Goal: Task Accomplishment & Management: Manage account settings

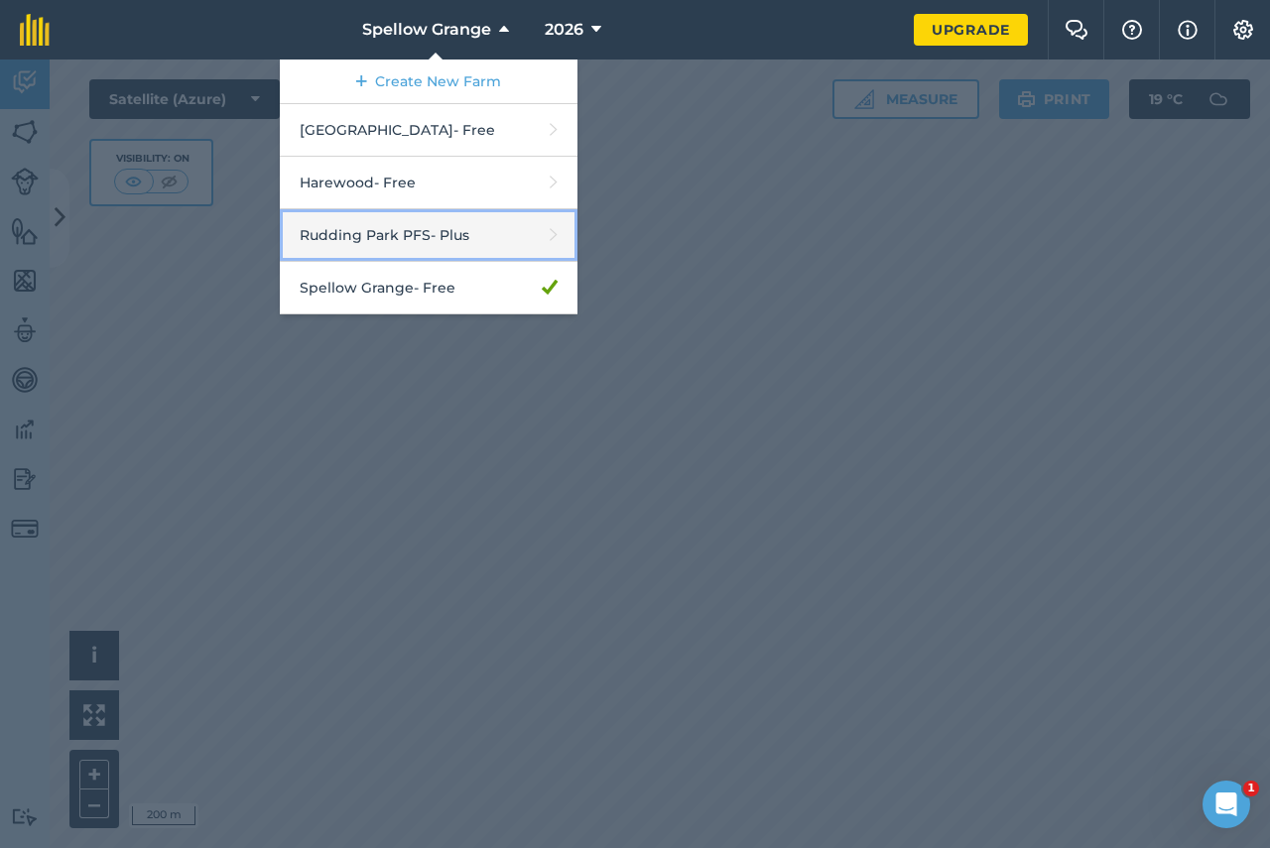
click at [382, 233] on link "Rudding Park PFS - Plus" at bounding box center [429, 235] width 298 height 53
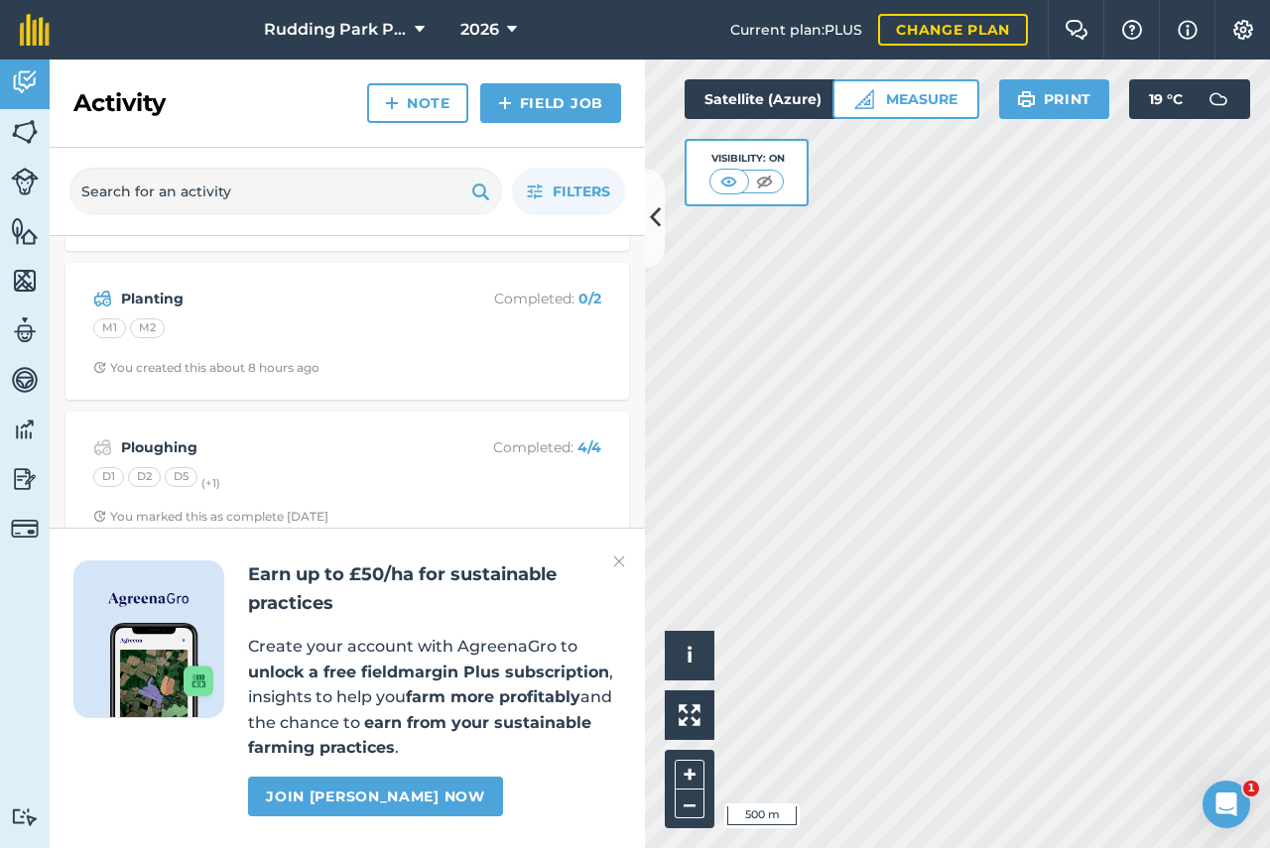
scroll to position [99, 0]
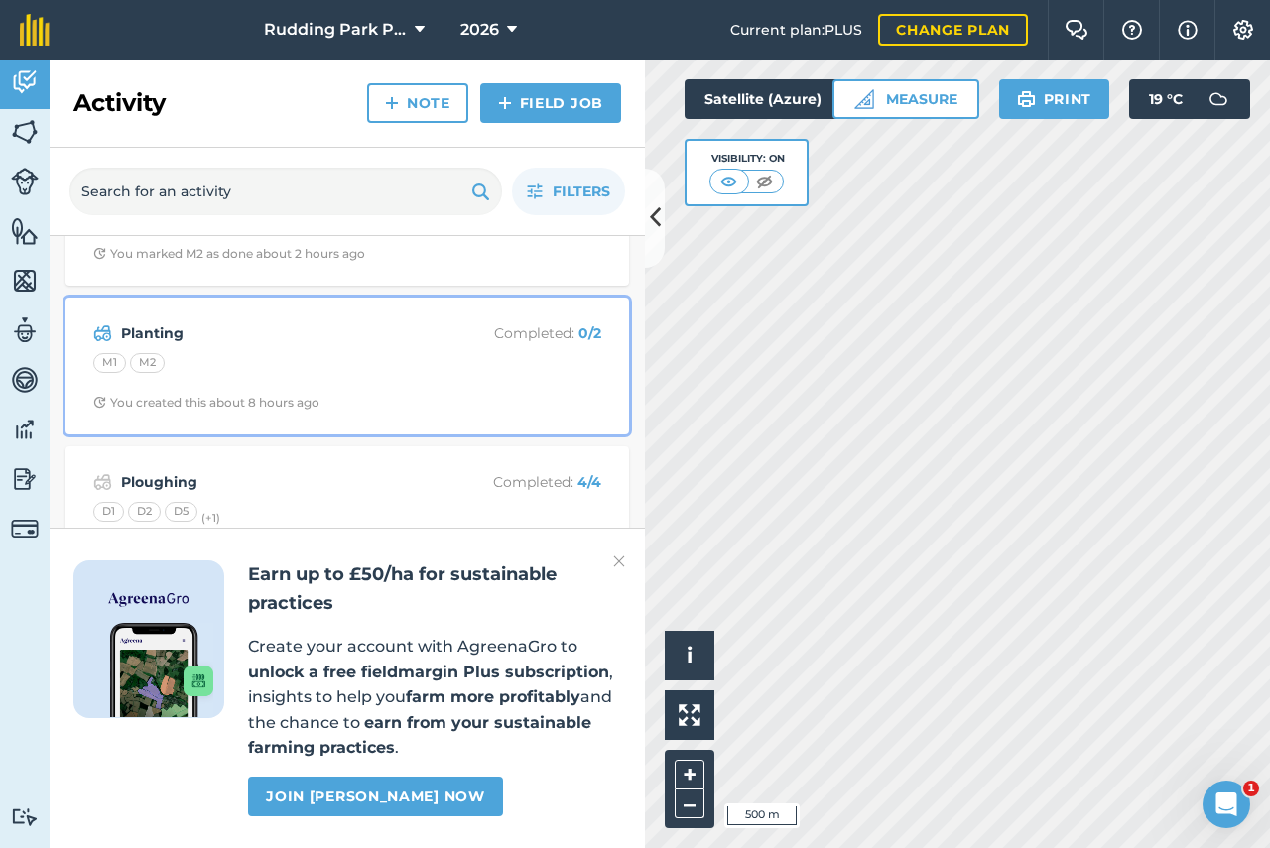
click at [299, 364] on div "M1 M2" at bounding box center [347, 366] width 508 height 26
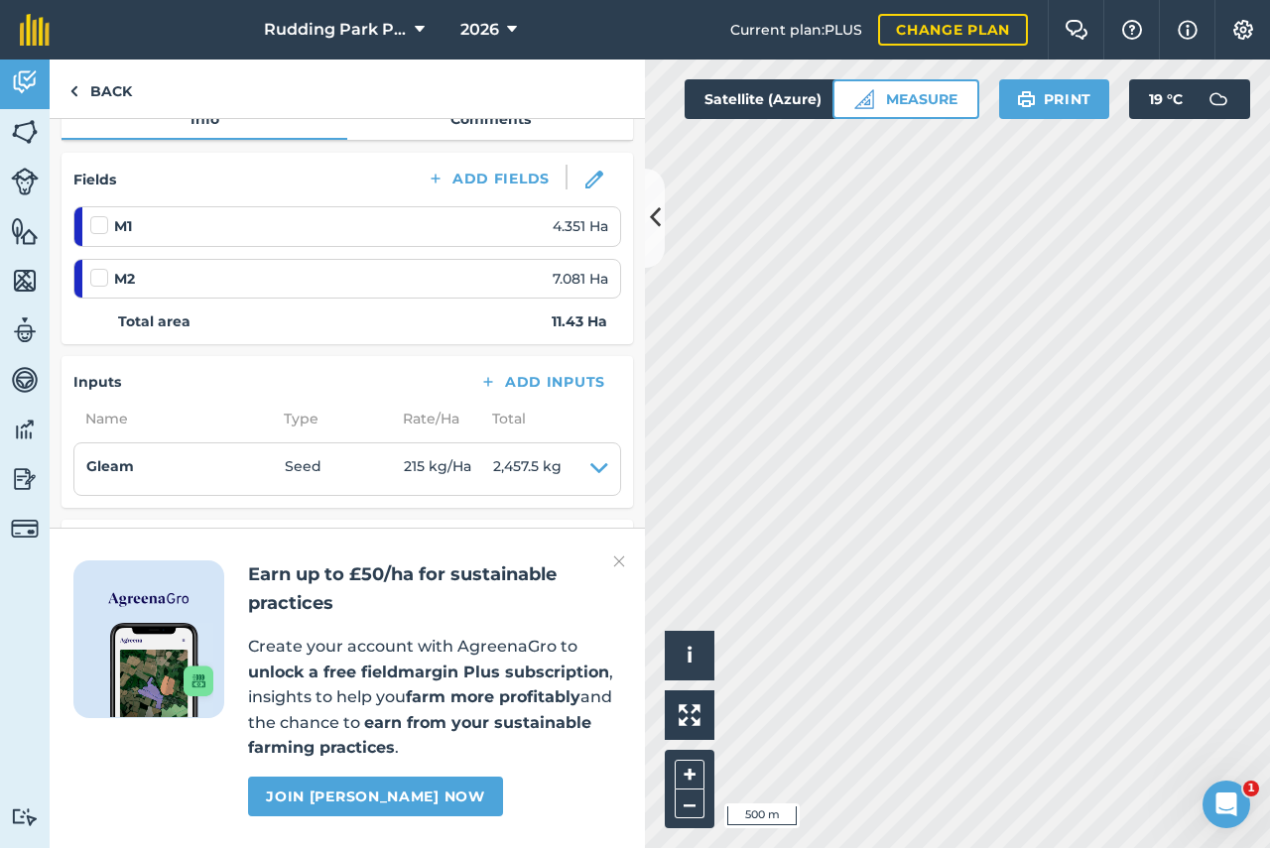
scroll to position [202, 0]
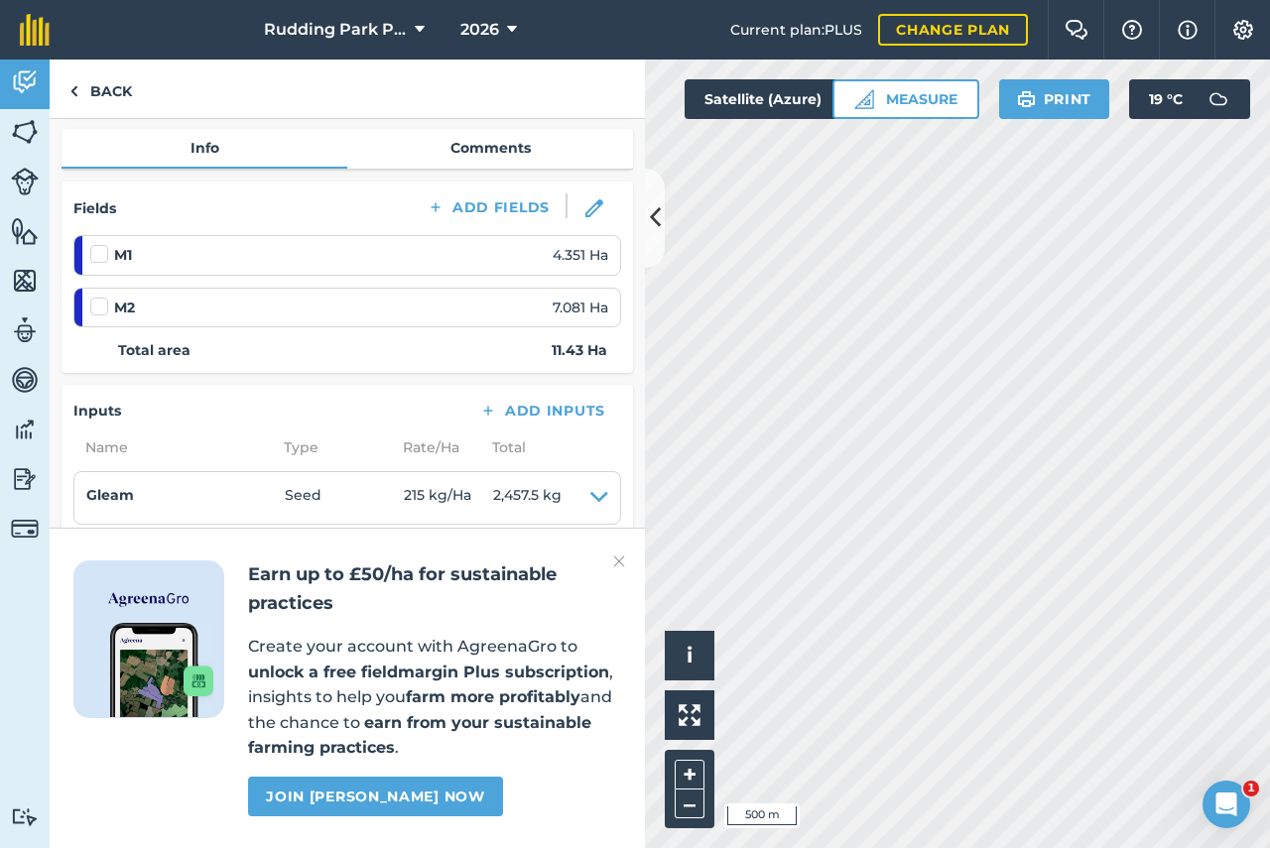
click at [257, 307] on div "M2 7.081 Ha" at bounding box center [349, 308] width 518 height 22
click at [256, 307] on div "M2 7.081 Ha" at bounding box center [349, 308] width 518 height 22
click at [553, 307] on span "7.081 Ha" at bounding box center [581, 308] width 56 height 22
click at [462, 307] on div "M2 7.081 Ha" at bounding box center [349, 308] width 518 height 22
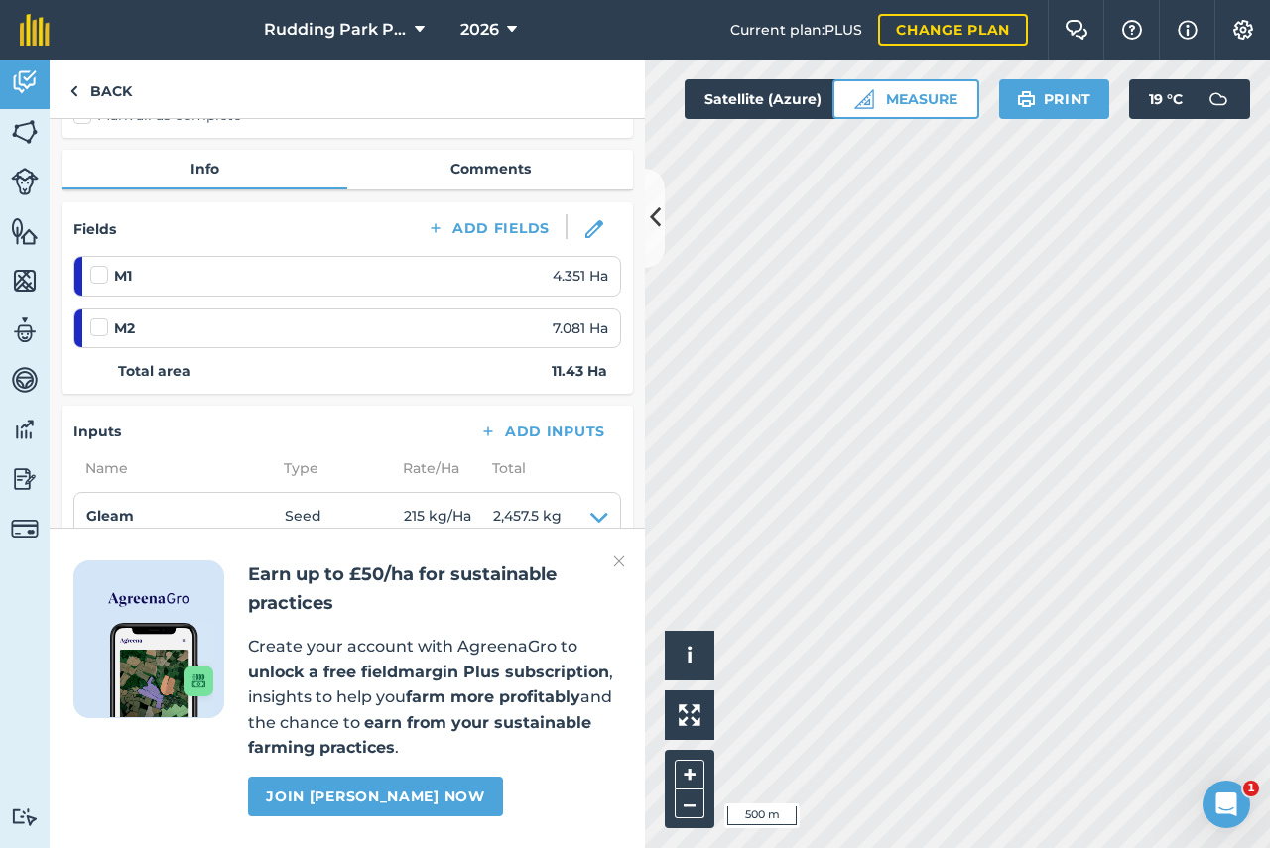
scroll to position [4, 0]
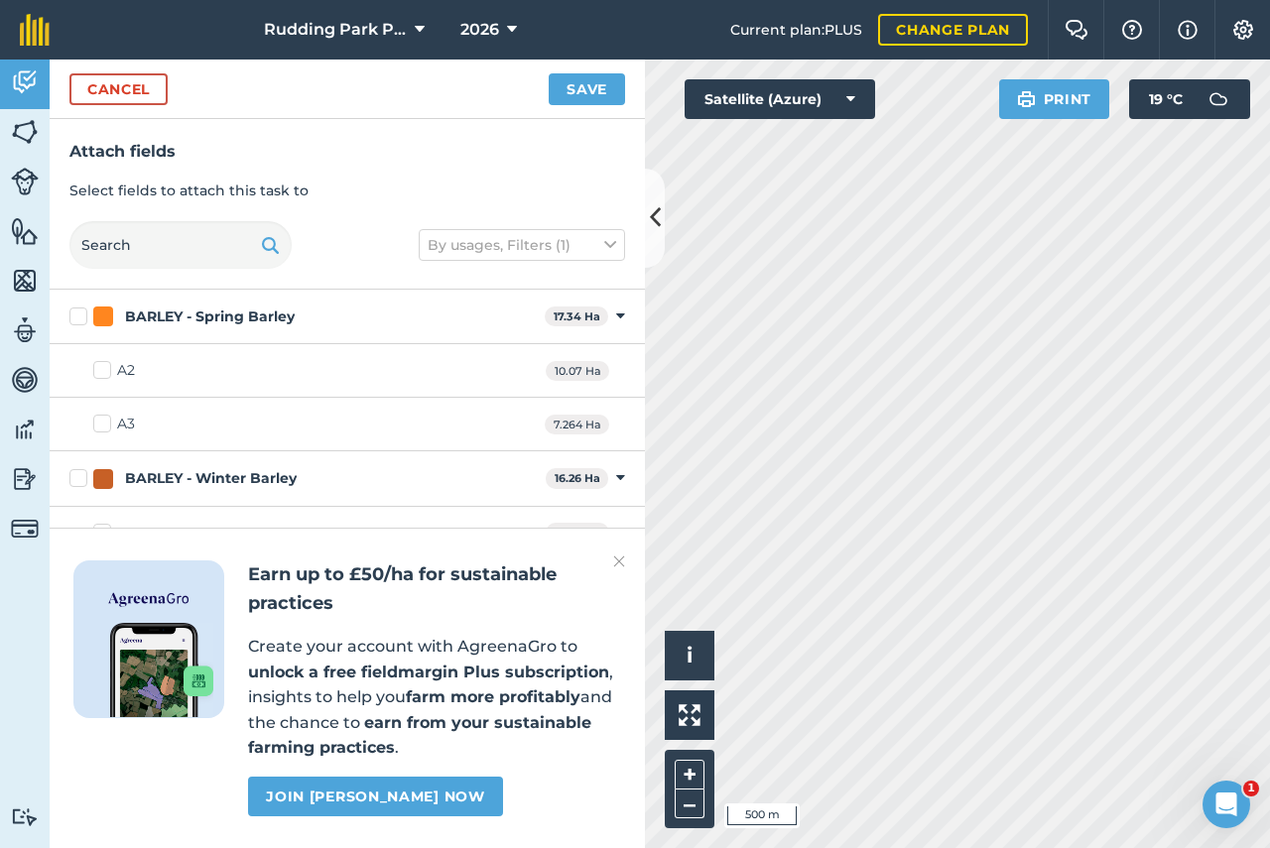
checkbox input "true"
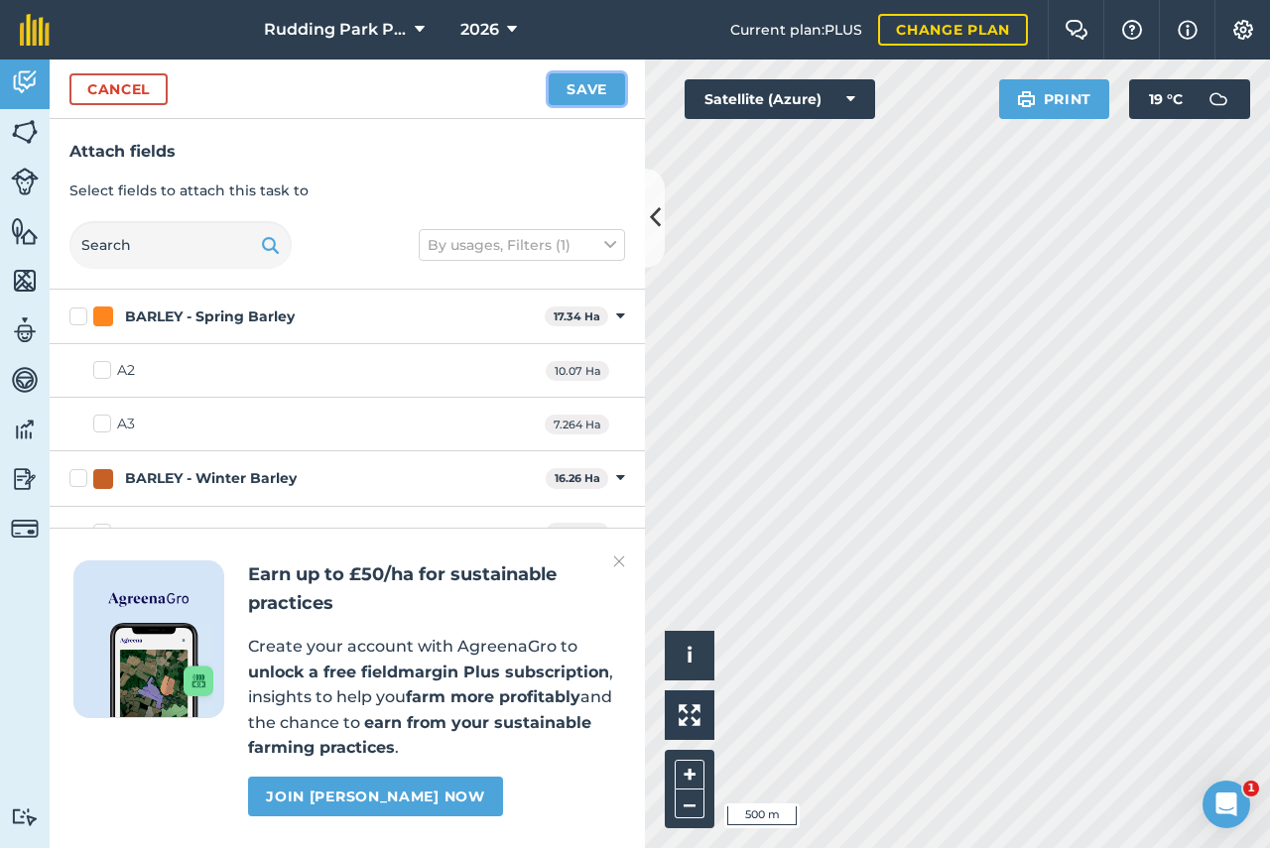
click at [592, 90] on button "Save" at bounding box center [587, 89] width 76 height 32
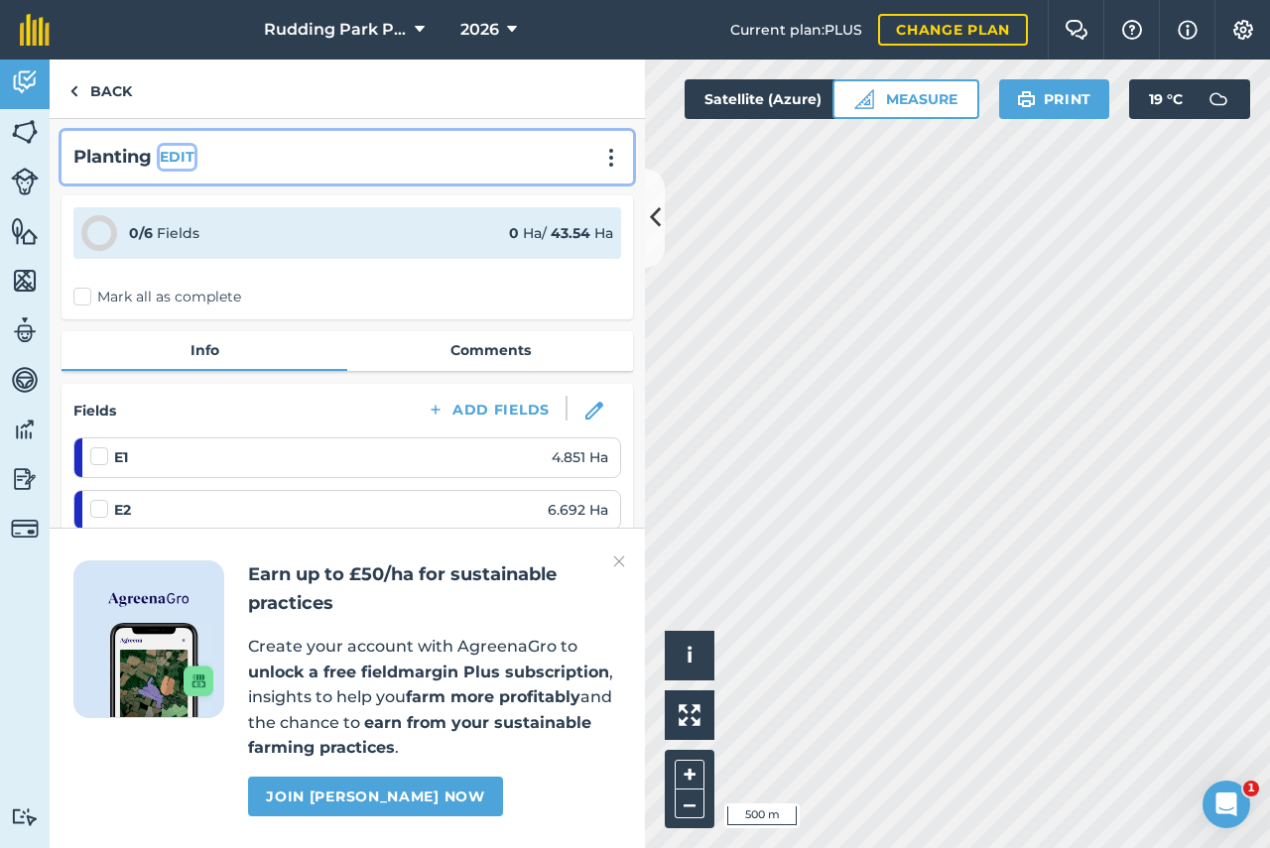
click at [176, 156] on button "EDIT" at bounding box center [177, 157] width 35 height 22
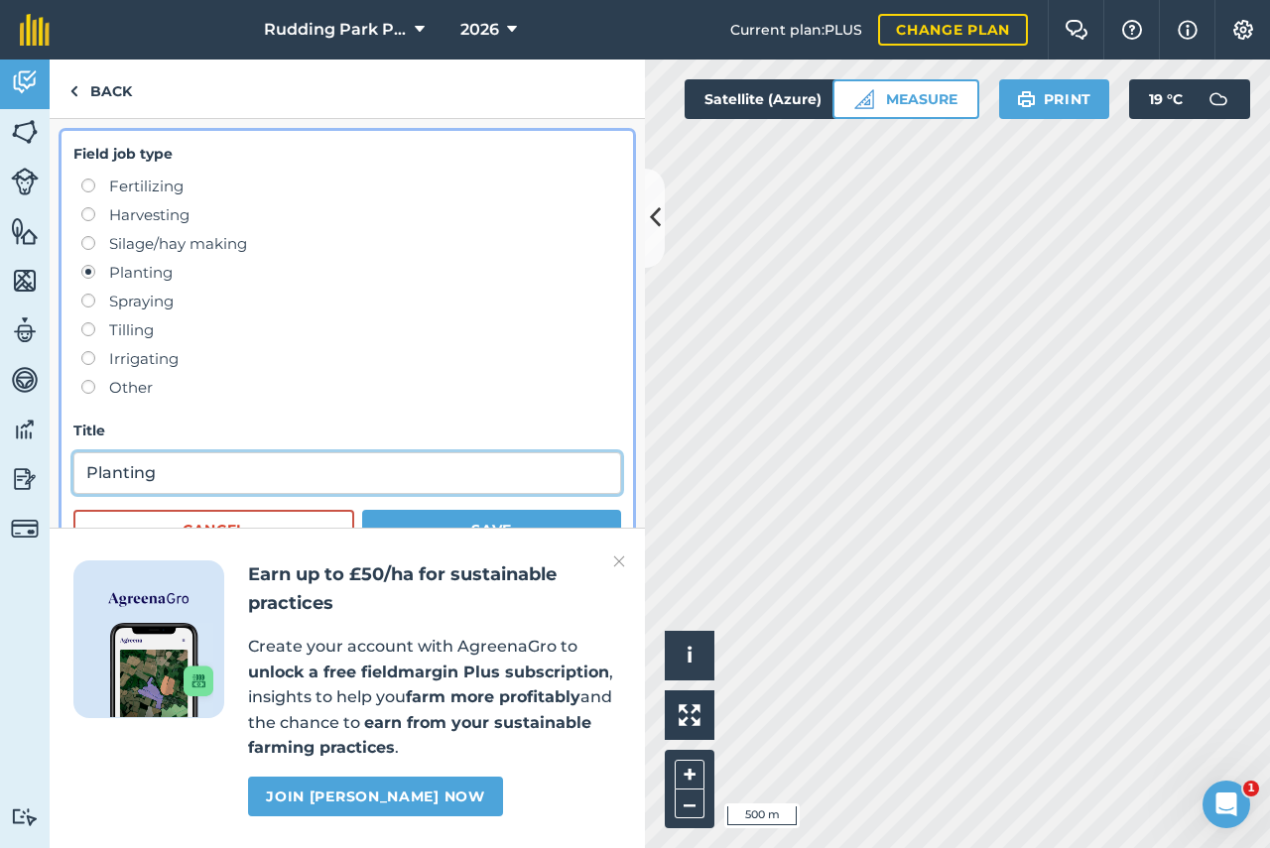
click at [179, 465] on input "Planting" at bounding box center [347, 473] width 548 height 42
type input "P"
click at [191, 476] on input "Drilling 1st WWheat" at bounding box center [347, 473] width 548 height 42
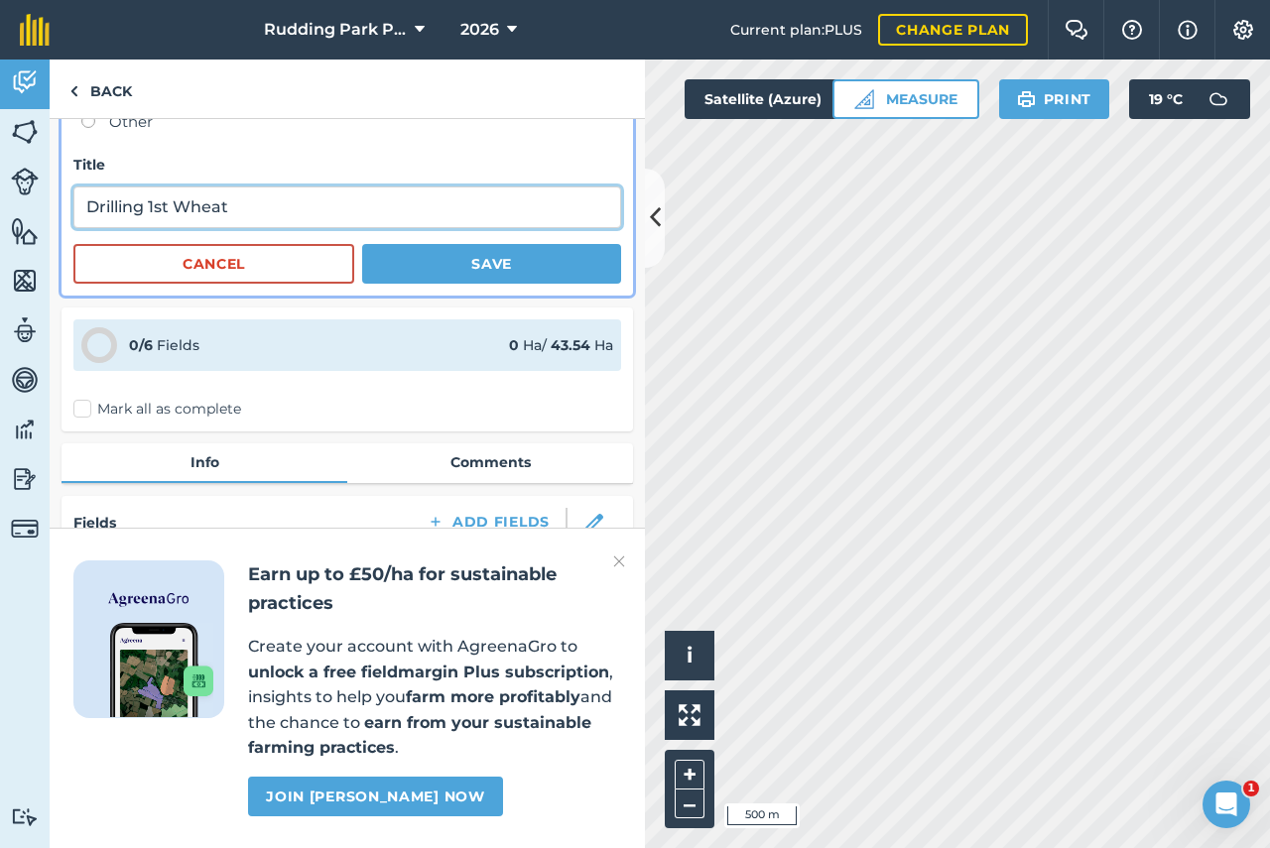
scroll to position [298, 0]
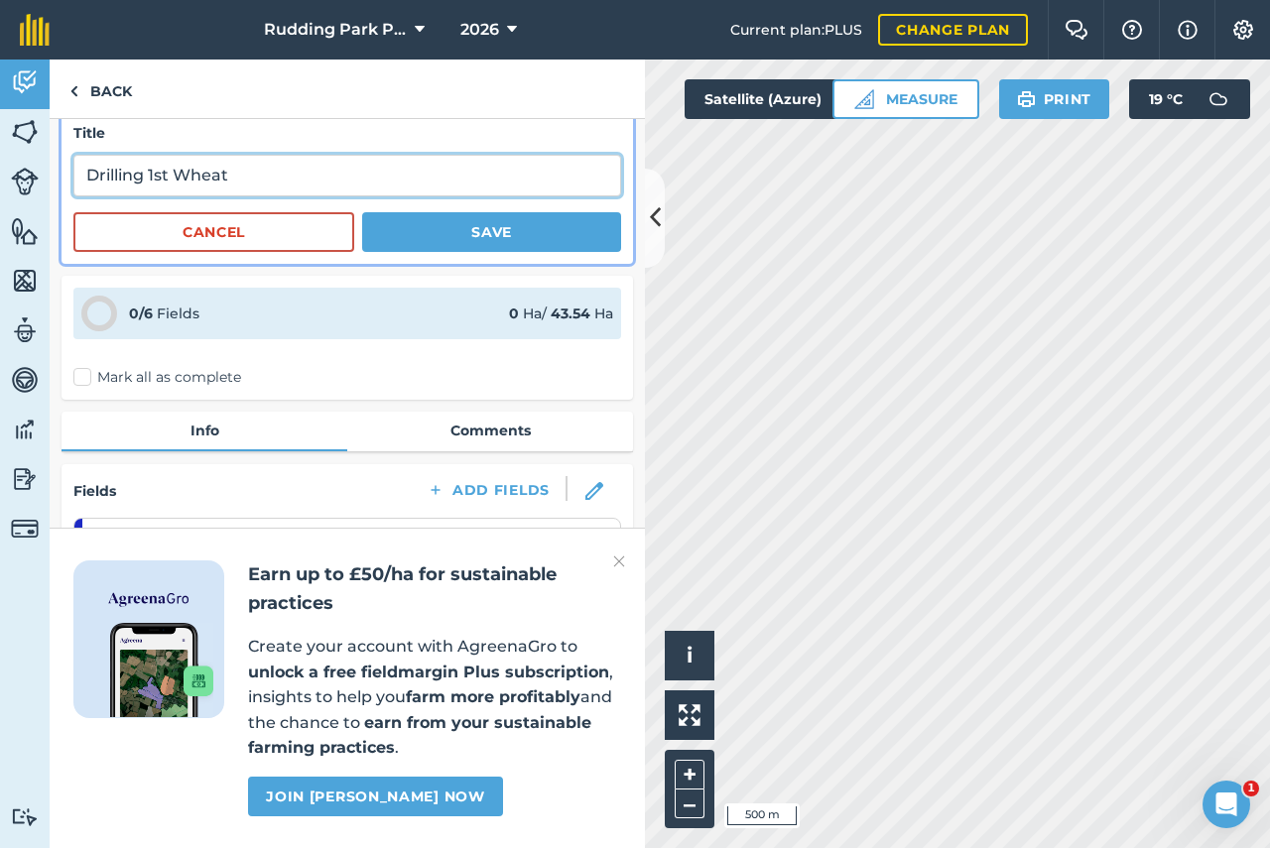
type input "Drilling 1st Wheat"
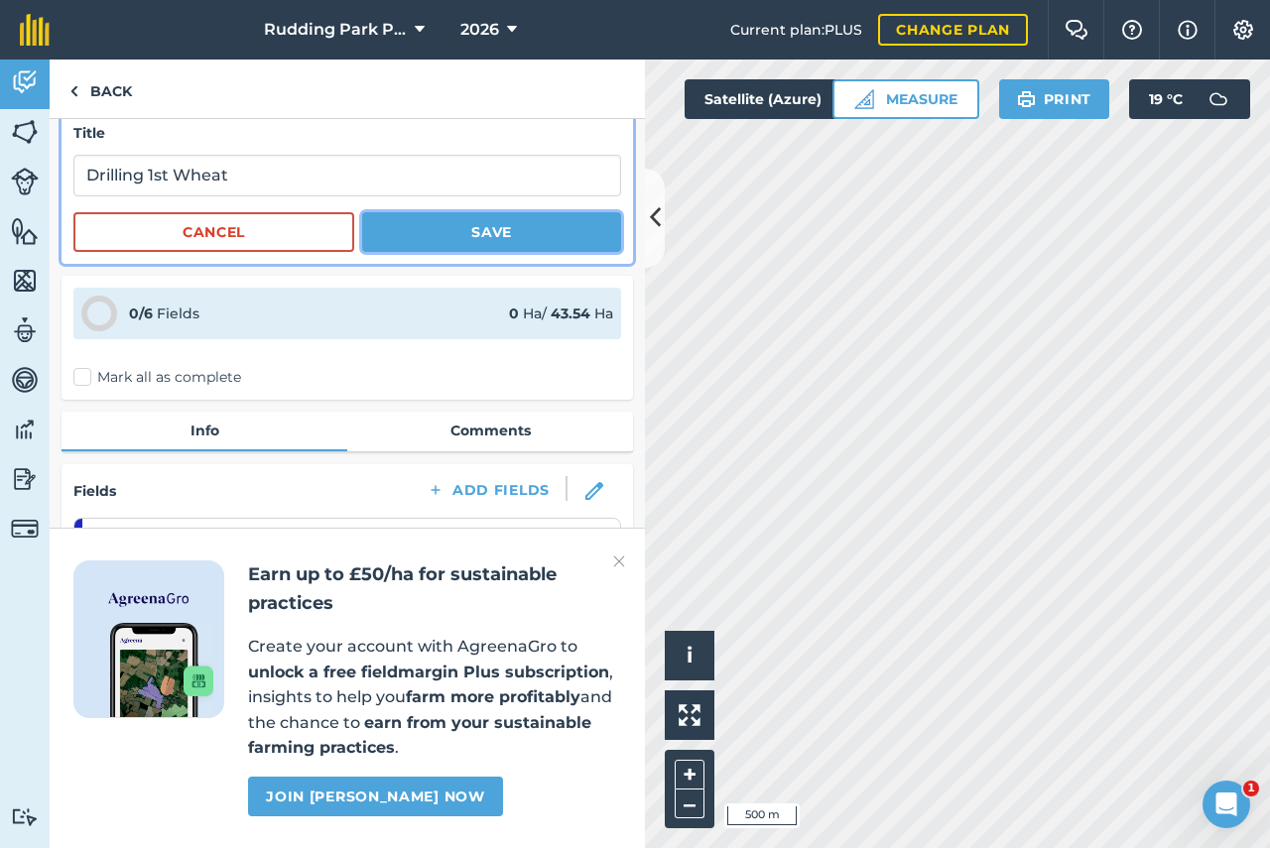
click at [484, 240] on button "Save" at bounding box center [491, 232] width 259 height 40
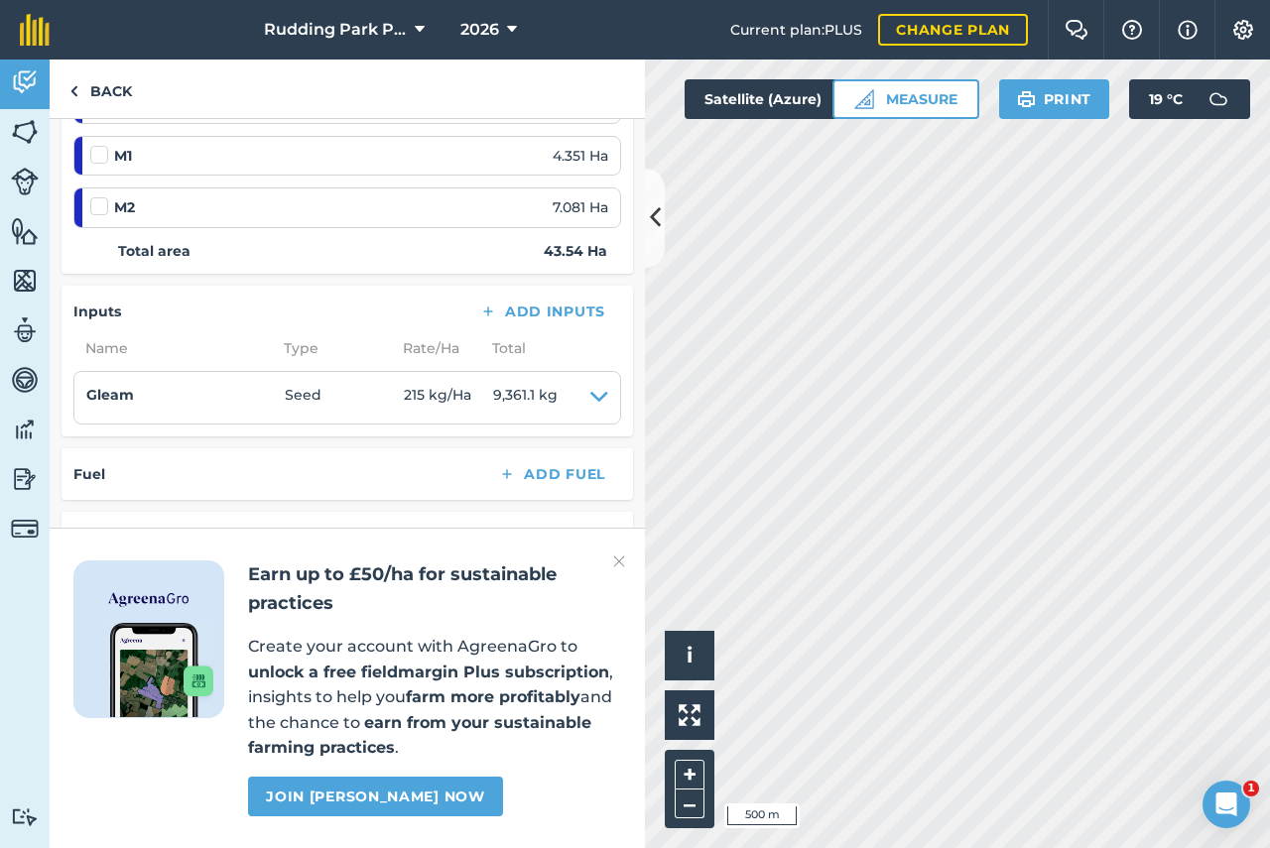
scroll to position [0, 0]
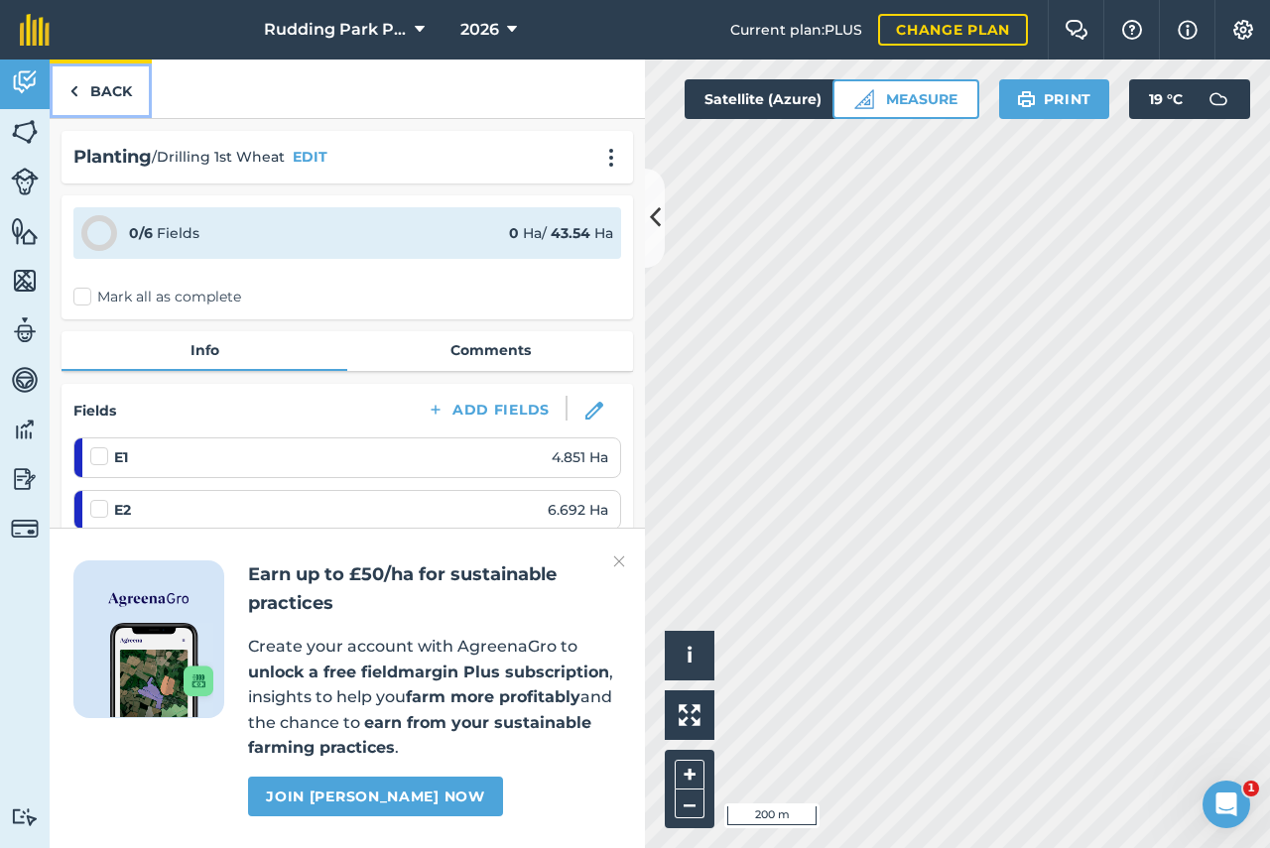
click at [95, 90] on link "Back" at bounding box center [101, 89] width 102 height 59
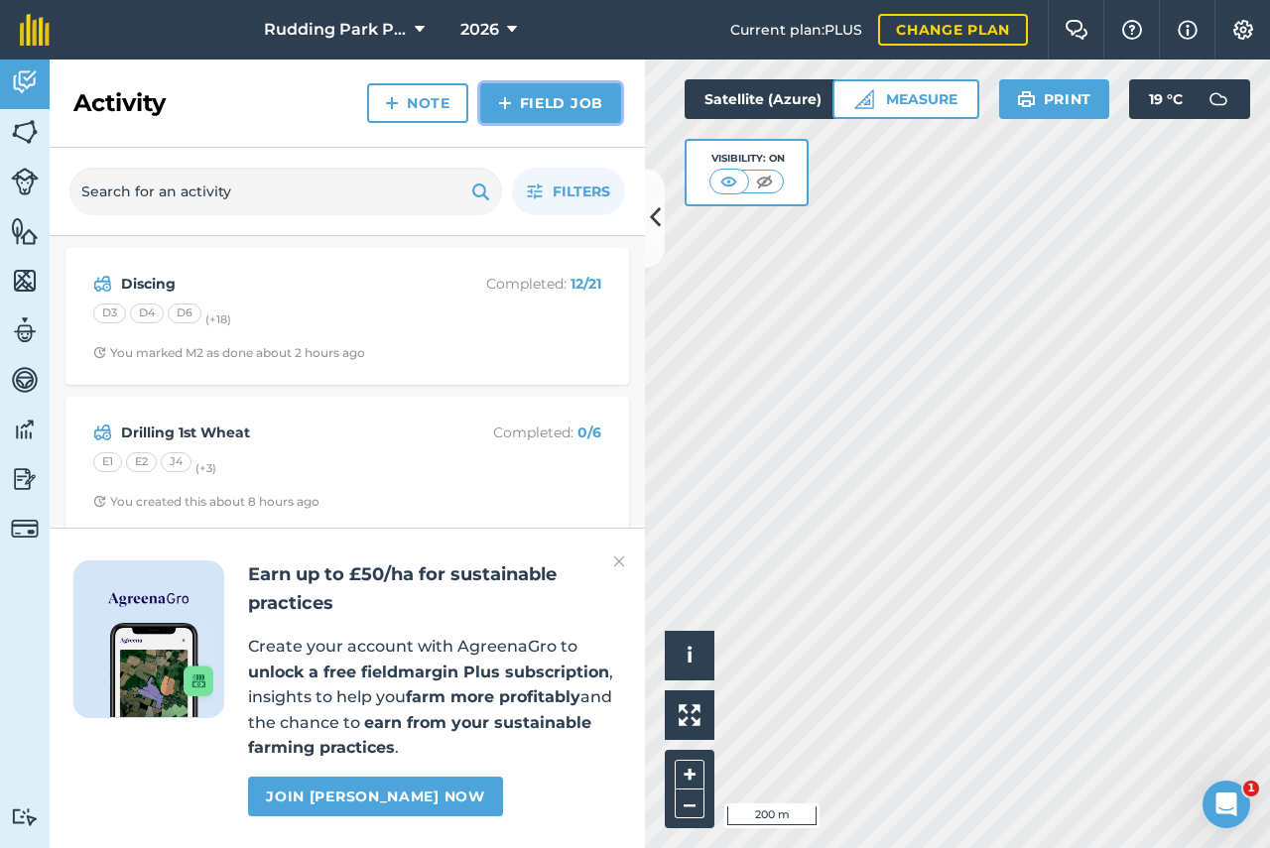
click at [523, 106] on link "Field Job" at bounding box center [550, 103] width 141 height 40
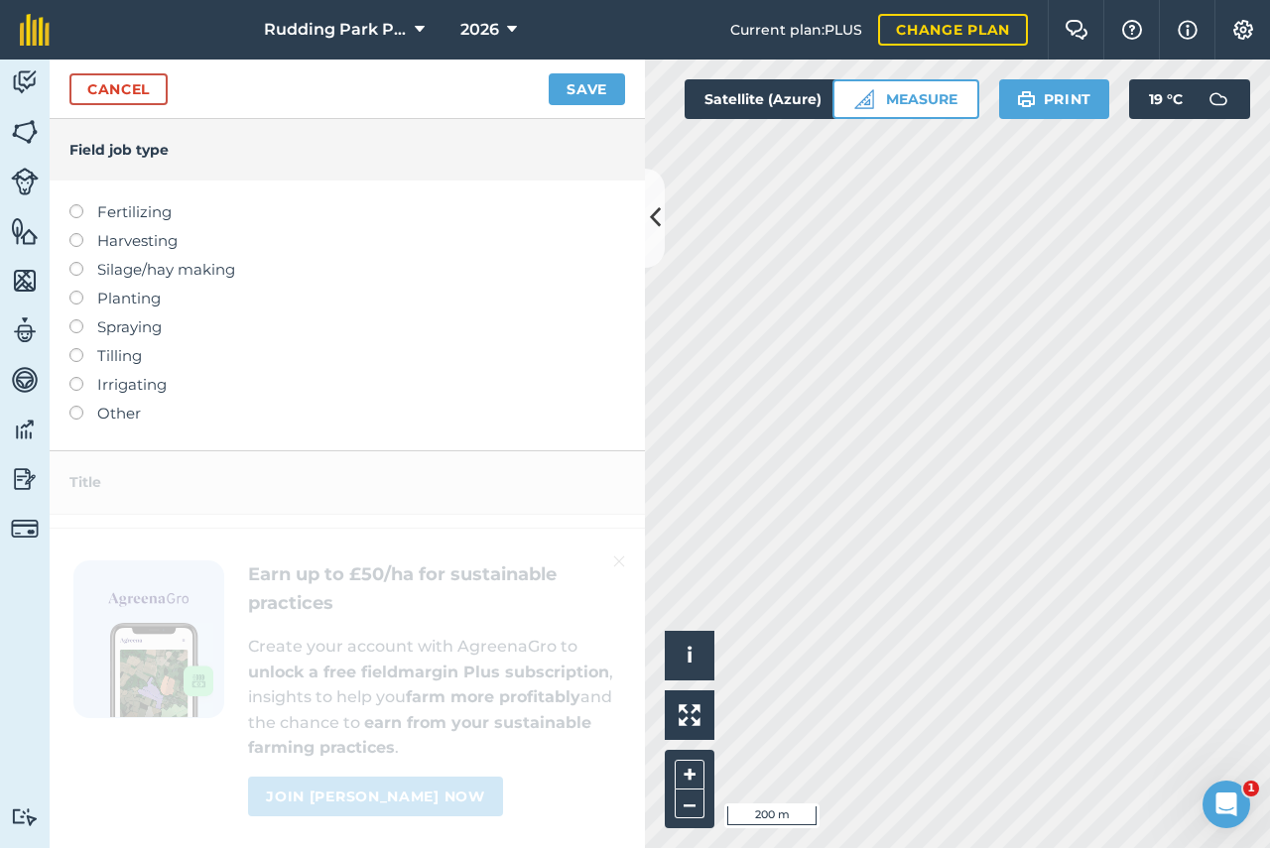
click at [78, 291] on label at bounding box center [83, 291] width 28 height 0
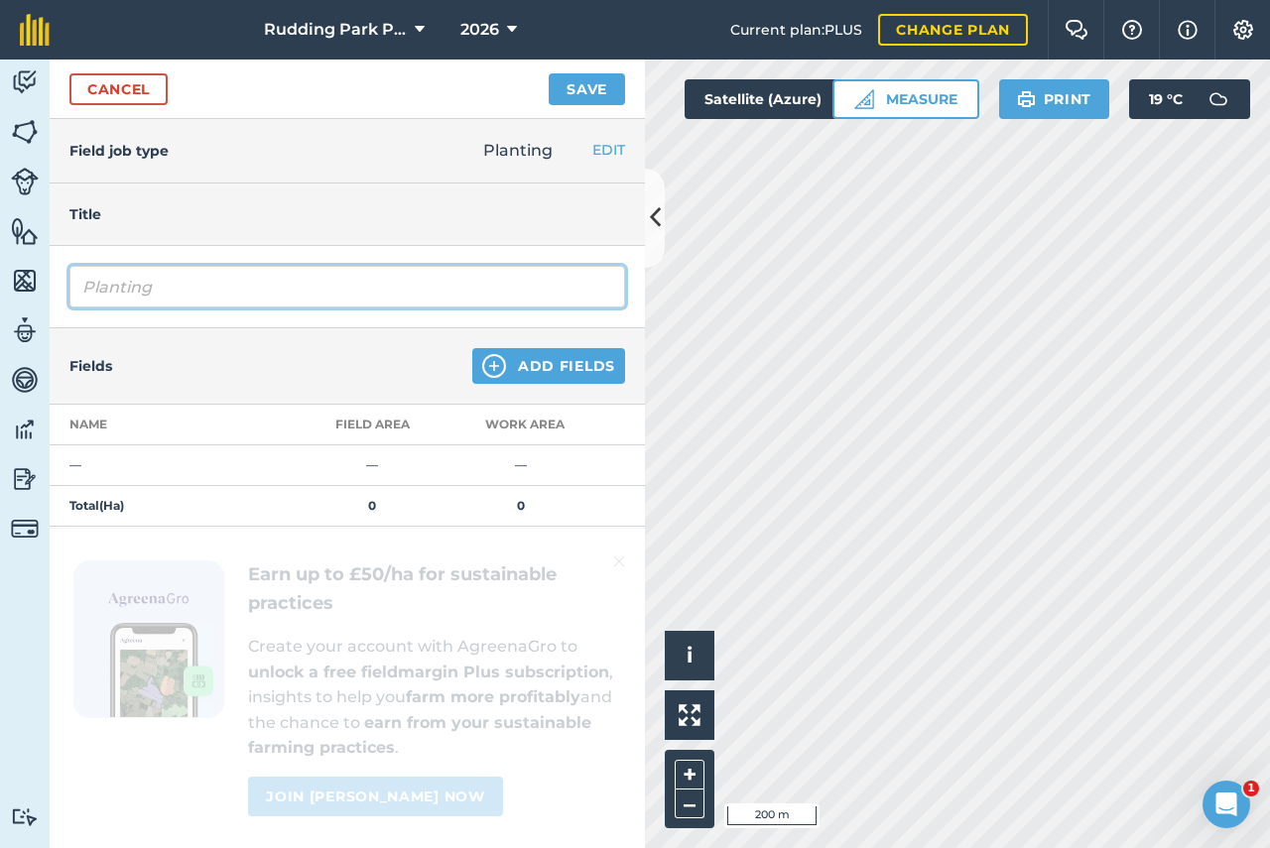
click at [144, 294] on input "Planting" at bounding box center [346, 287] width 555 height 42
click at [161, 292] on input "Planting" at bounding box center [346, 287] width 555 height 42
drag, startPoint x: 160, startPoint y: 290, endPoint x: 74, endPoint y: 286, distance: 85.4
click at [74, 283] on input "Planting" at bounding box center [346, 287] width 555 height 42
type input "Drilling 2nd Wheat"
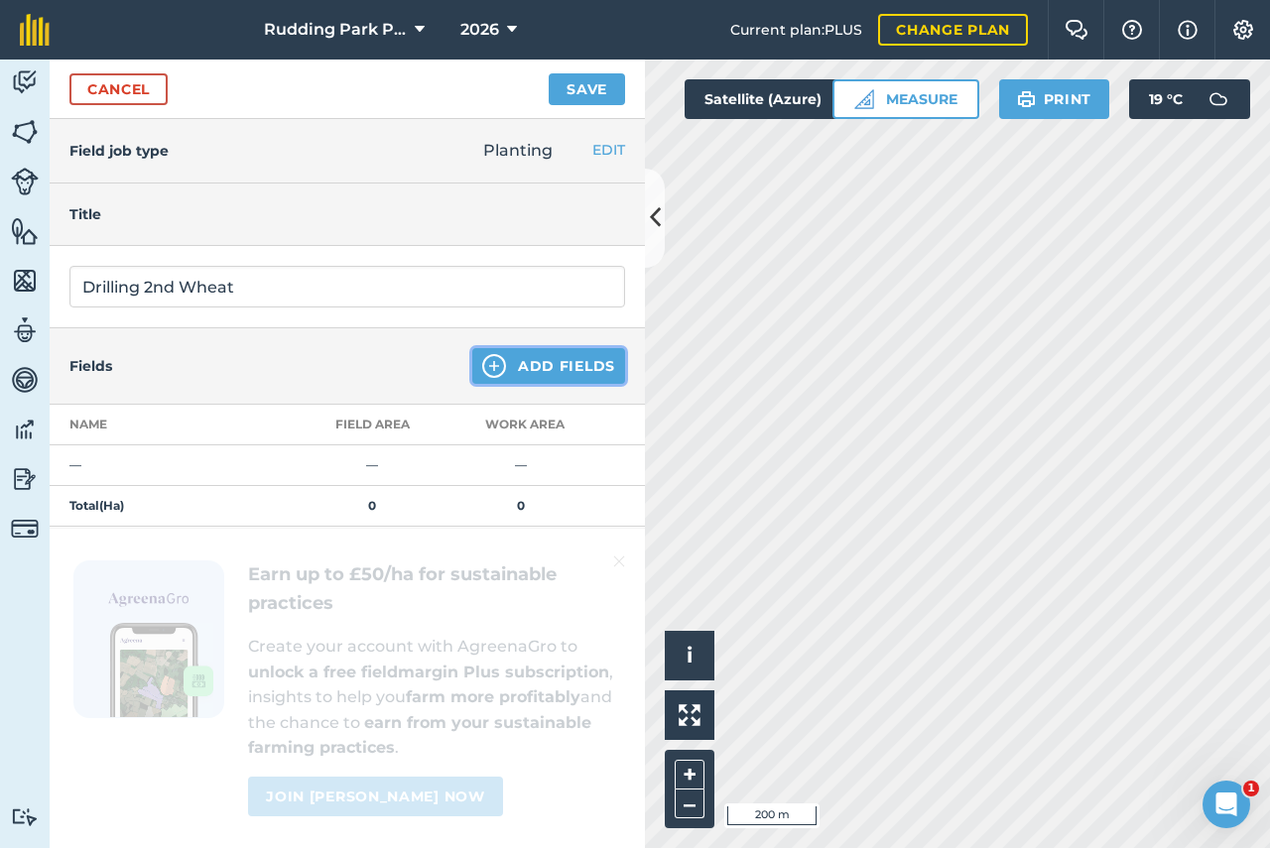
click at [482, 366] on img at bounding box center [494, 366] width 24 height 24
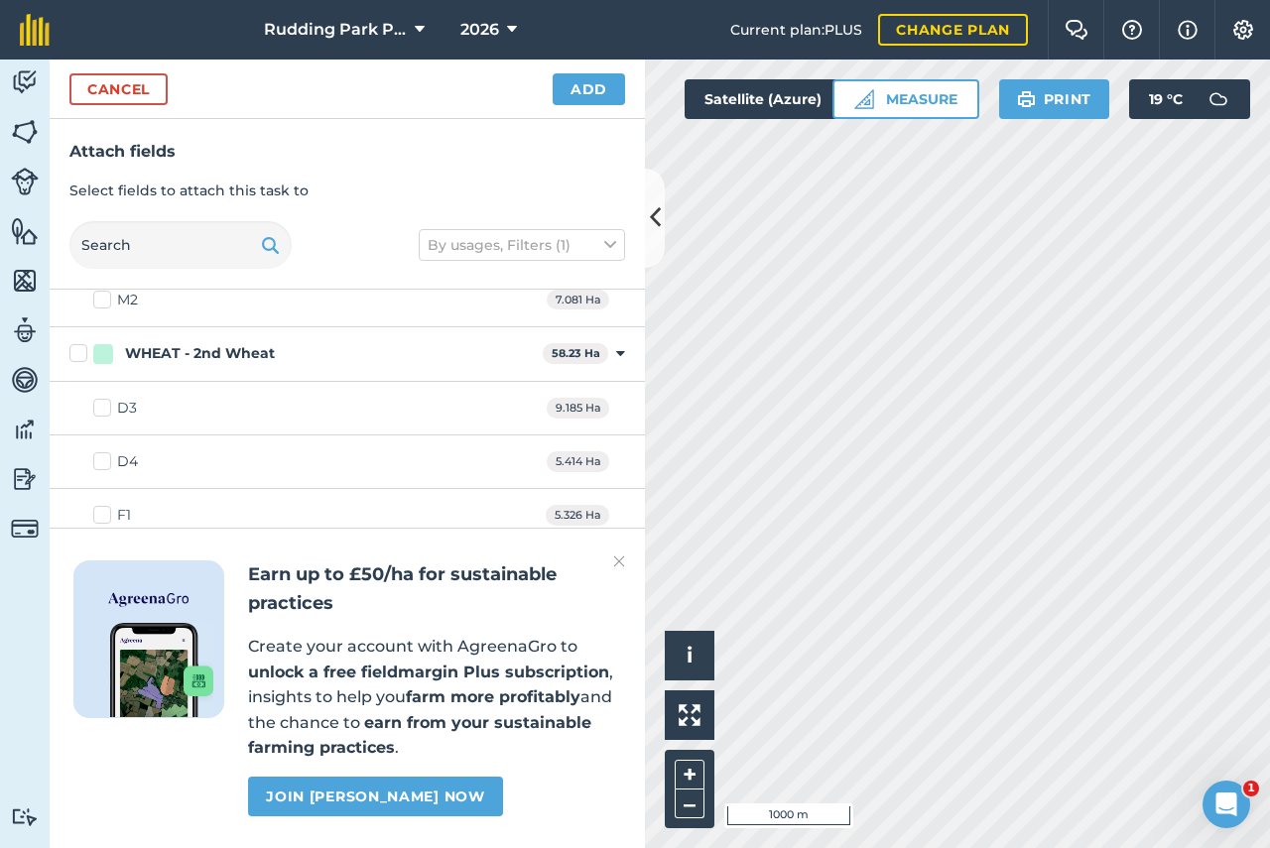
scroll to position [1385, 0]
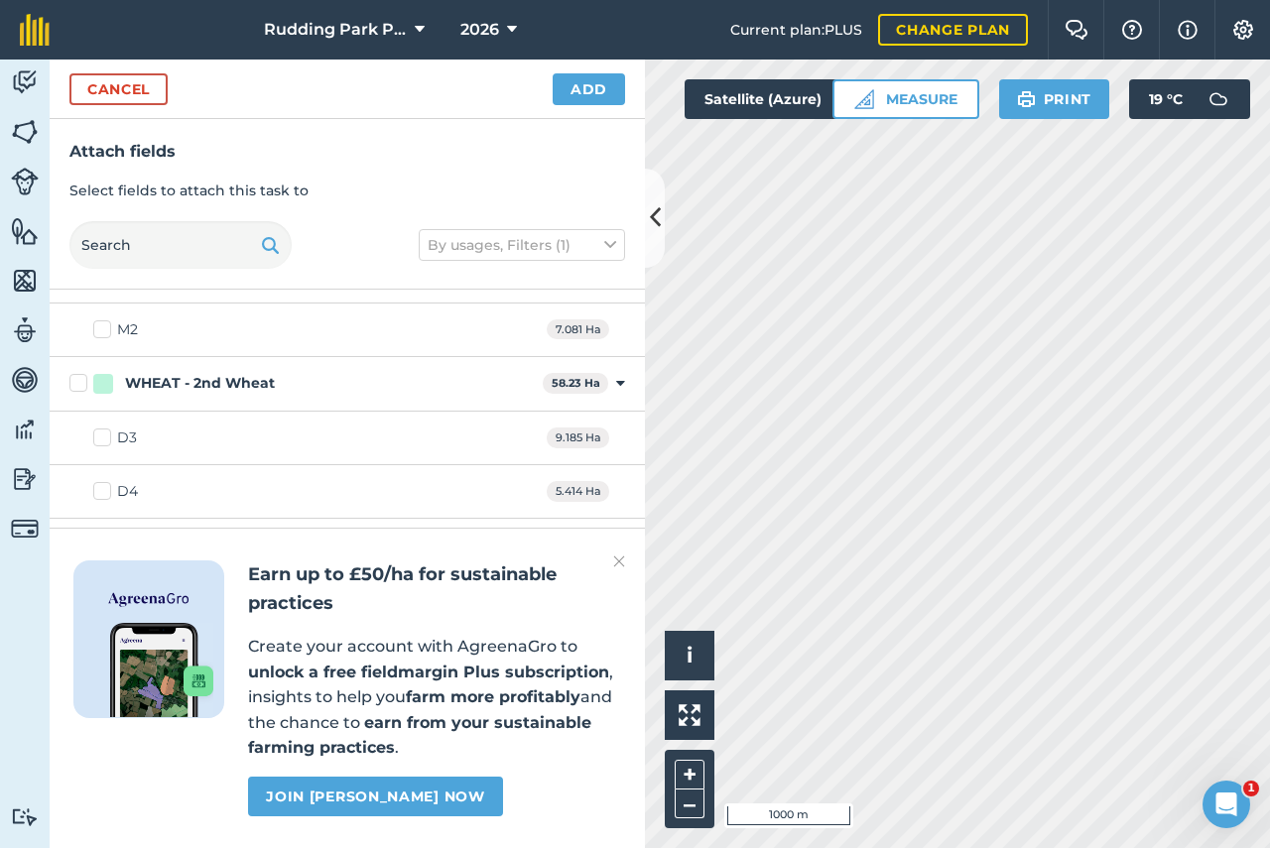
click at [78, 388] on label "WHEAT - 2nd Wheat" at bounding box center [301, 383] width 465 height 21
click at [78, 386] on input "WHEAT - 2nd Wheat" at bounding box center [75, 379] width 13 height 13
checkbox input "true"
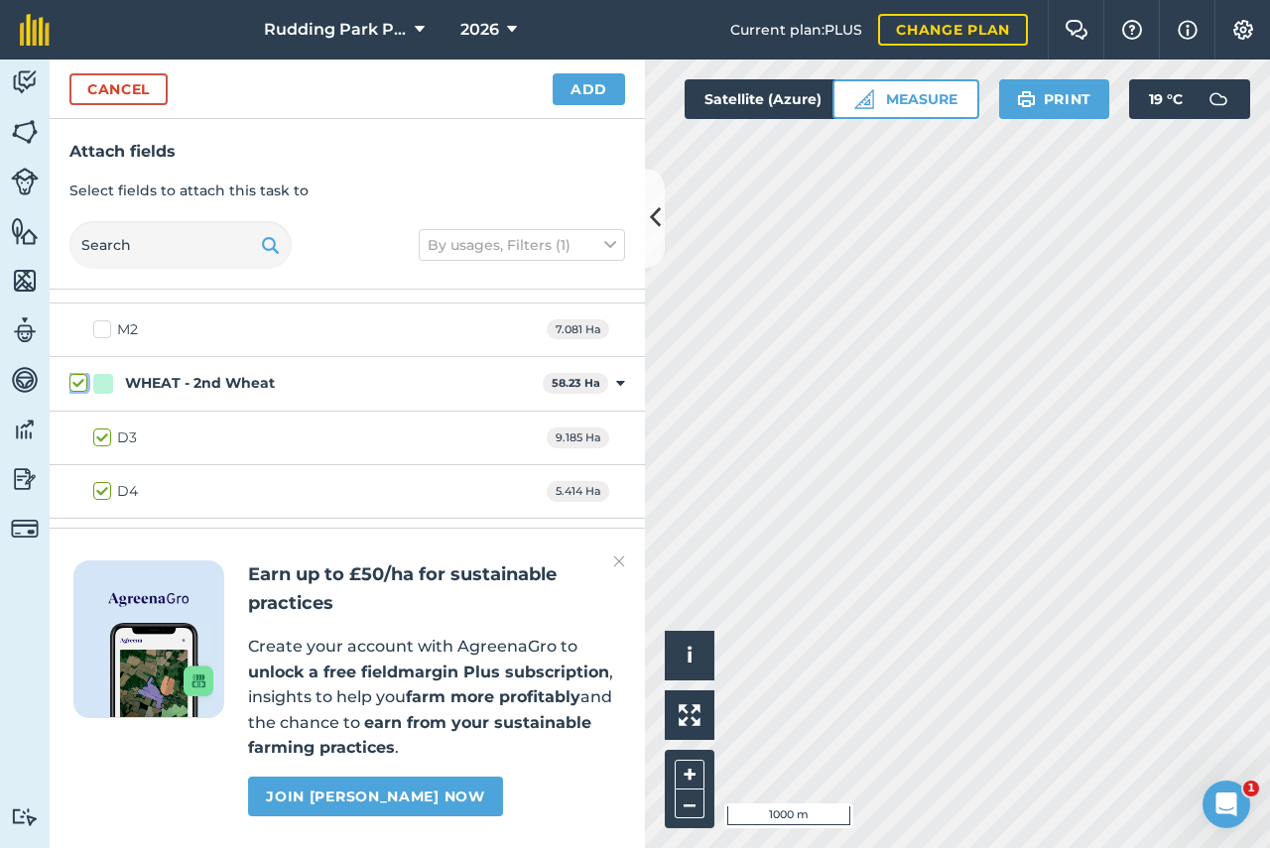
checkbox input "true"
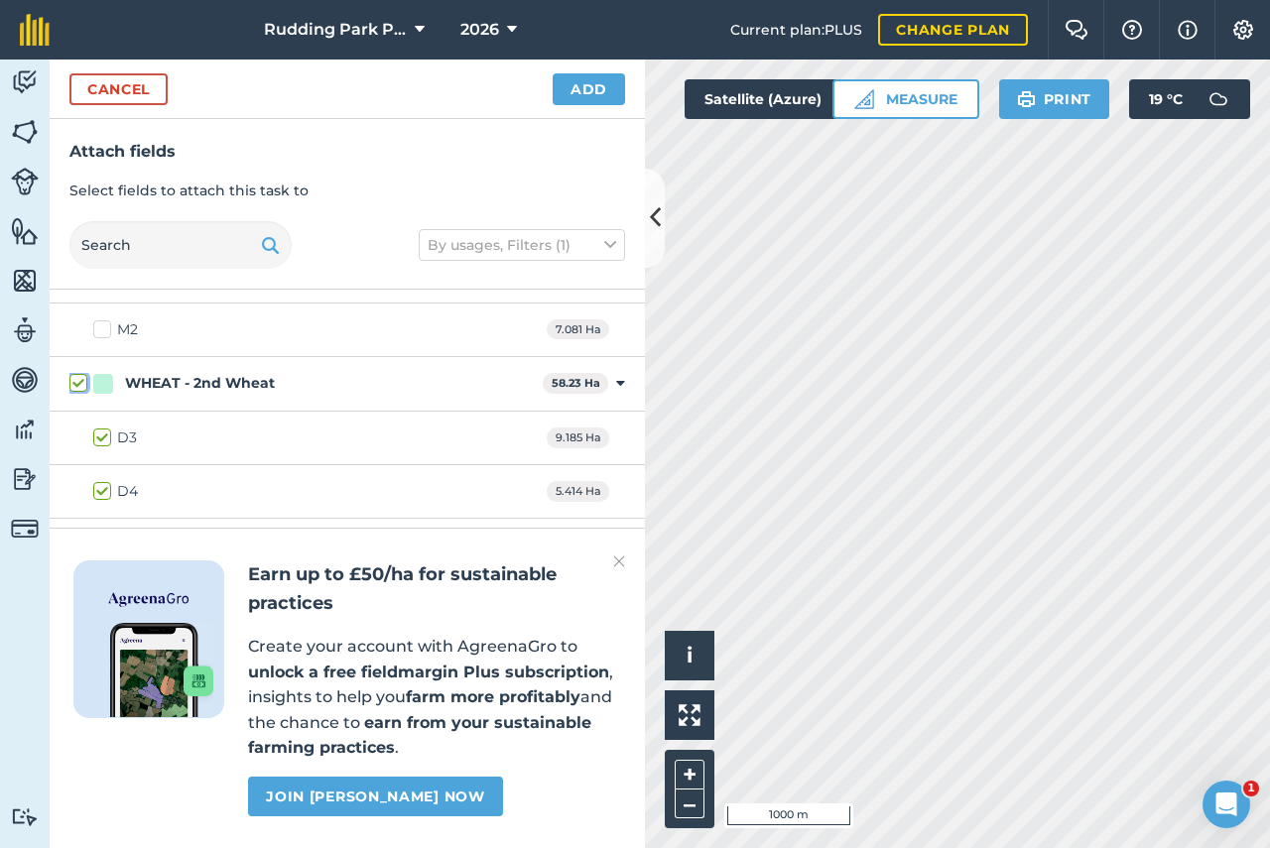
checkbox input "true"
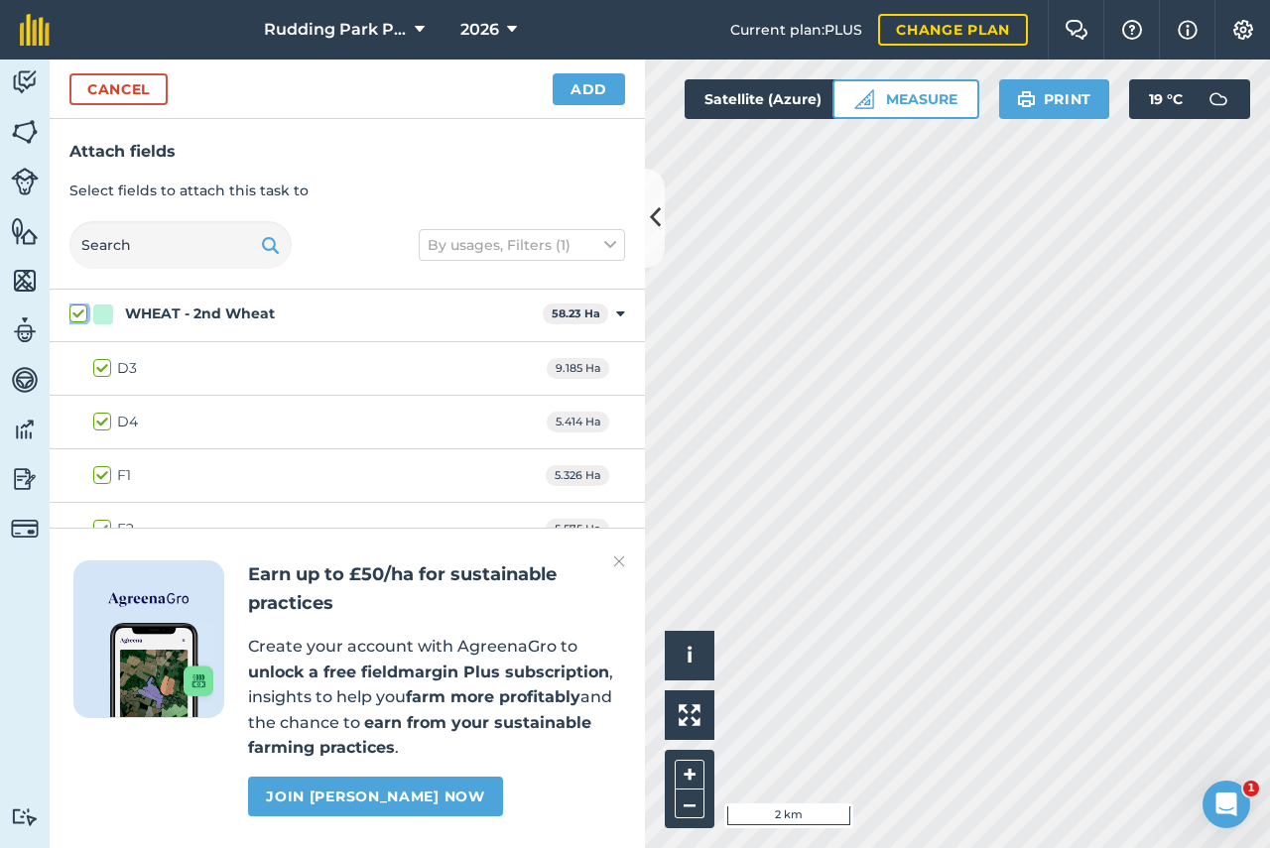
scroll to position [1484, 0]
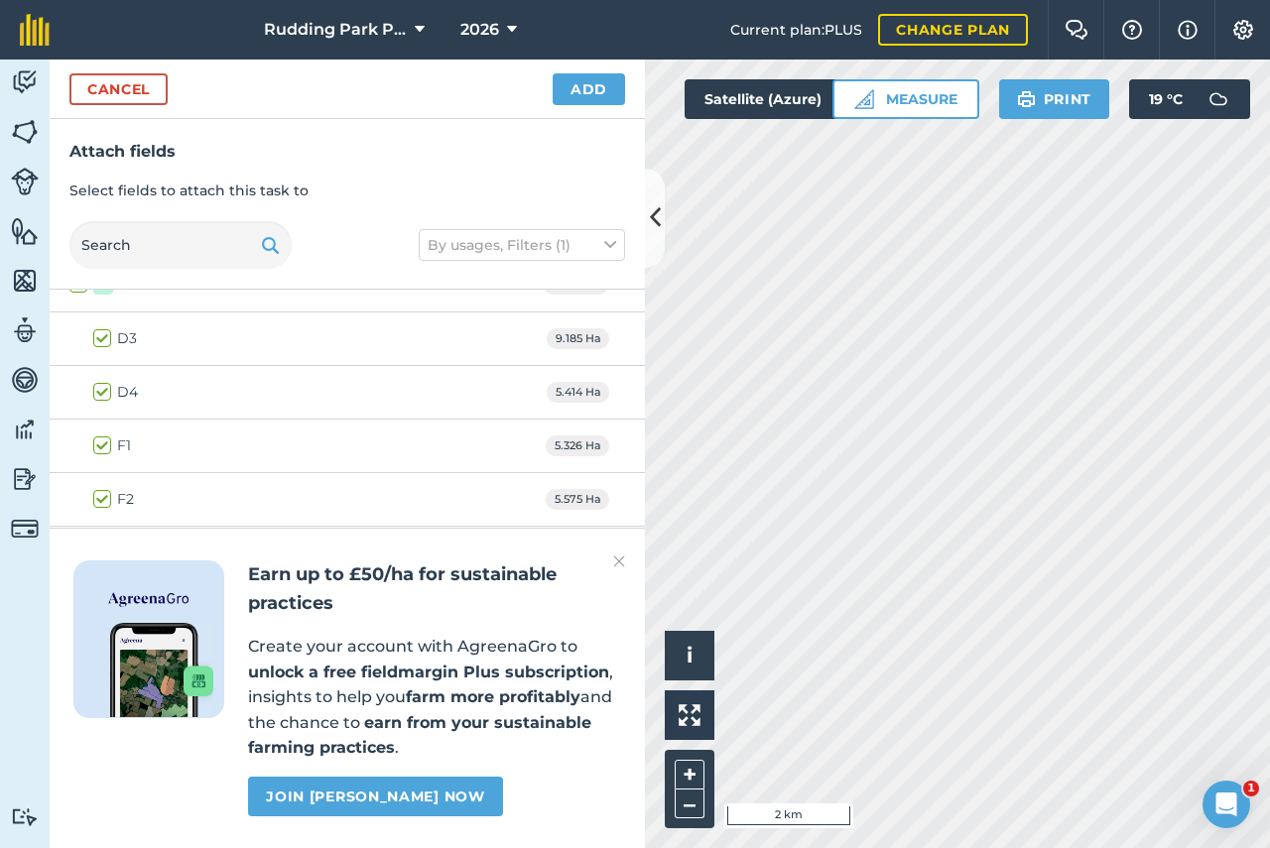
click at [618, 563] on img at bounding box center [619, 562] width 12 height 24
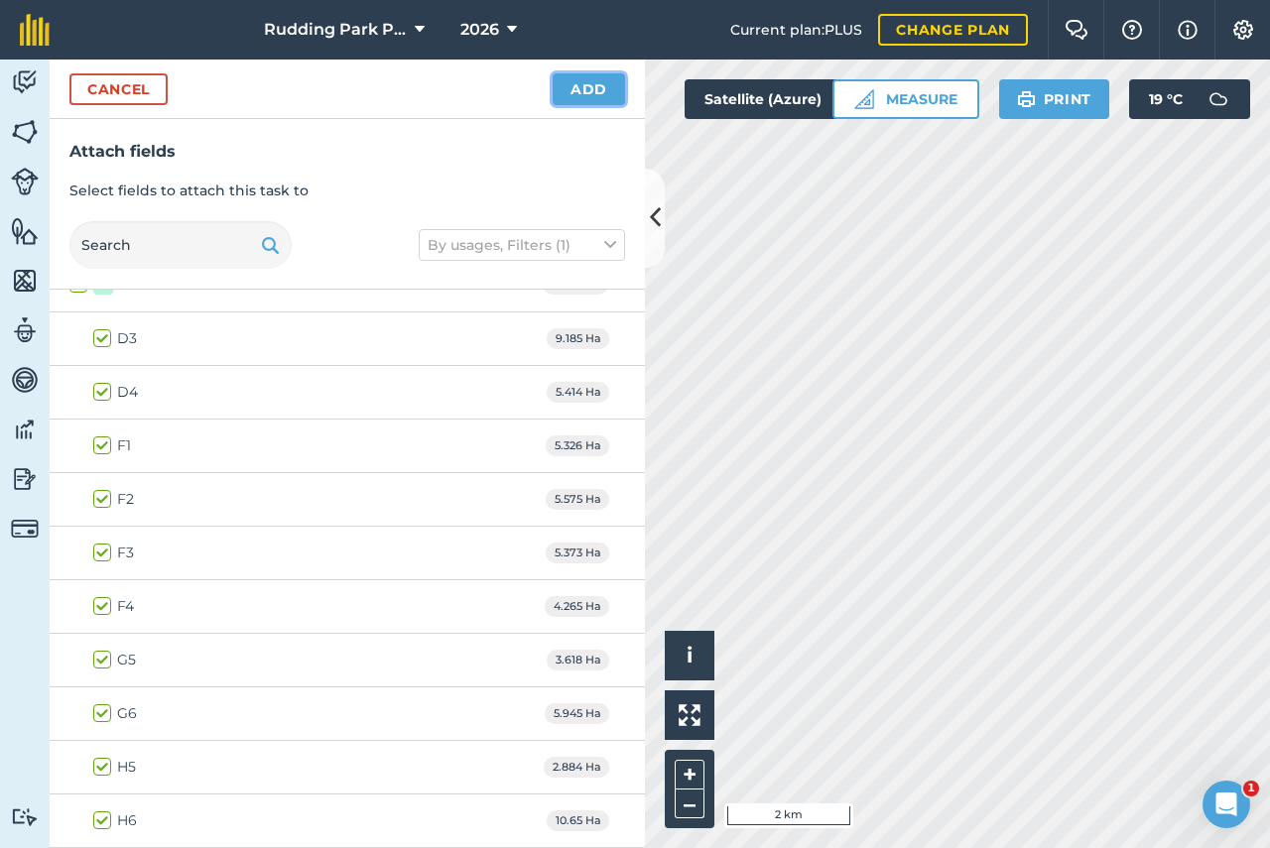
click at [585, 91] on button "Add" at bounding box center [589, 89] width 72 height 32
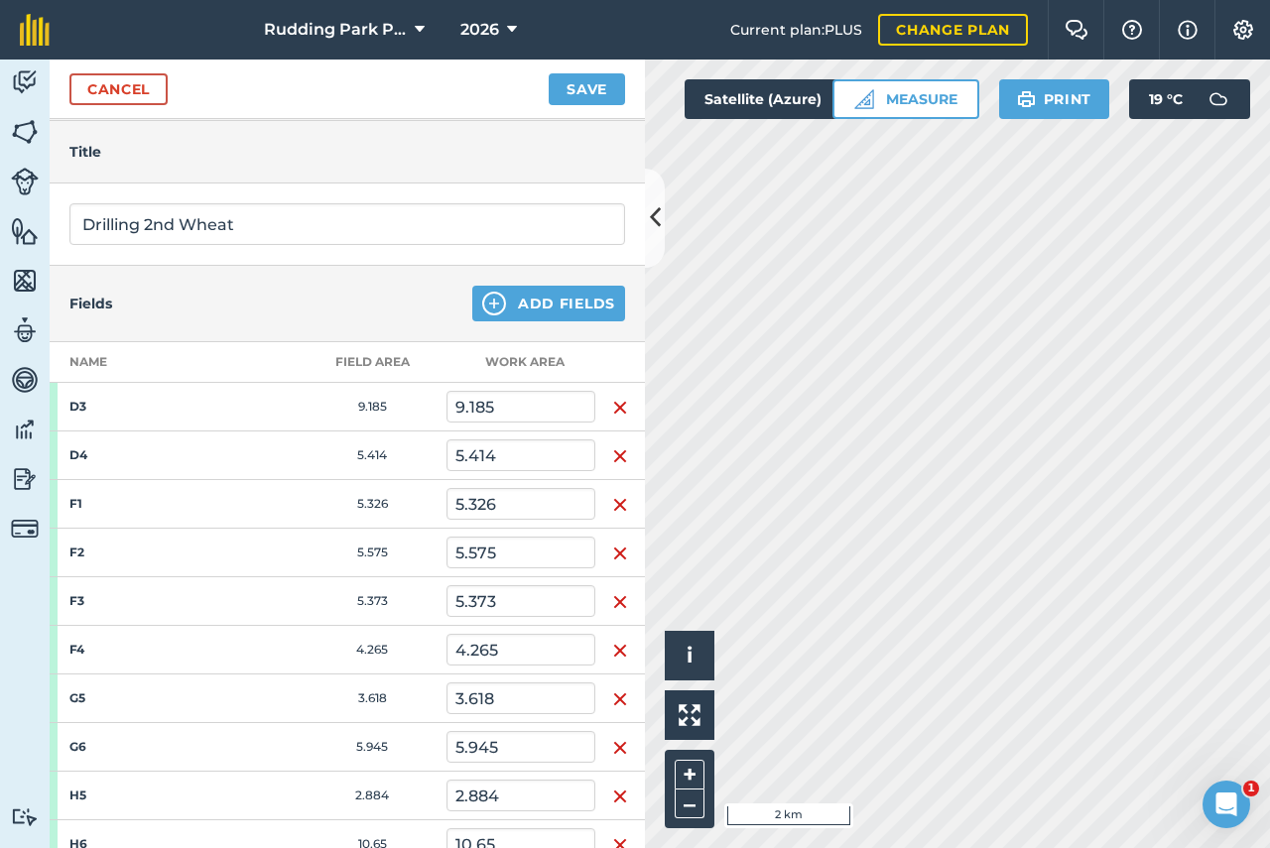
scroll to position [597, 0]
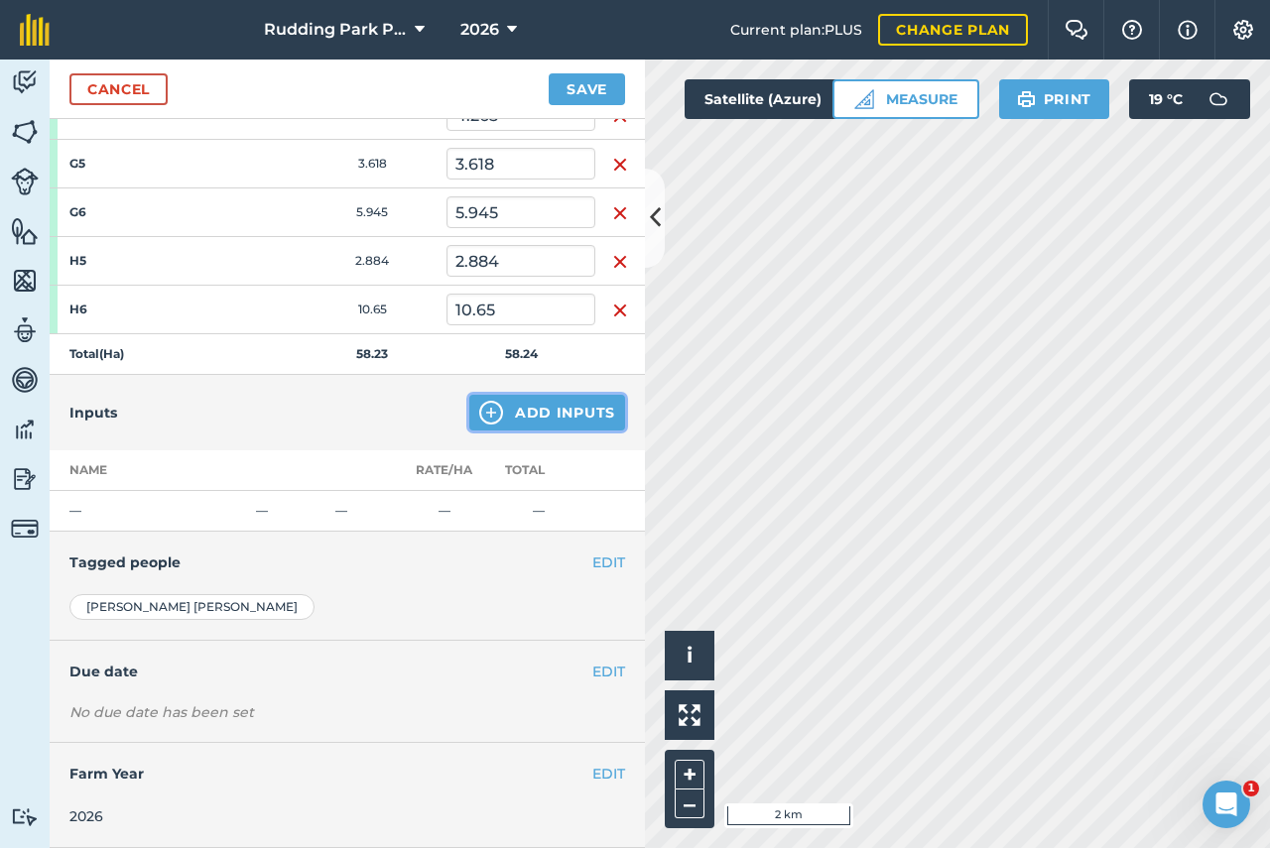
click at [493, 412] on button "Add Inputs" at bounding box center [547, 413] width 156 height 36
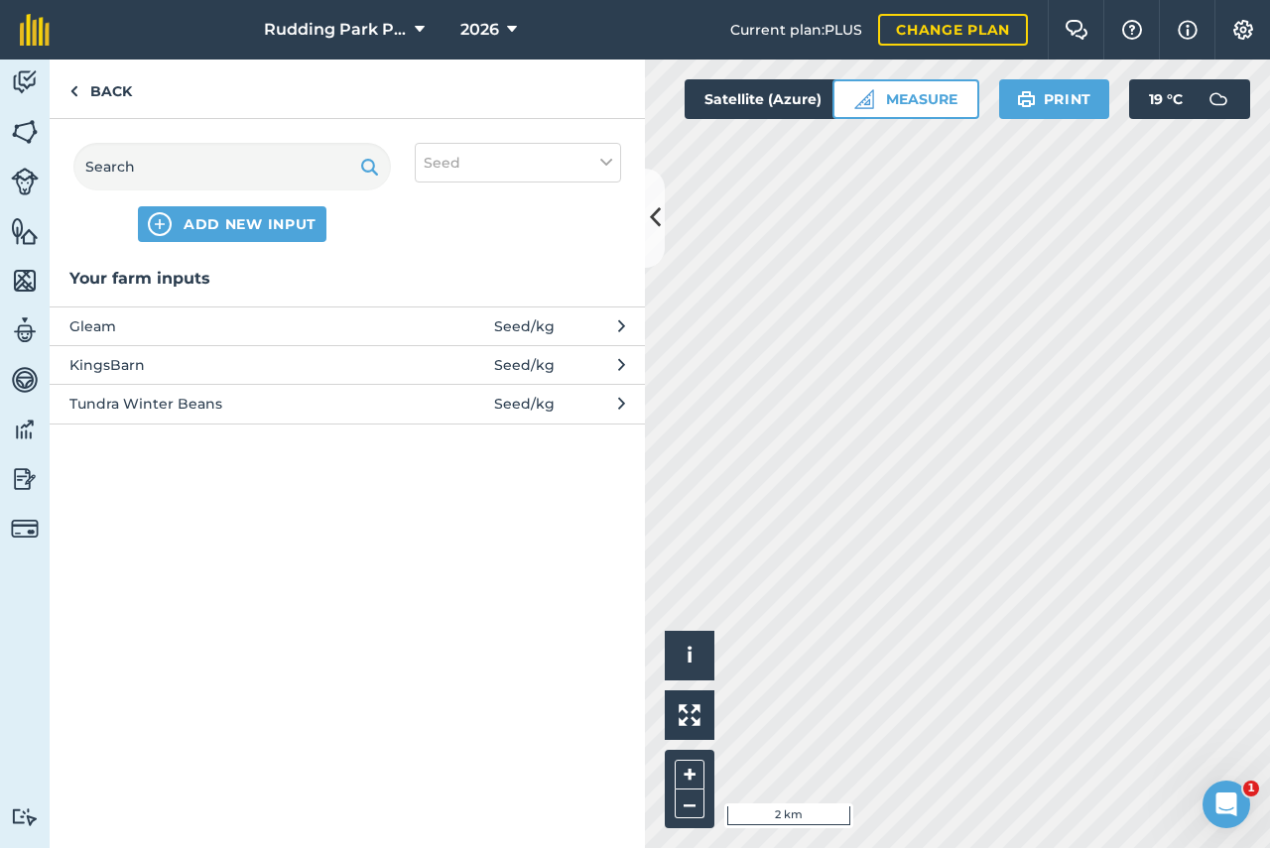
click at [145, 325] on span "Gleam" at bounding box center [231, 326] width 324 height 22
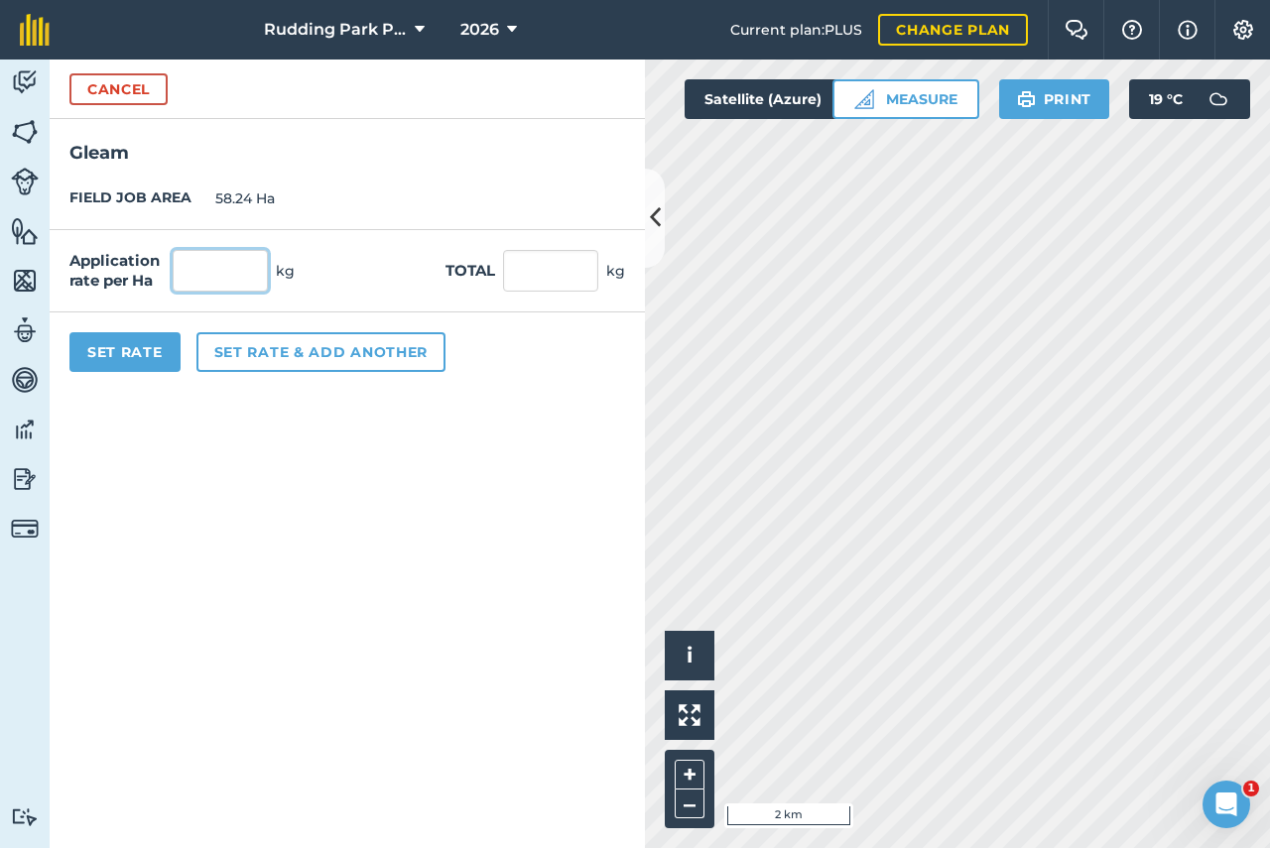
click at [209, 272] on input "text" at bounding box center [220, 271] width 95 height 42
type input "250"
click button "Cancel" at bounding box center [118, 89] width 98 height 32
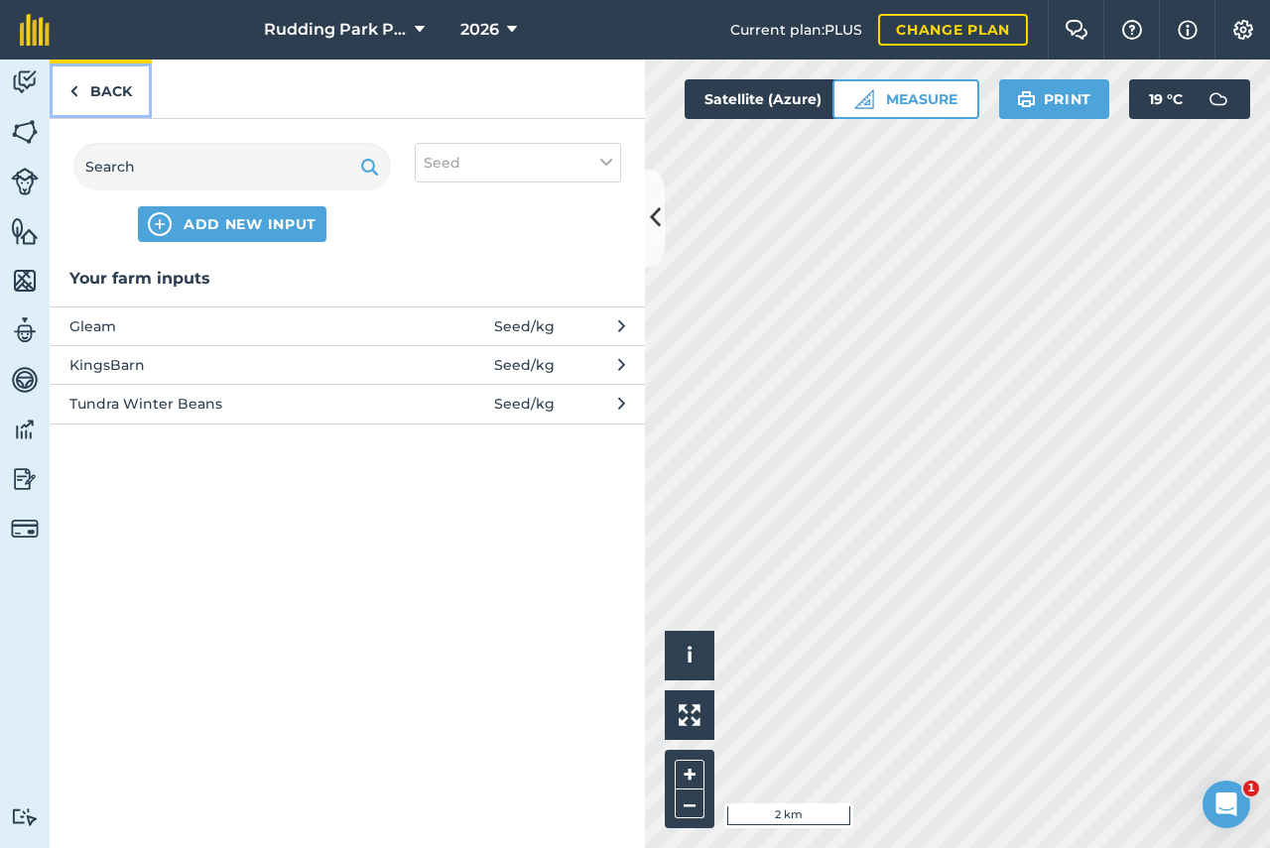
click at [75, 91] on img at bounding box center [73, 91] width 9 height 24
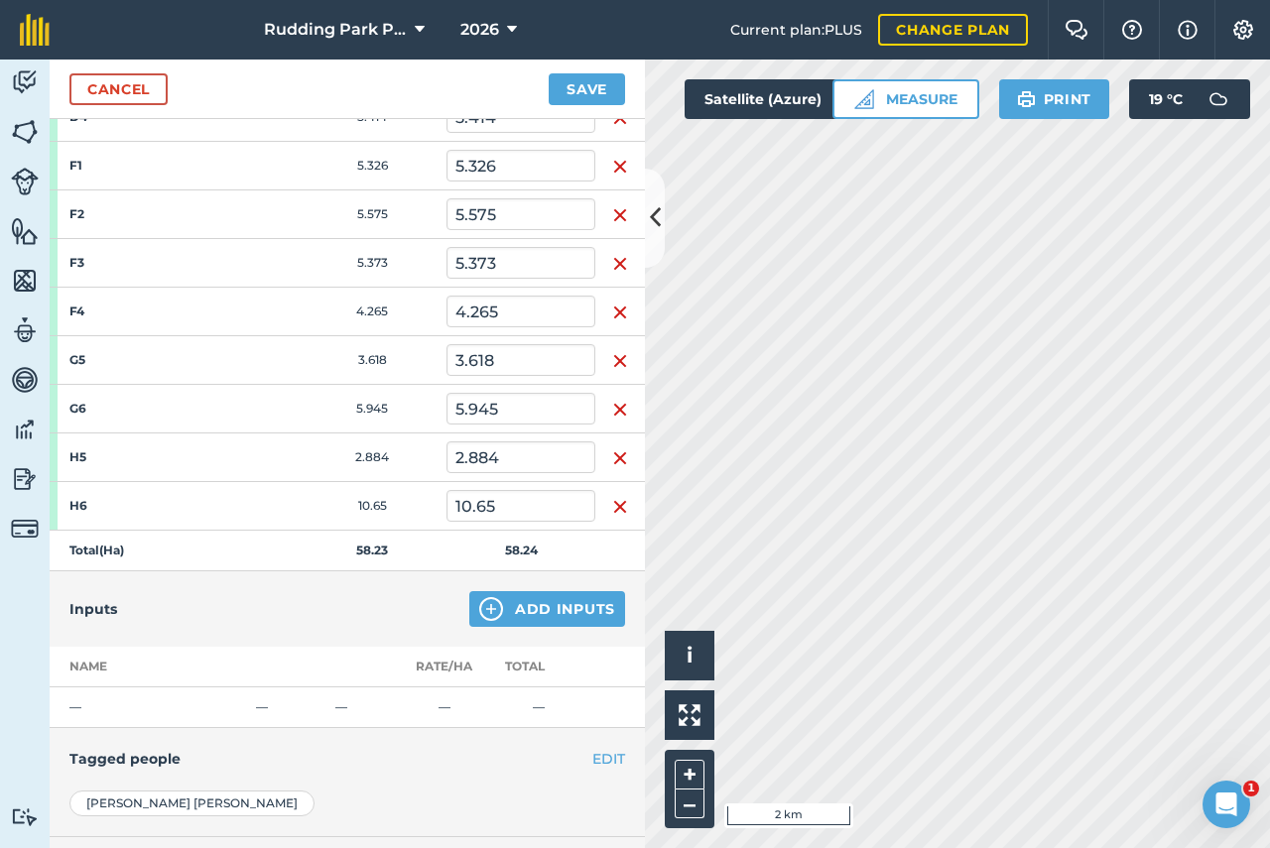
scroll to position [399, 0]
click at [498, 612] on button "Add Inputs" at bounding box center [547, 611] width 156 height 36
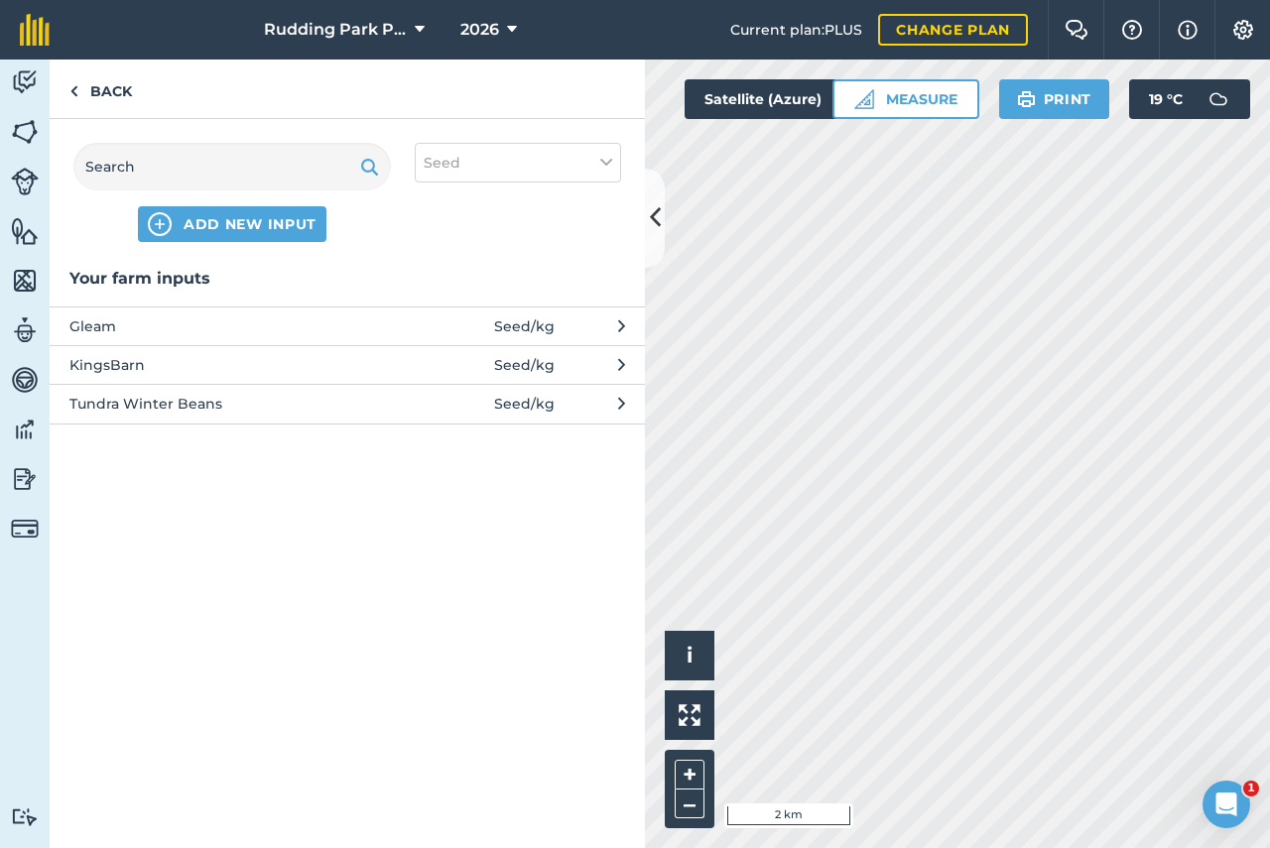
click at [625, 325] on button "Gleam Seed / kg" at bounding box center [347, 326] width 595 height 39
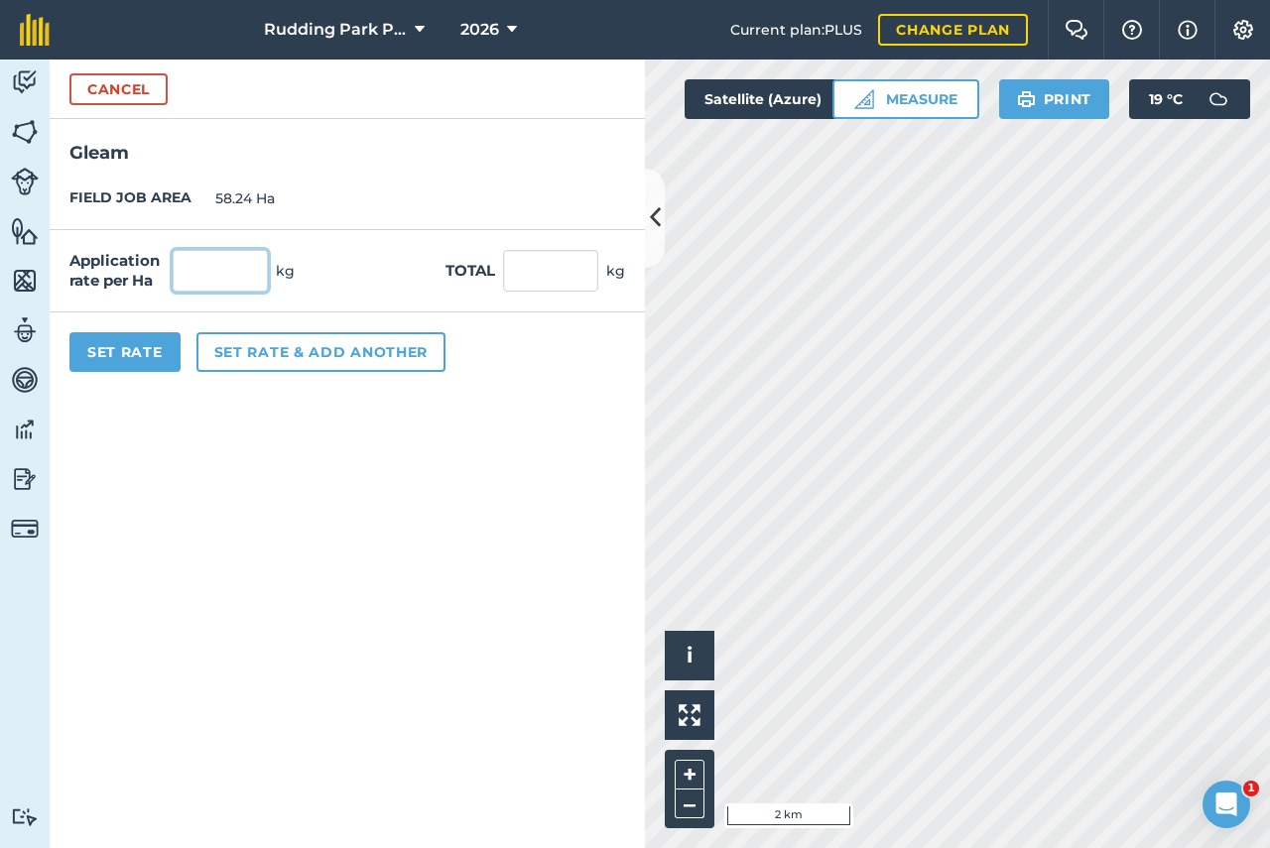
click at [235, 272] on input "text" at bounding box center [220, 271] width 95 height 42
type input "250"
type input "14,557.5"
click at [141, 356] on button "Set Rate" at bounding box center [124, 352] width 111 height 40
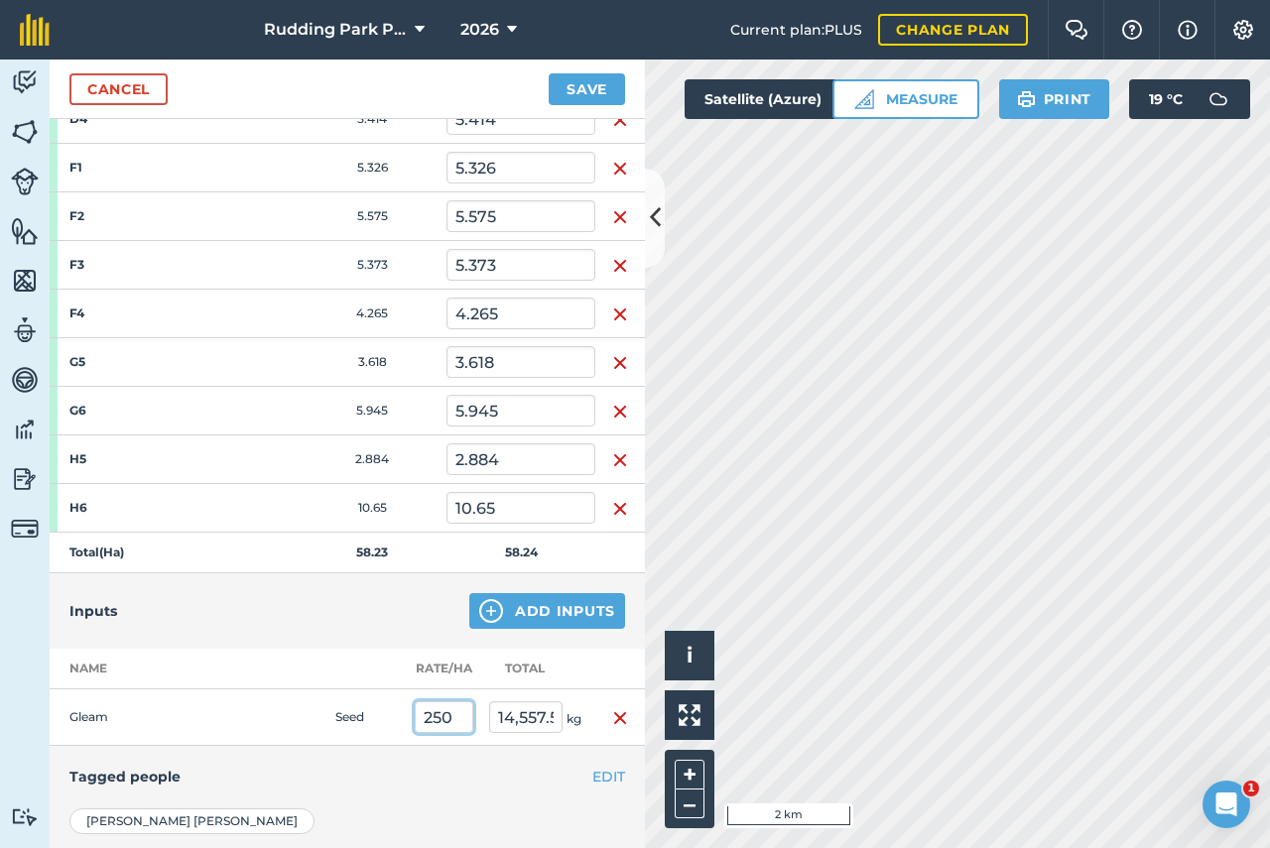
drag, startPoint x: 452, startPoint y: 717, endPoint x: 442, endPoint y: 718, distance: 10.0
click at [452, 717] on input "250" at bounding box center [444, 717] width 59 height 32
click at [442, 718] on input "250" at bounding box center [444, 717] width 59 height 32
type input "240"
type input "13,975.2"
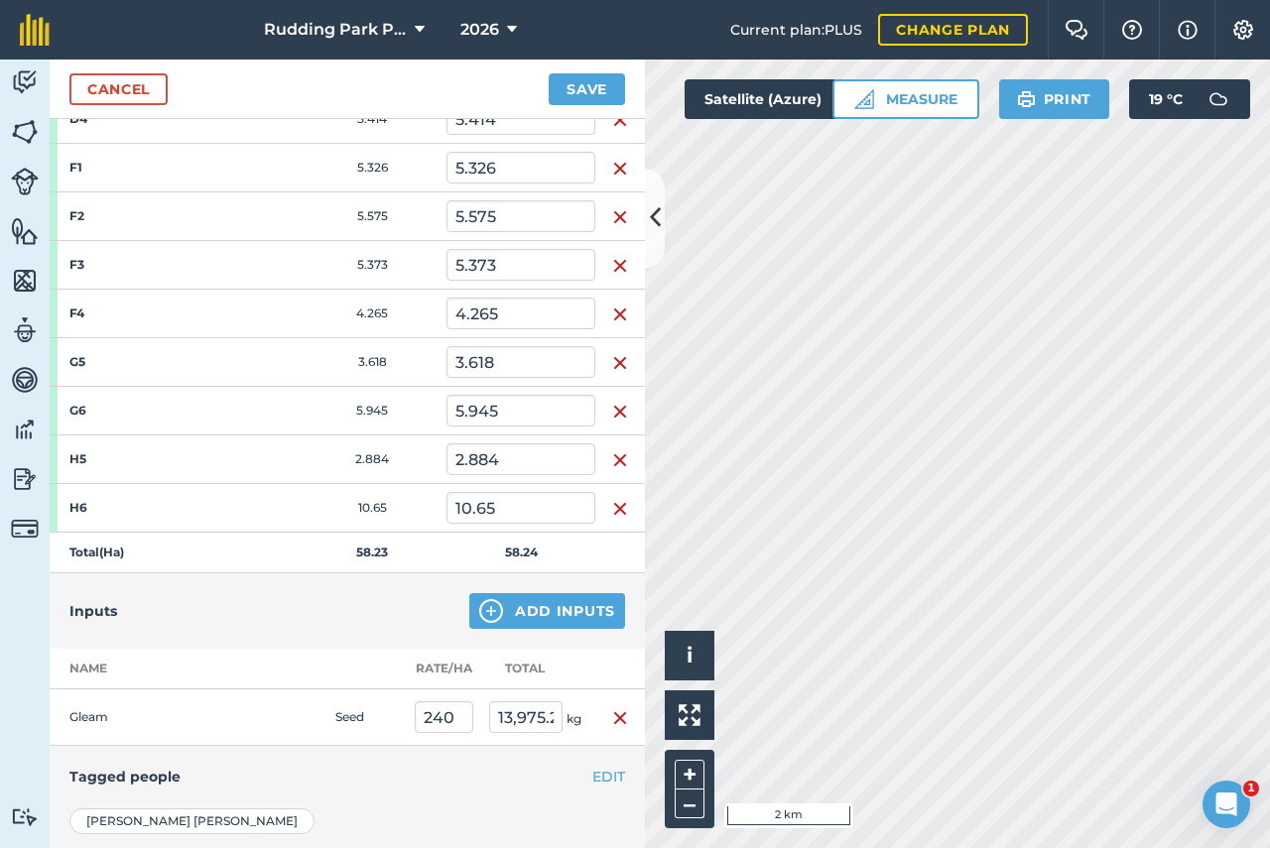
drag, startPoint x: 220, startPoint y: 786, endPoint x: 231, endPoint y: 776, distance: 14.7
click at [224, 784] on h4 "Tagged people" at bounding box center [346, 777] width 555 height 22
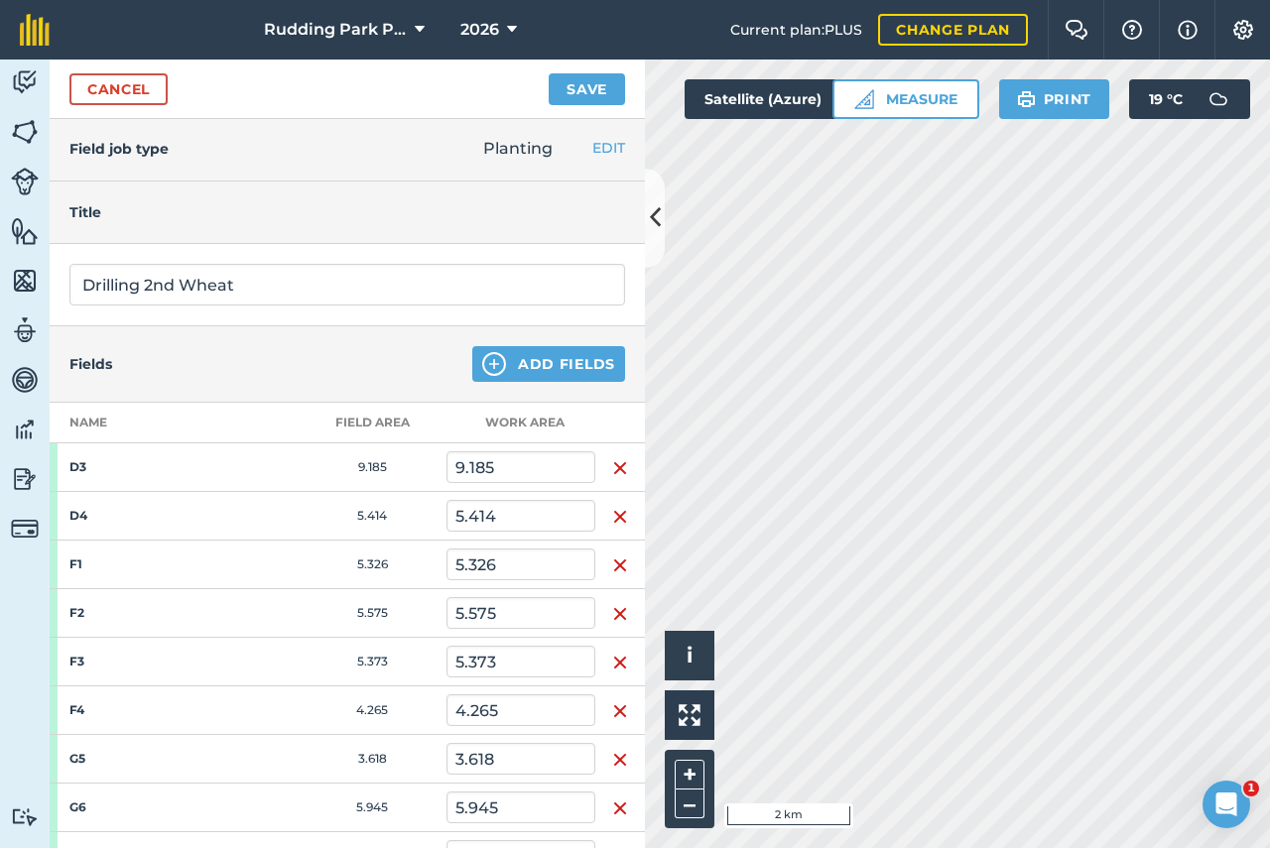
scroll to position [0, 0]
click at [579, 90] on button "Save" at bounding box center [587, 89] width 76 height 32
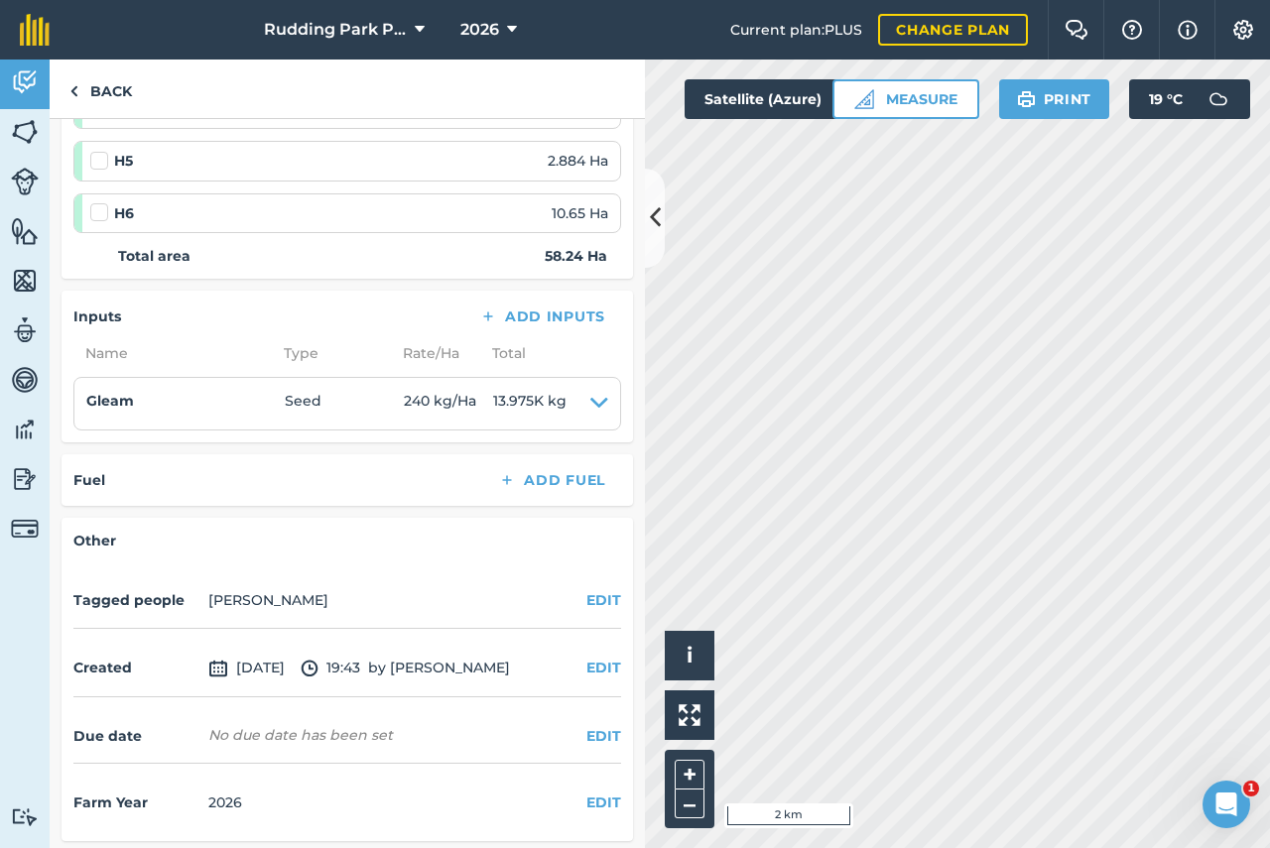
scroll to position [717, 0]
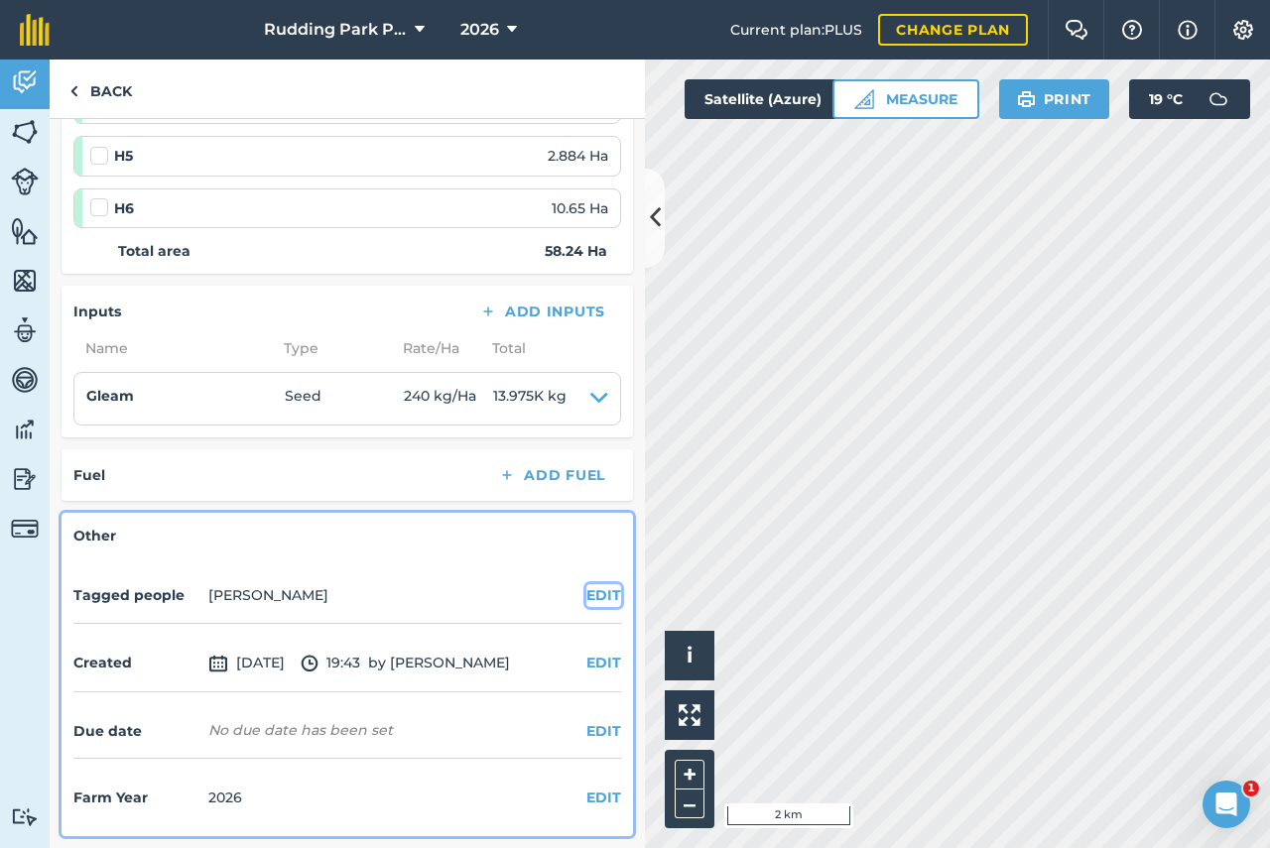
click at [587, 592] on button "EDIT" at bounding box center [603, 595] width 35 height 22
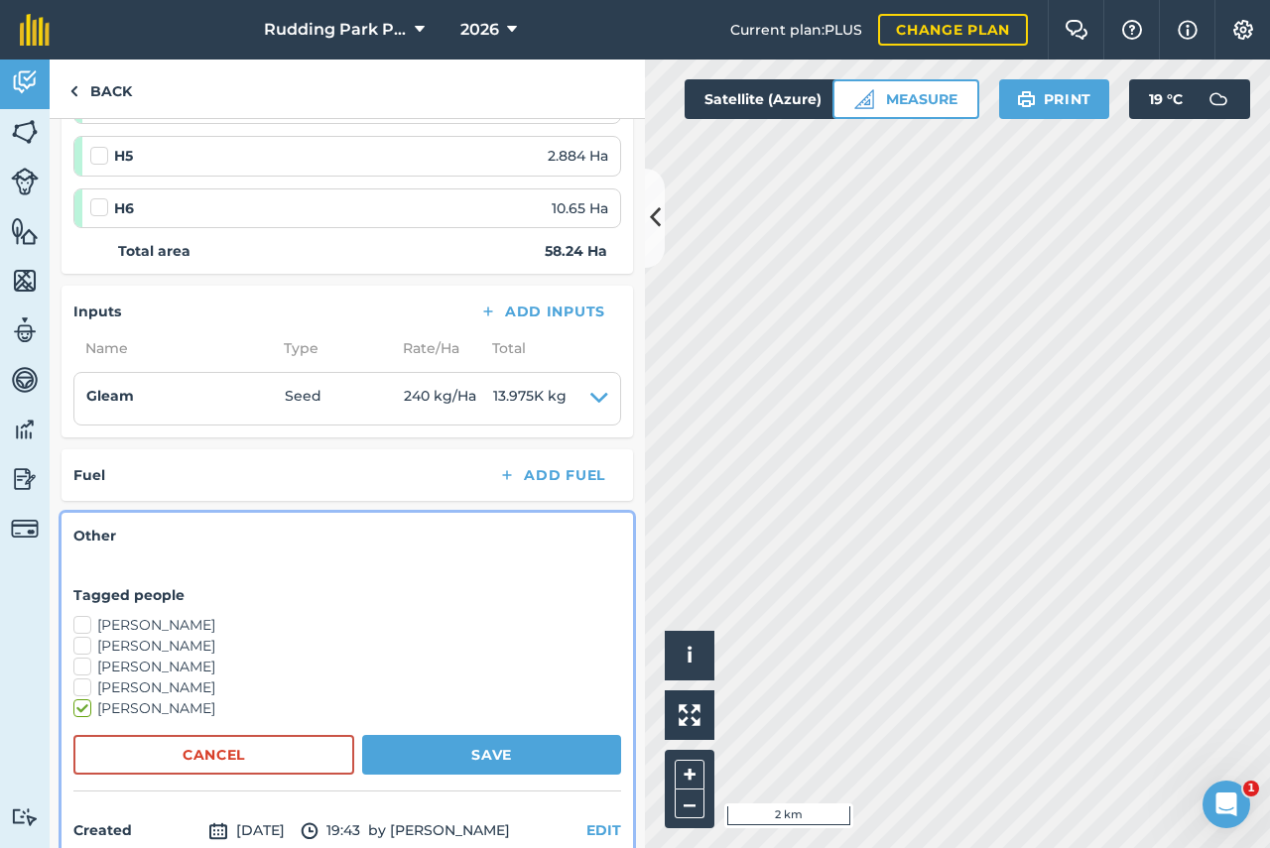
click at [87, 666] on label "Matthew Spence" at bounding box center [347, 667] width 548 height 21
click at [86, 666] on input "Matthew Spence" at bounding box center [79, 663] width 13 height 13
checkbox input "true"
drag, startPoint x: 406, startPoint y: 756, endPoint x: 390, endPoint y: 759, distance: 16.1
click at [402, 756] on button "Save" at bounding box center [491, 755] width 259 height 40
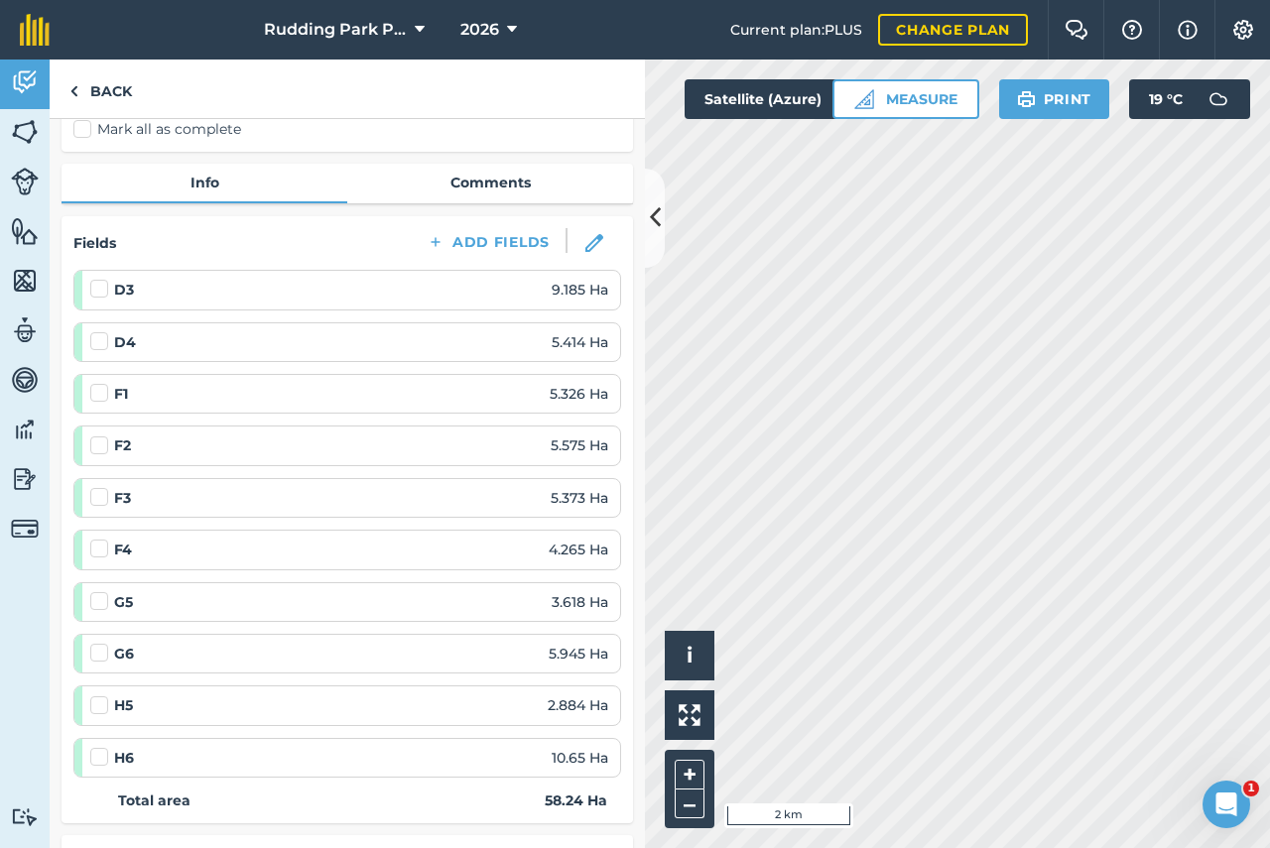
scroll to position [0, 0]
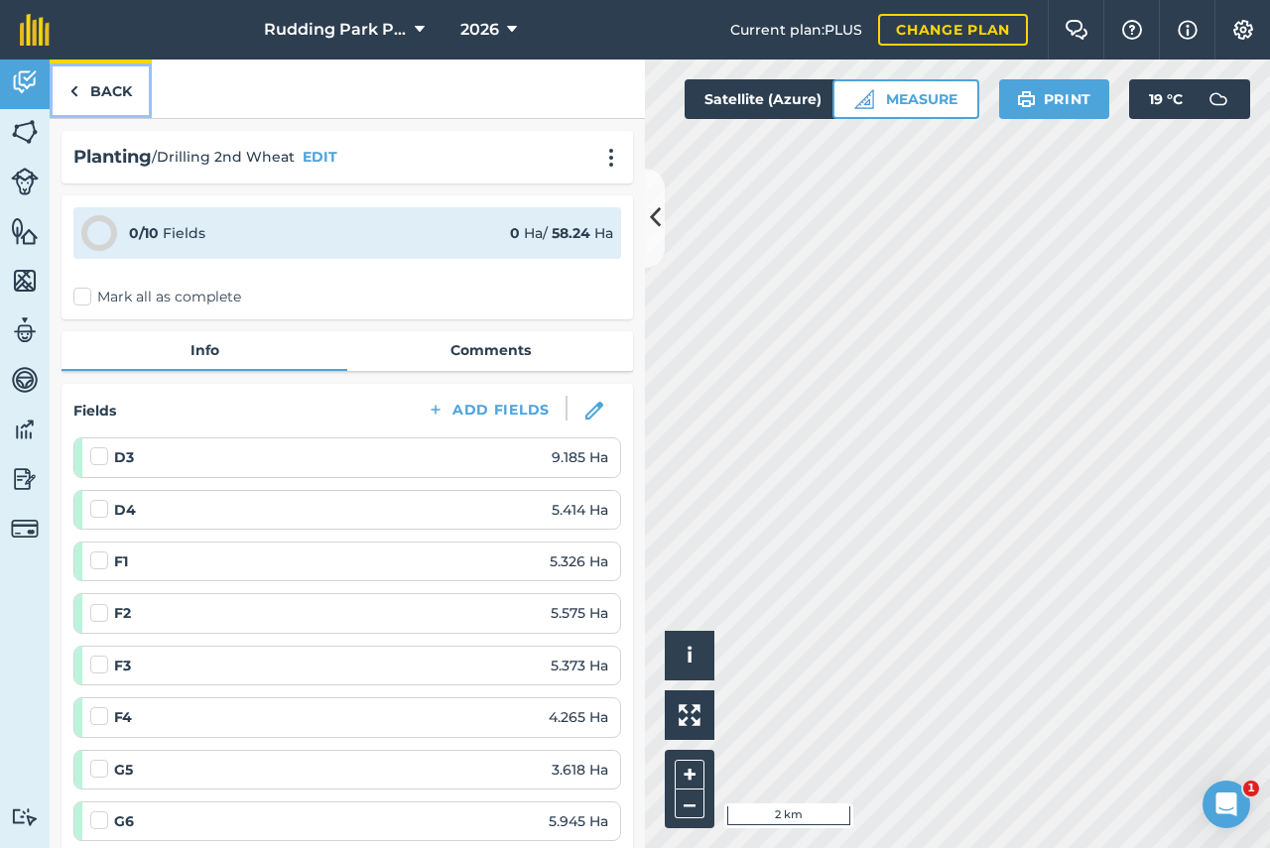
click at [107, 85] on link "Back" at bounding box center [101, 89] width 102 height 59
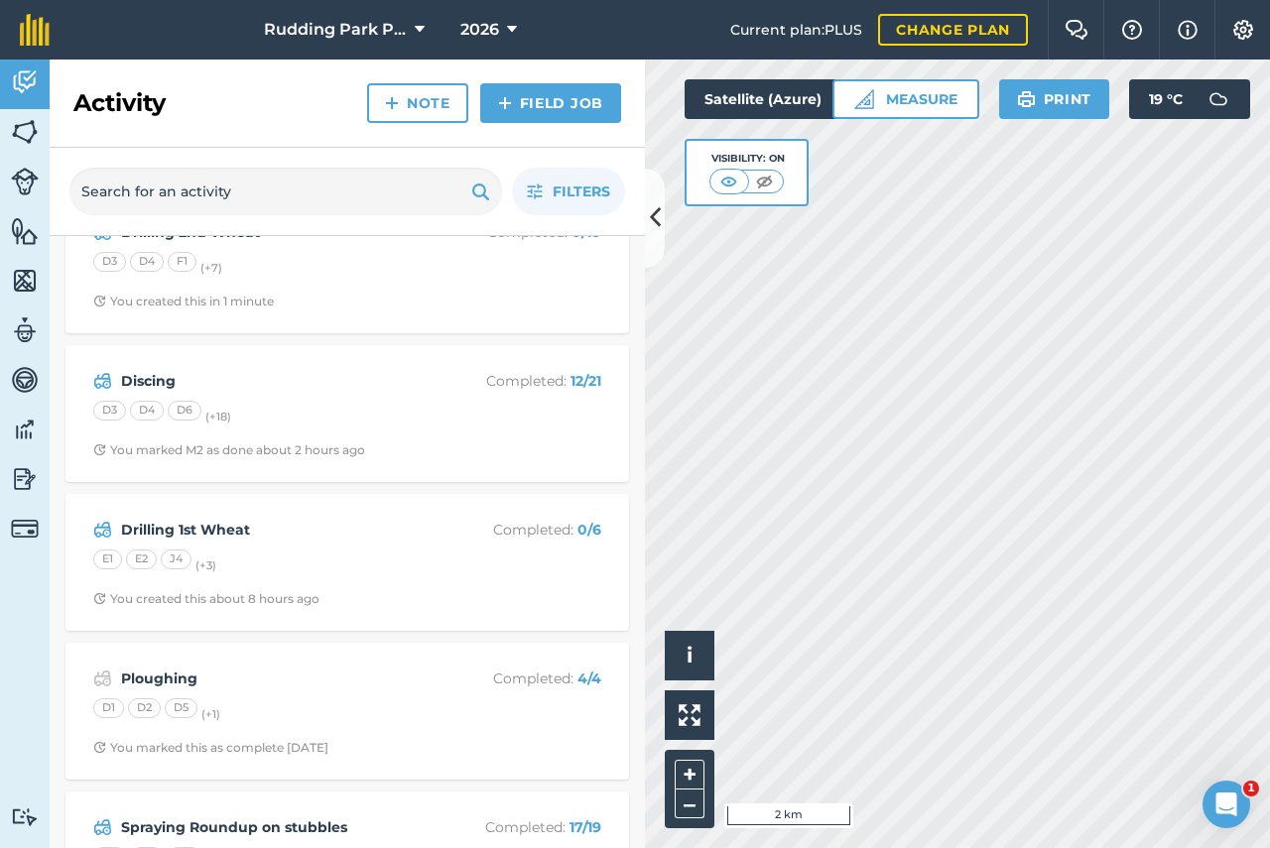
scroll to position [99, 0]
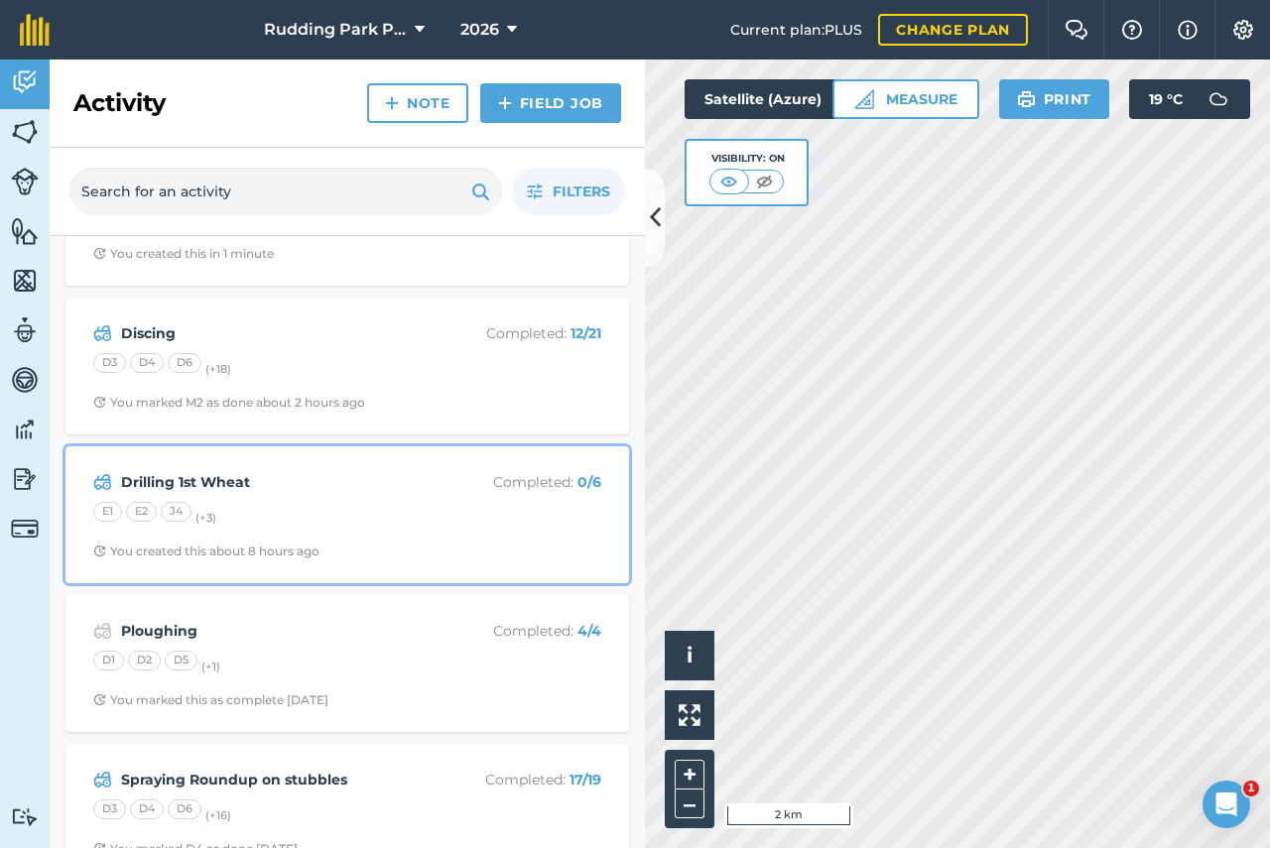
click at [233, 482] on strong "Drilling 1st Wheat" at bounding box center [278, 482] width 314 height 22
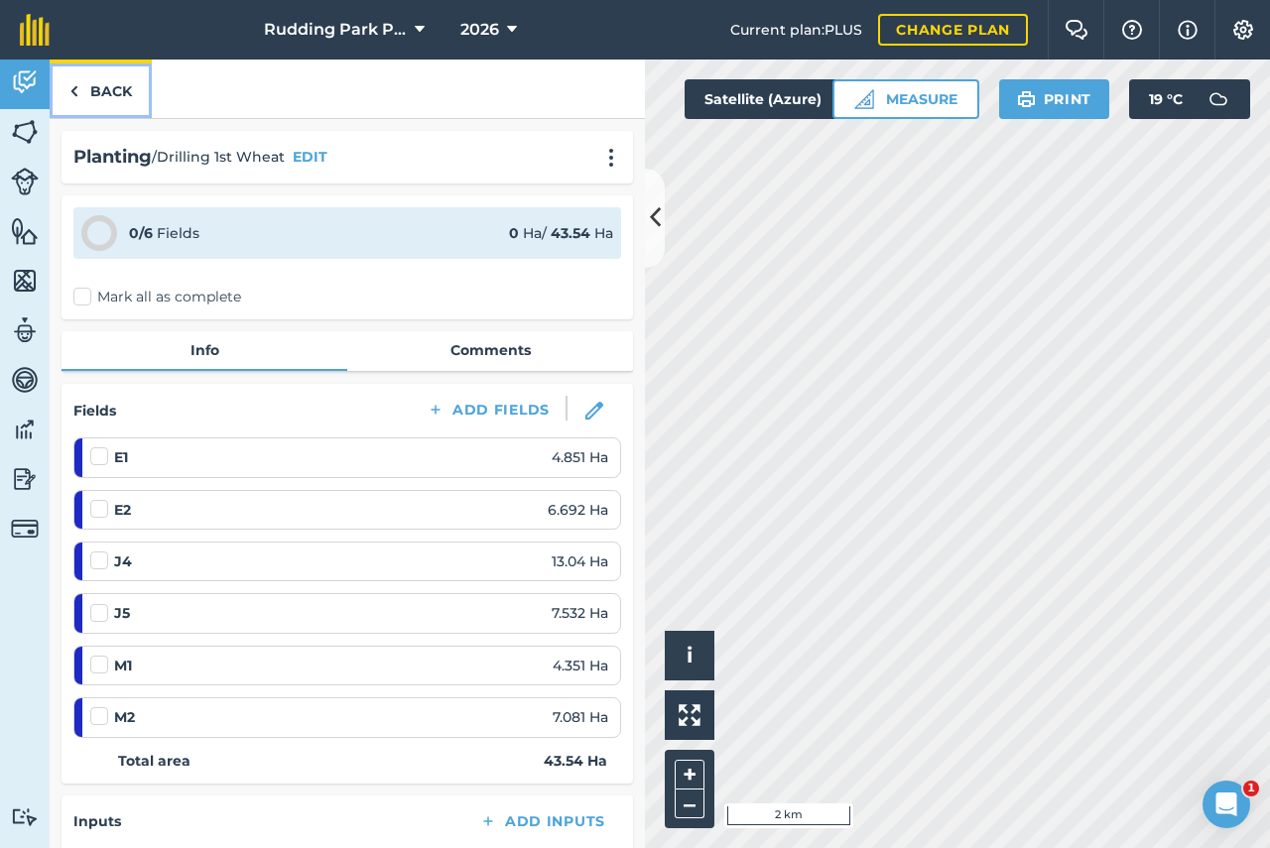
click at [93, 97] on link "Back" at bounding box center [101, 89] width 102 height 59
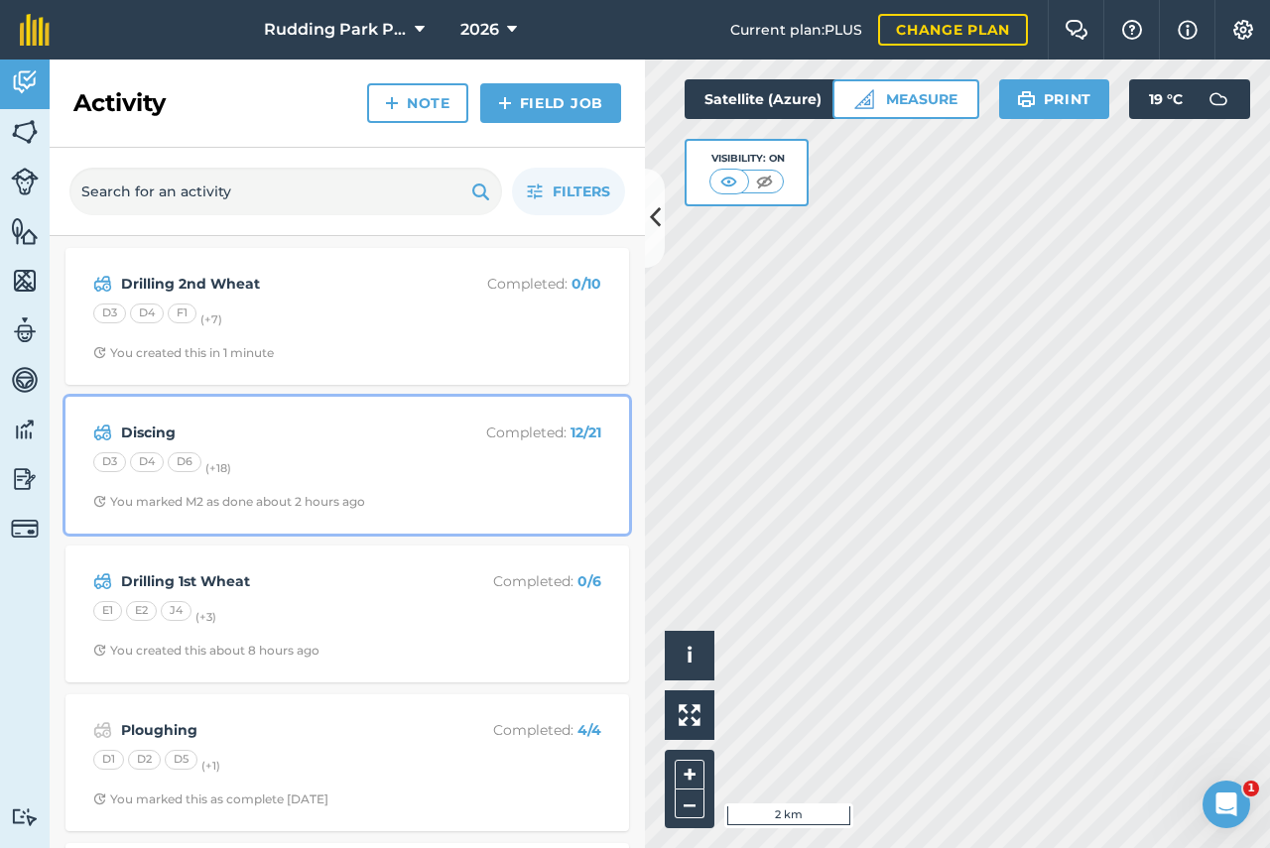
click at [278, 435] on strong "Discing" at bounding box center [278, 433] width 314 height 22
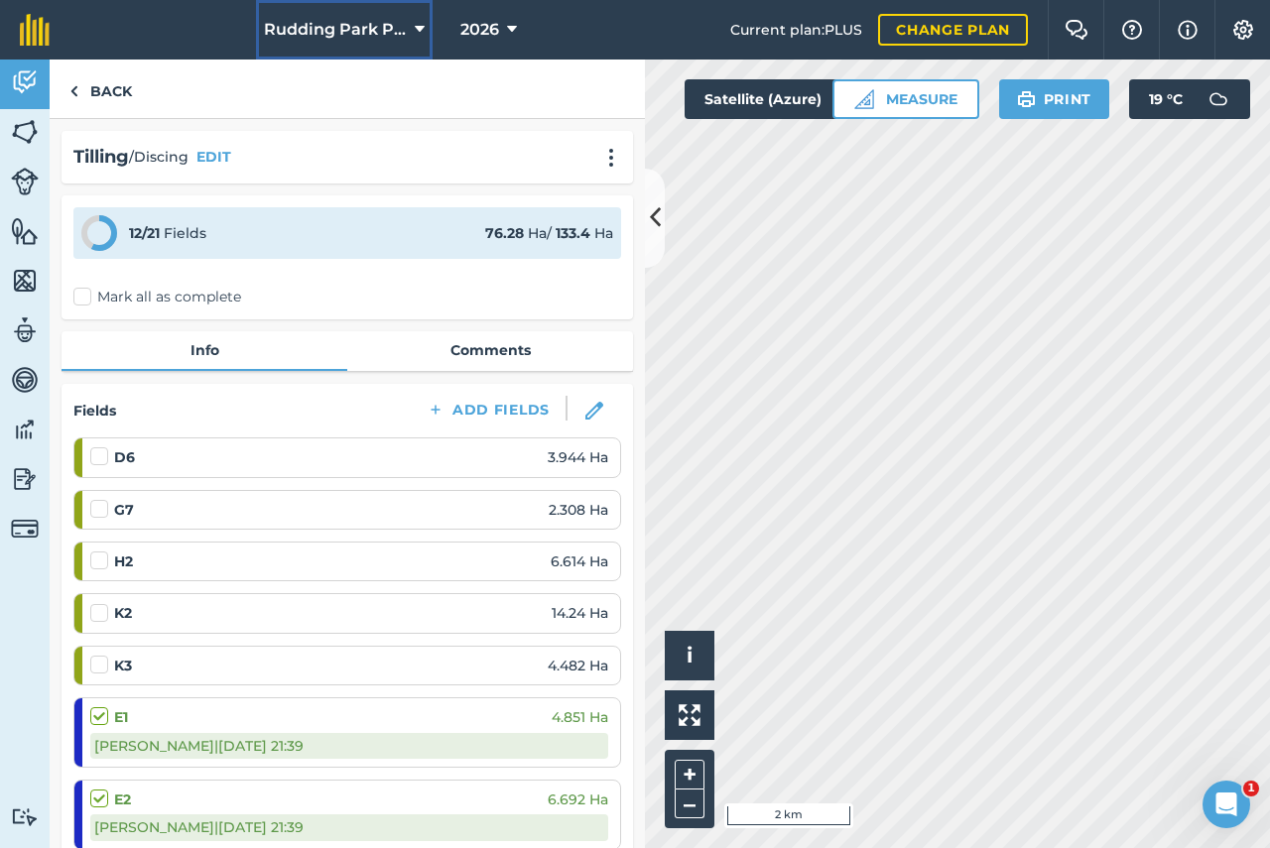
click at [412, 27] on button "Rudding Park PFS" at bounding box center [344, 30] width 177 height 60
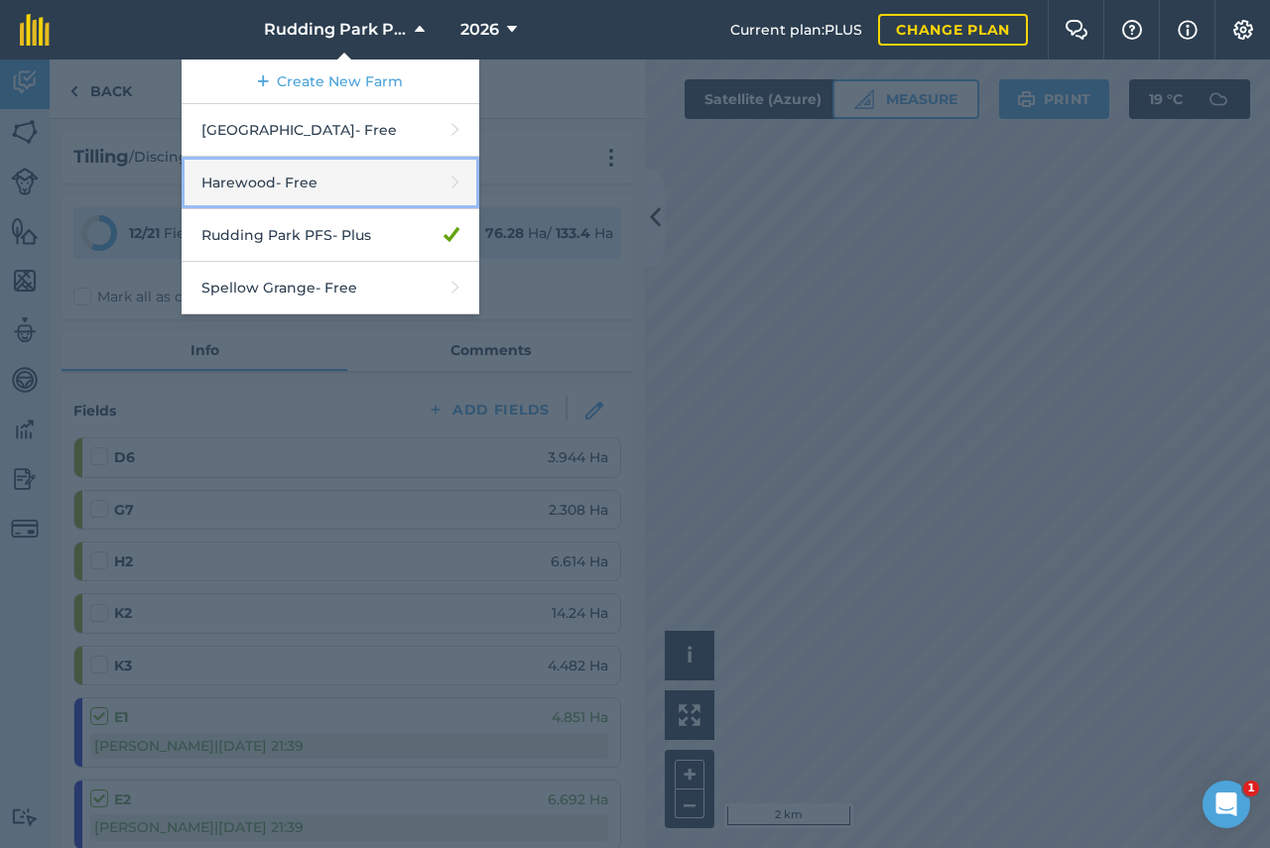
click at [302, 182] on link "Harewood - Free" at bounding box center [331, 183] width 298 height 53
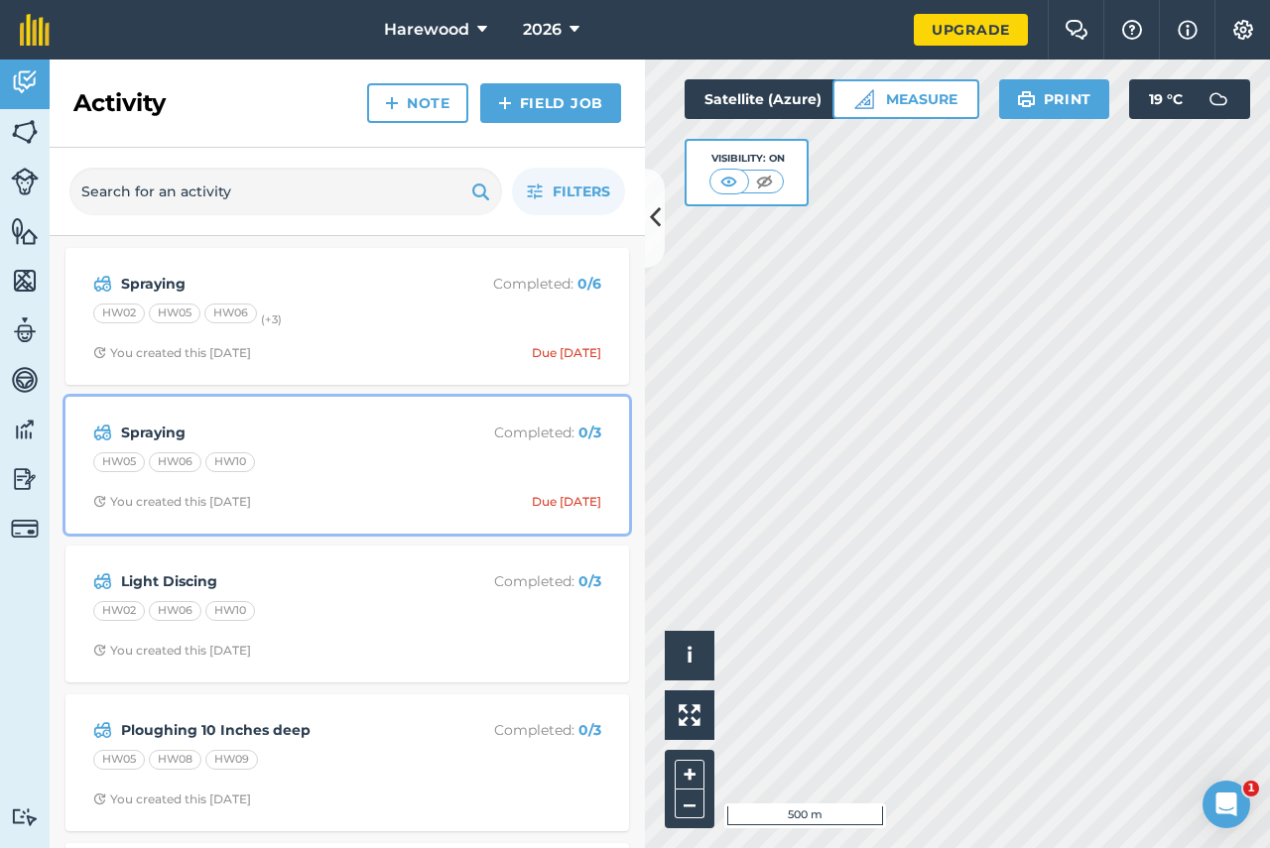
click at [331, 469] on div "HW05 HW06 HW10" at bounding box center [347, 465] width 508 height 26
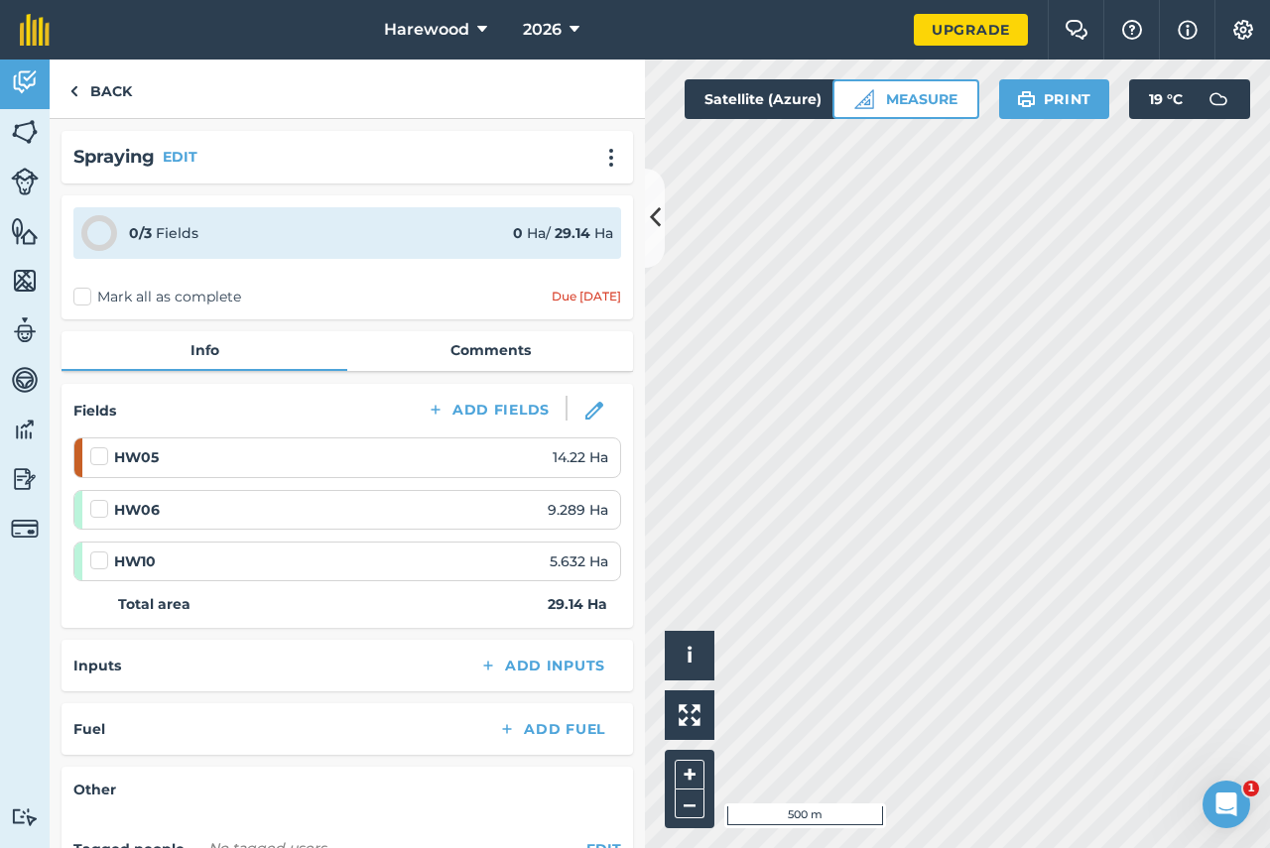
click at [95, 499] on label at bounding box center [102, 499] width 24 height 0
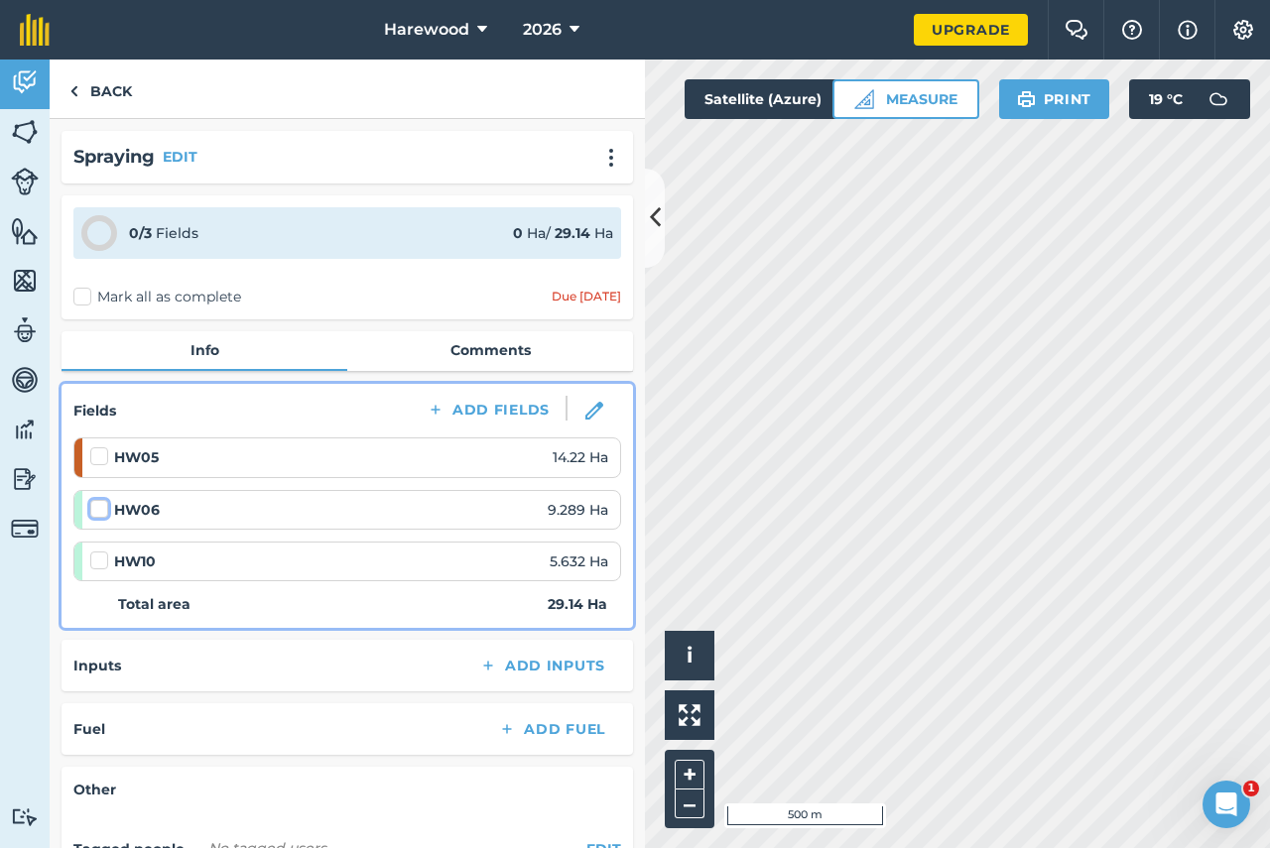
click at [95, 512] on input "checkbox" at bounding box center [96, 505] width 13 height 13
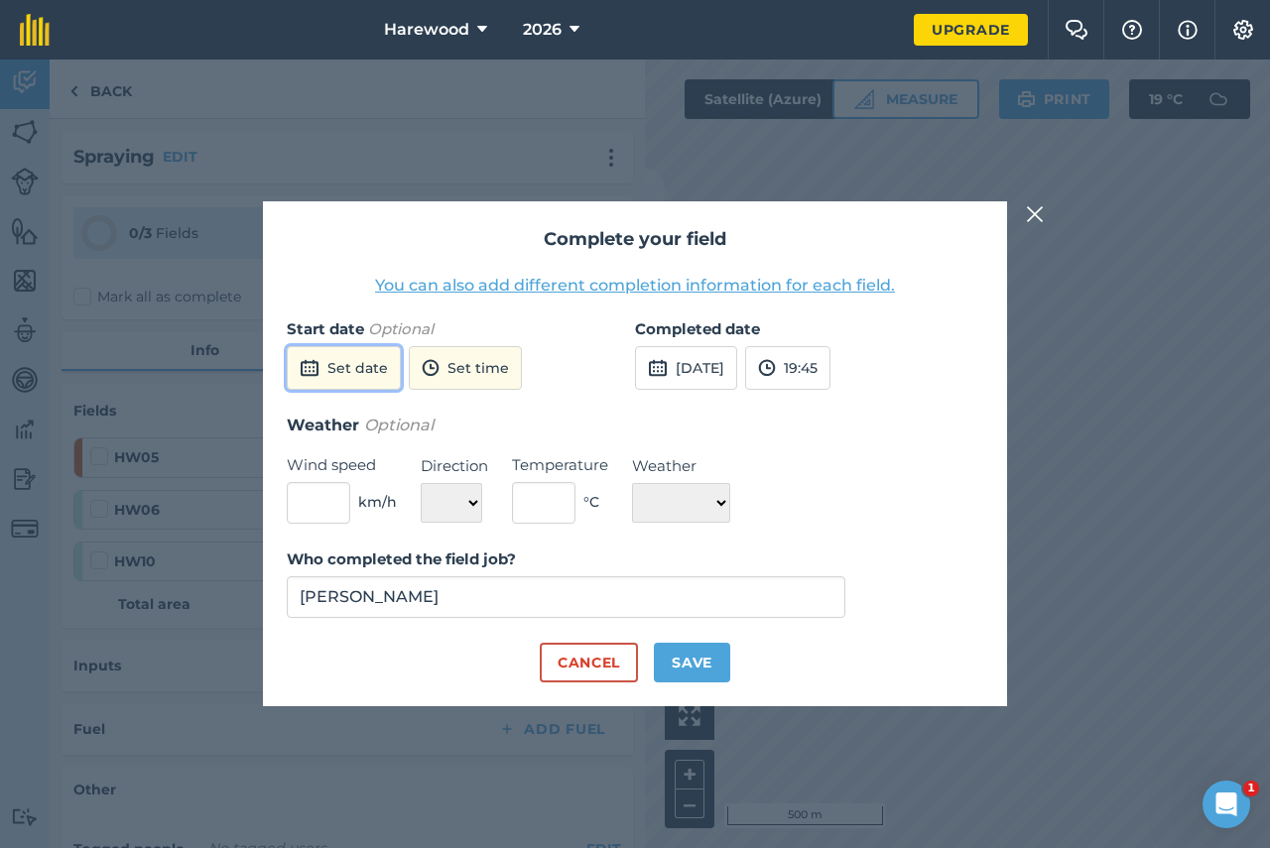
click at [362, 368] on button "Set date" at bounding box center [344, 368] width 114 height 44
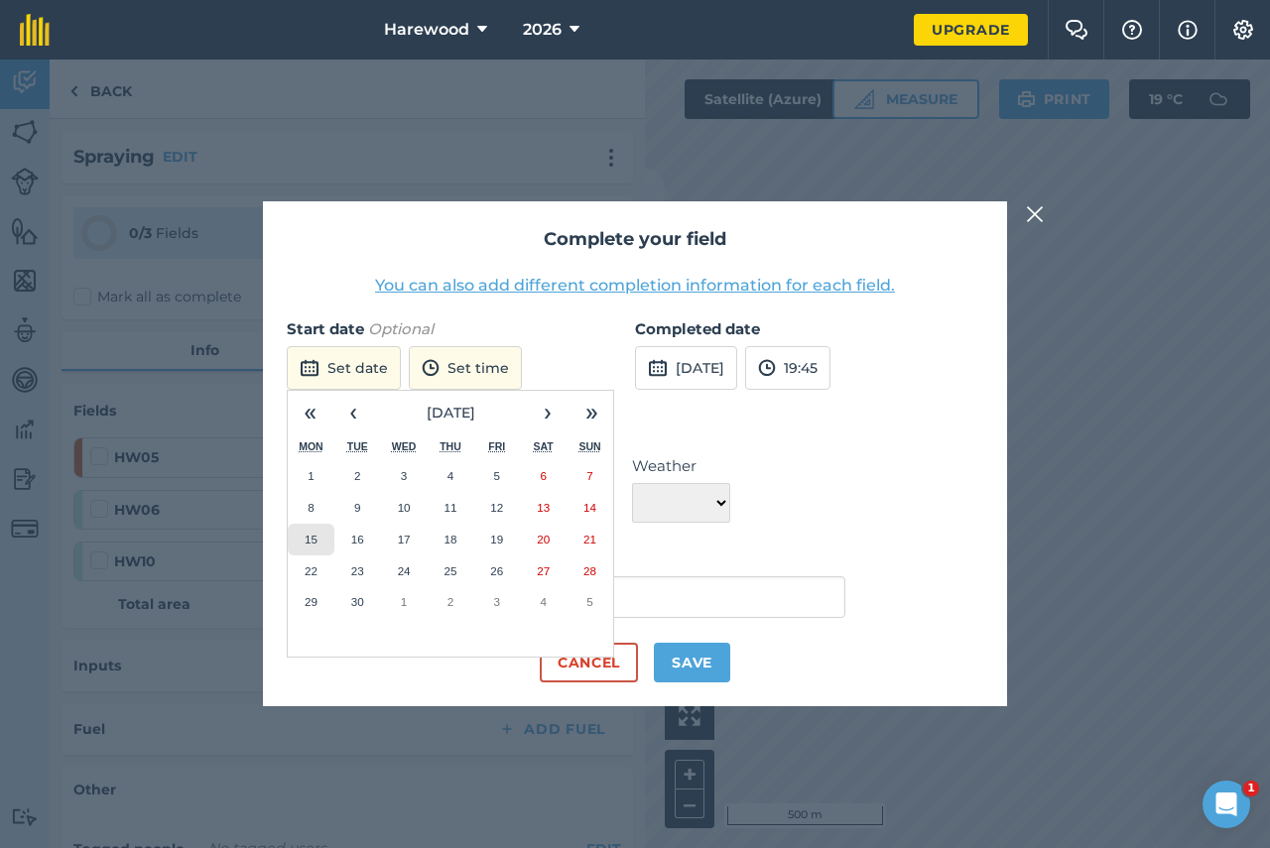
click at [307, 540] on abbr "15" at bounding box center [311, 539] width 13 height 13
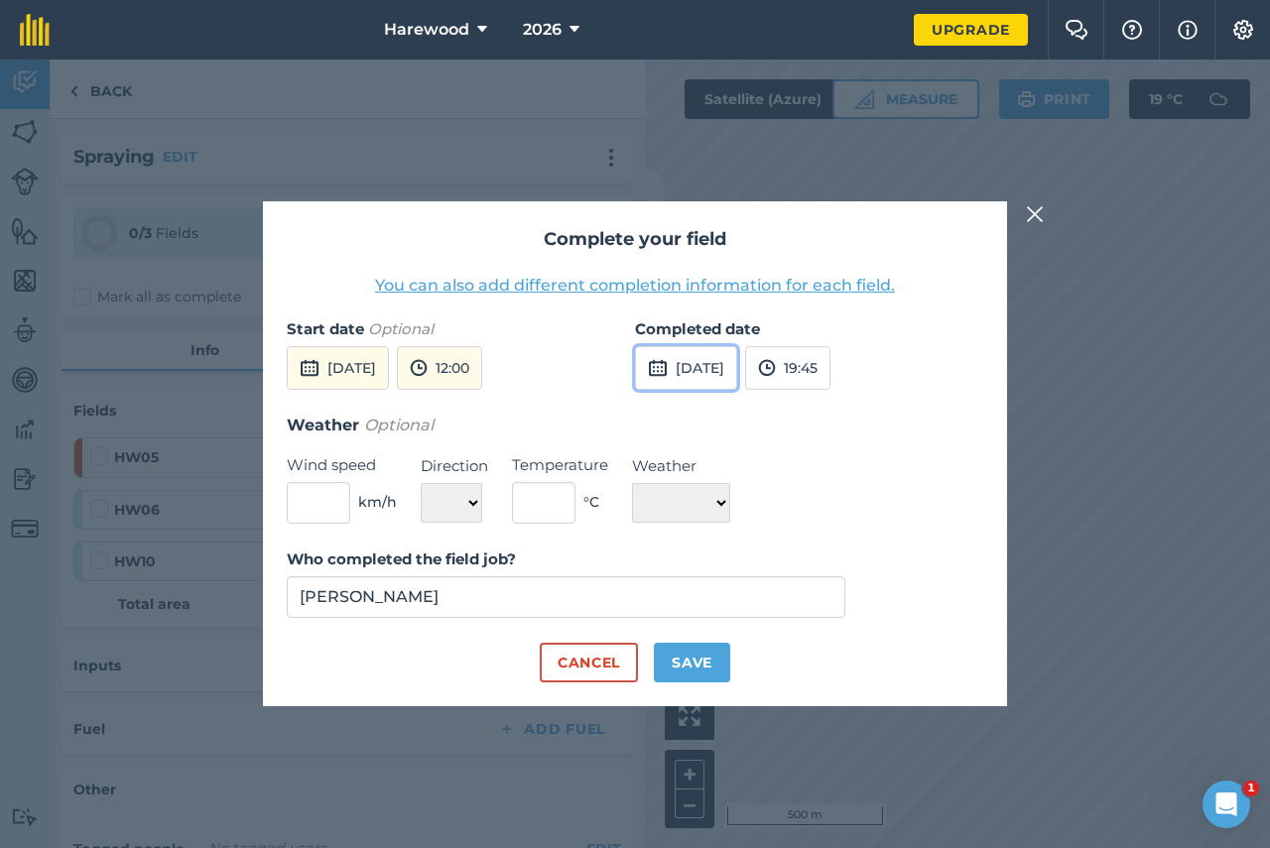
click at [663, 369] on img at bounding box center [658, 368] width 20 height 24
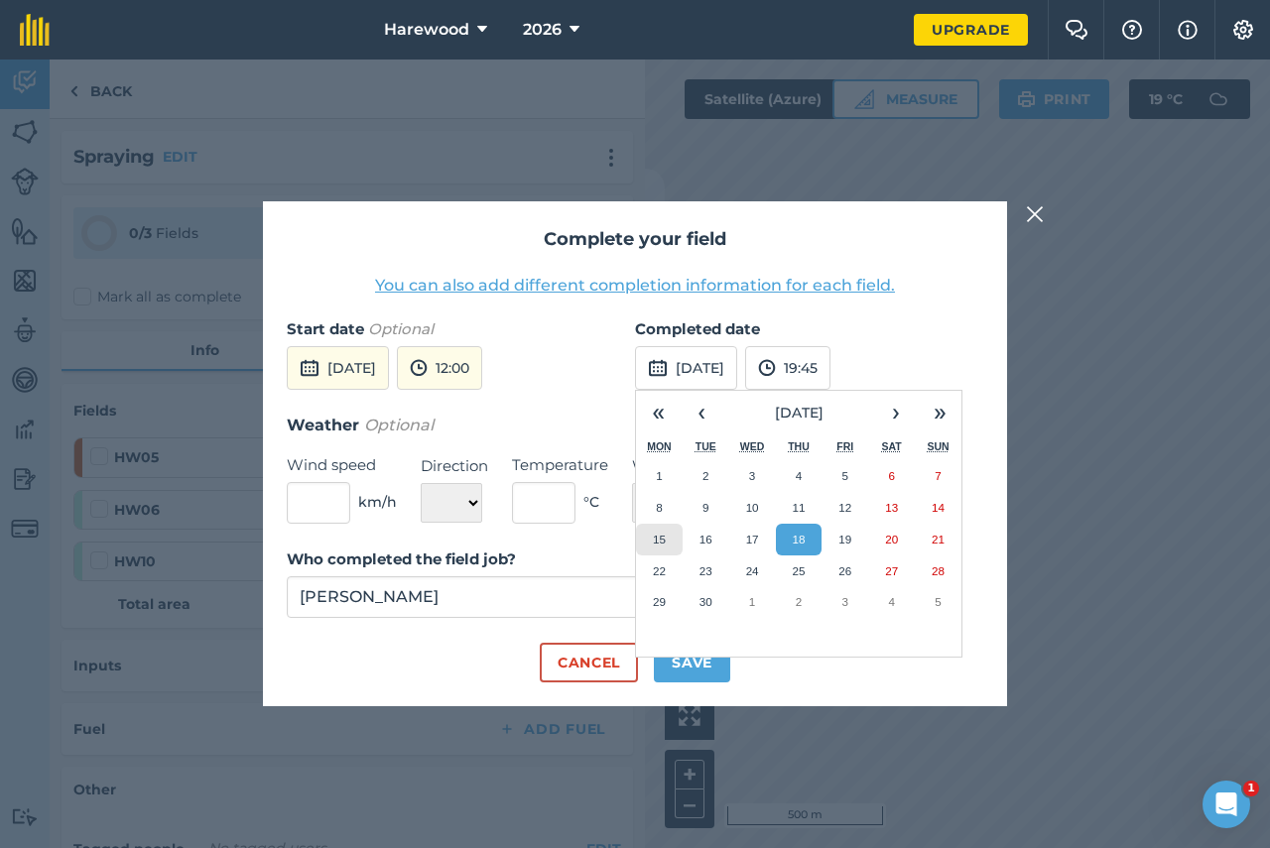
click at [669, 538] on button "15" at bounding box center [659, 540] width 47 height 32
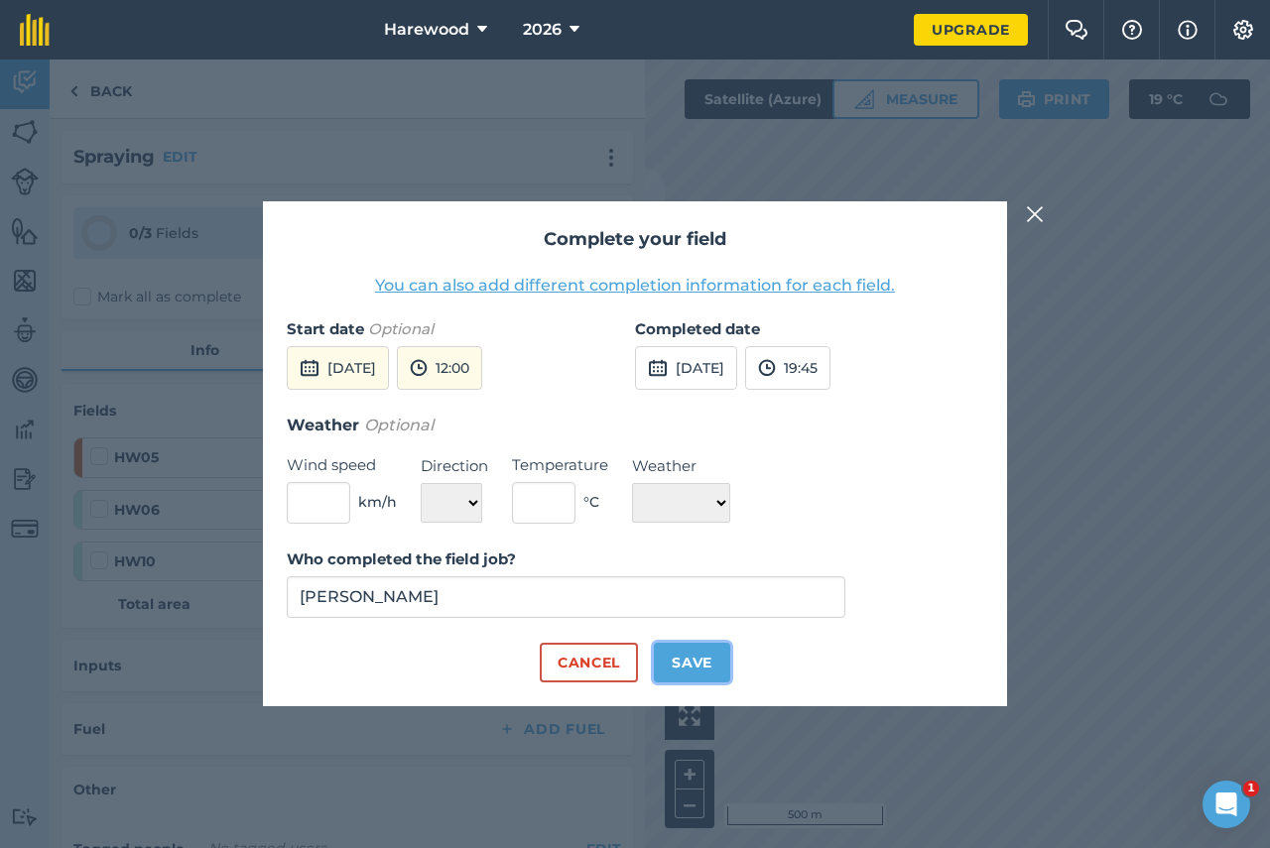
click at [714, 676] on button "Save" at bounding box center [692, 663] width 76 height 40
checkbox input "true"
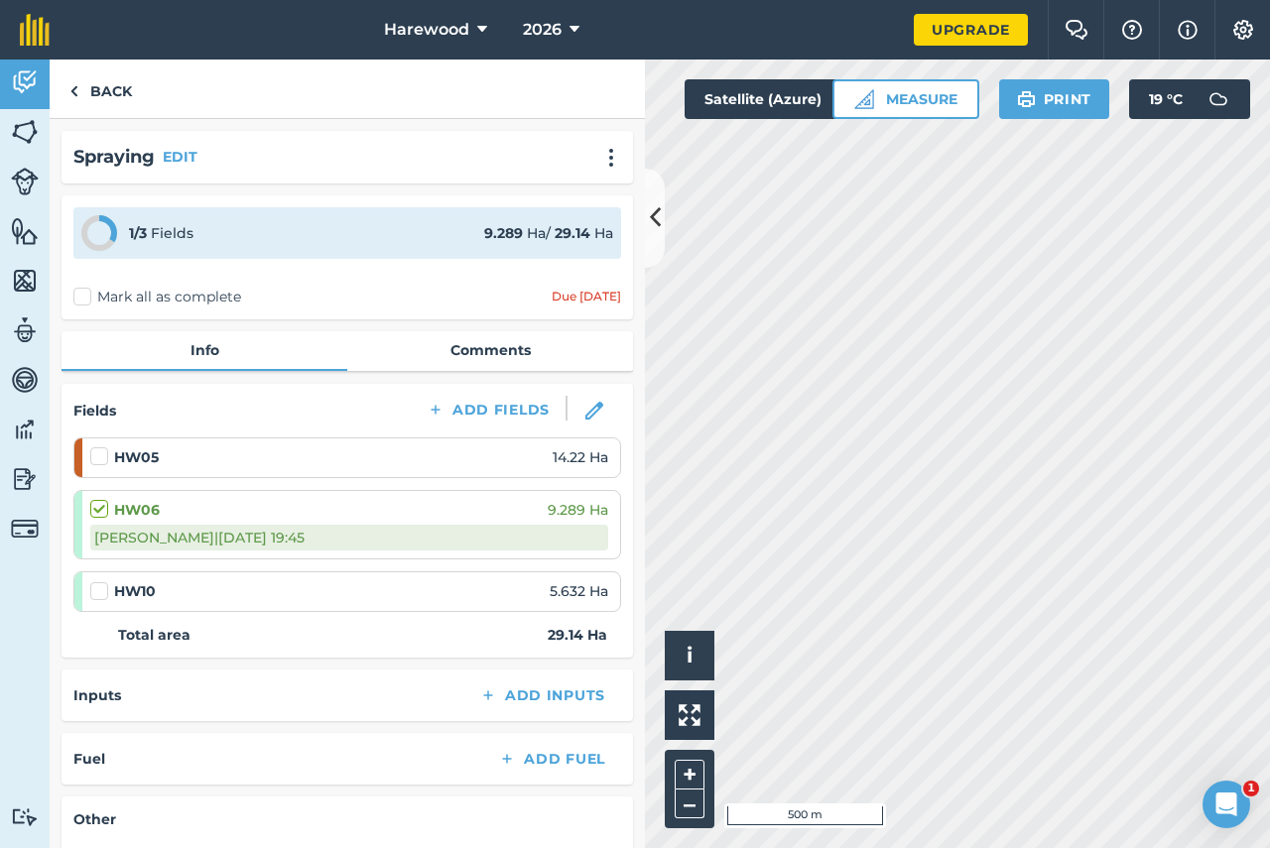
click at [98, 581] on label at bounding box center [102, 581] width 24 height 0
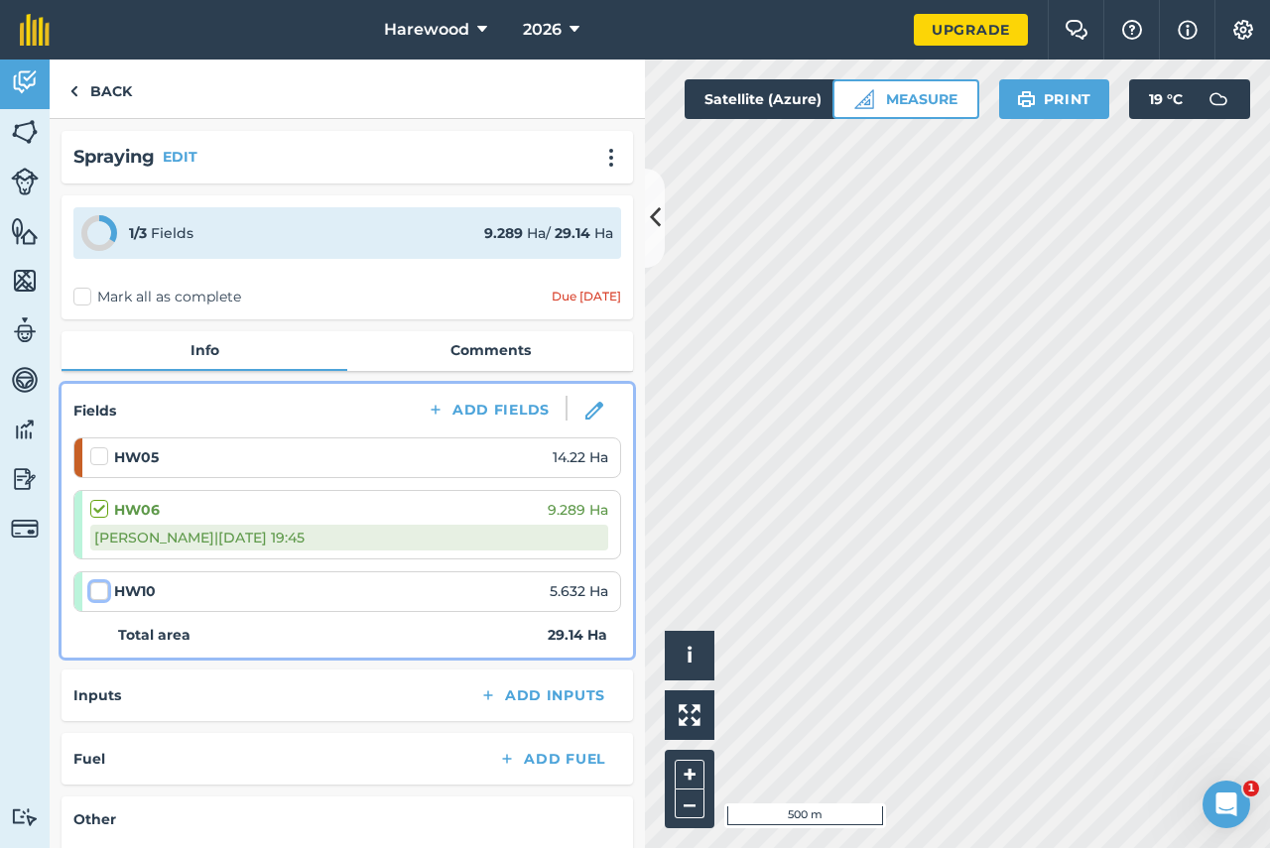
click at [98, 593] on input "checkbox" at bounding box center [96, 587] width 13 height 13
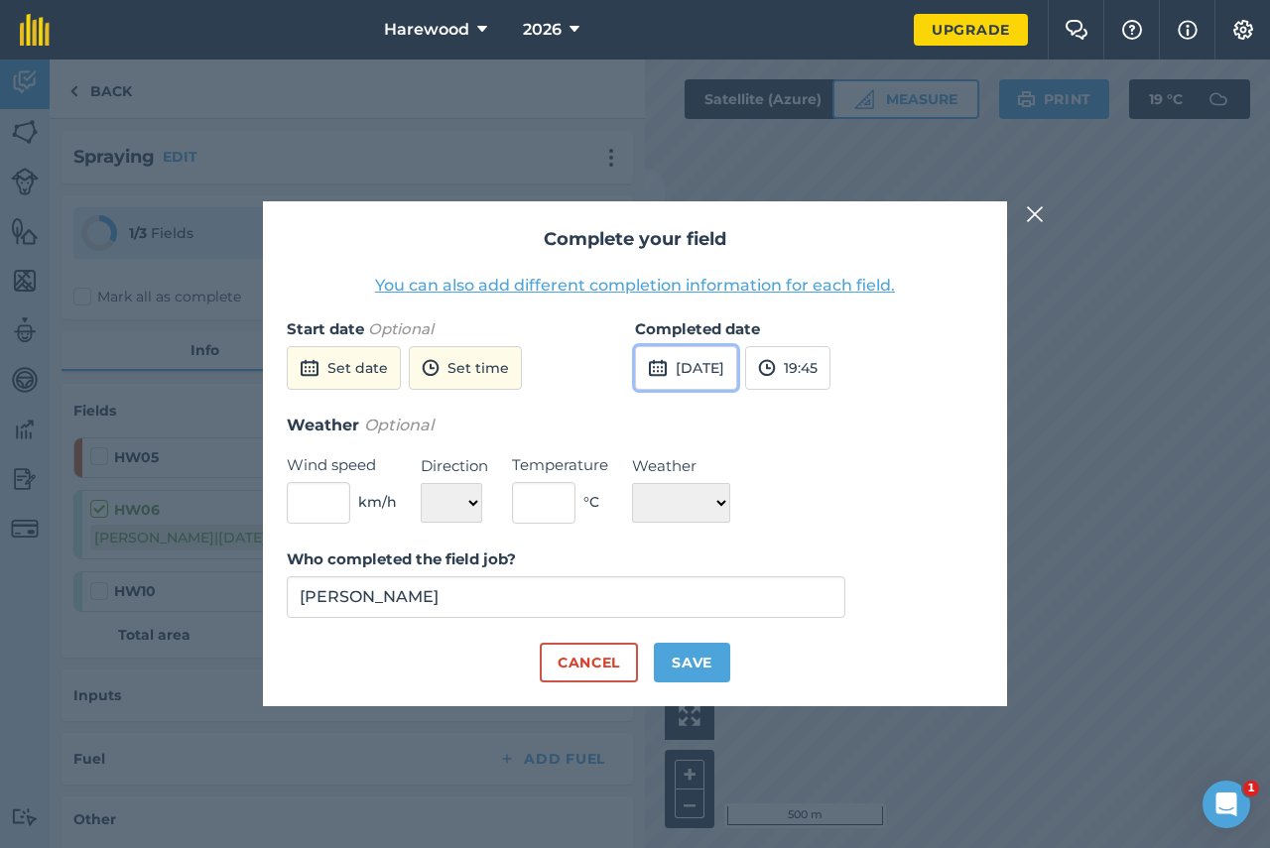
click at [674, 379] on button "18th Sep 2025" at bounding box center [686, 368] width 102 height 44
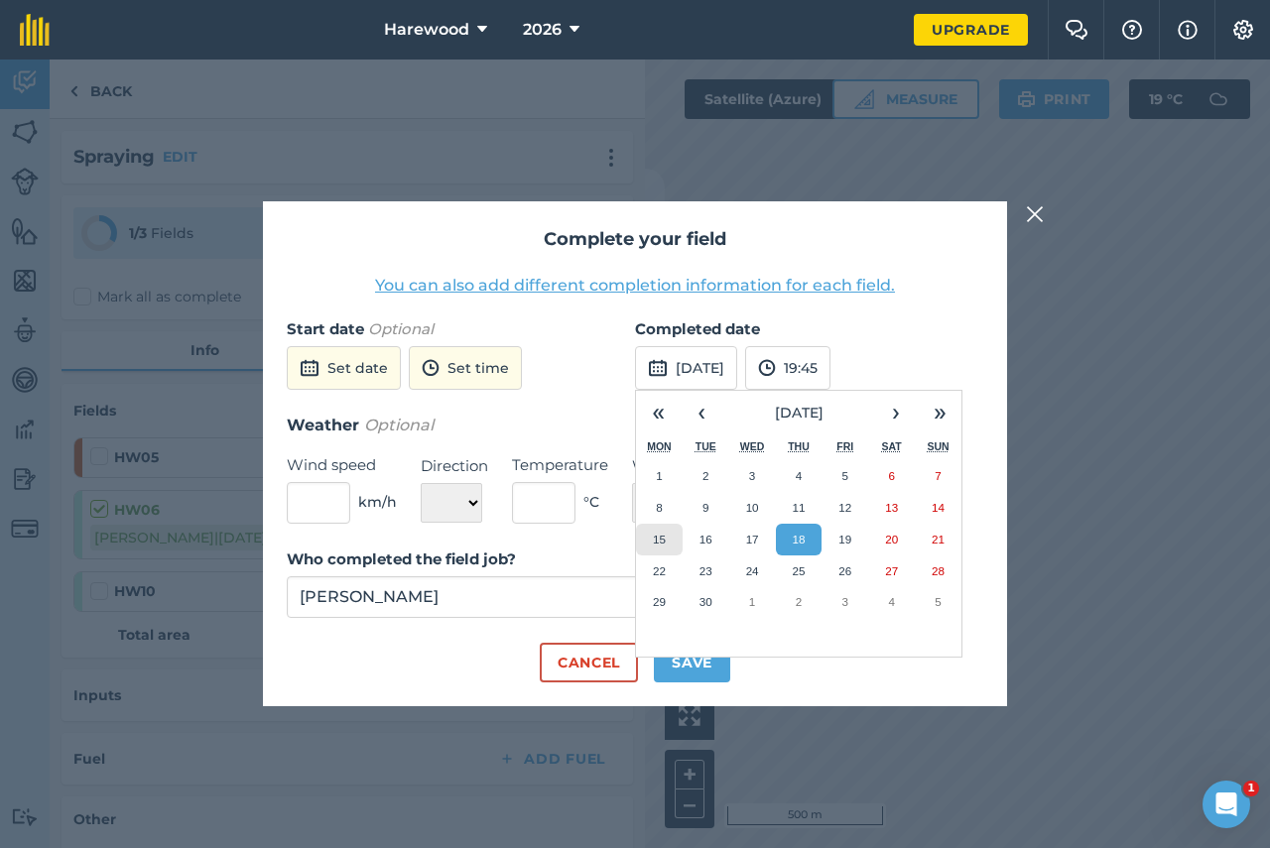
click at [654, 528] on button "15" at bounding box center [659, 540] width 47 height 32
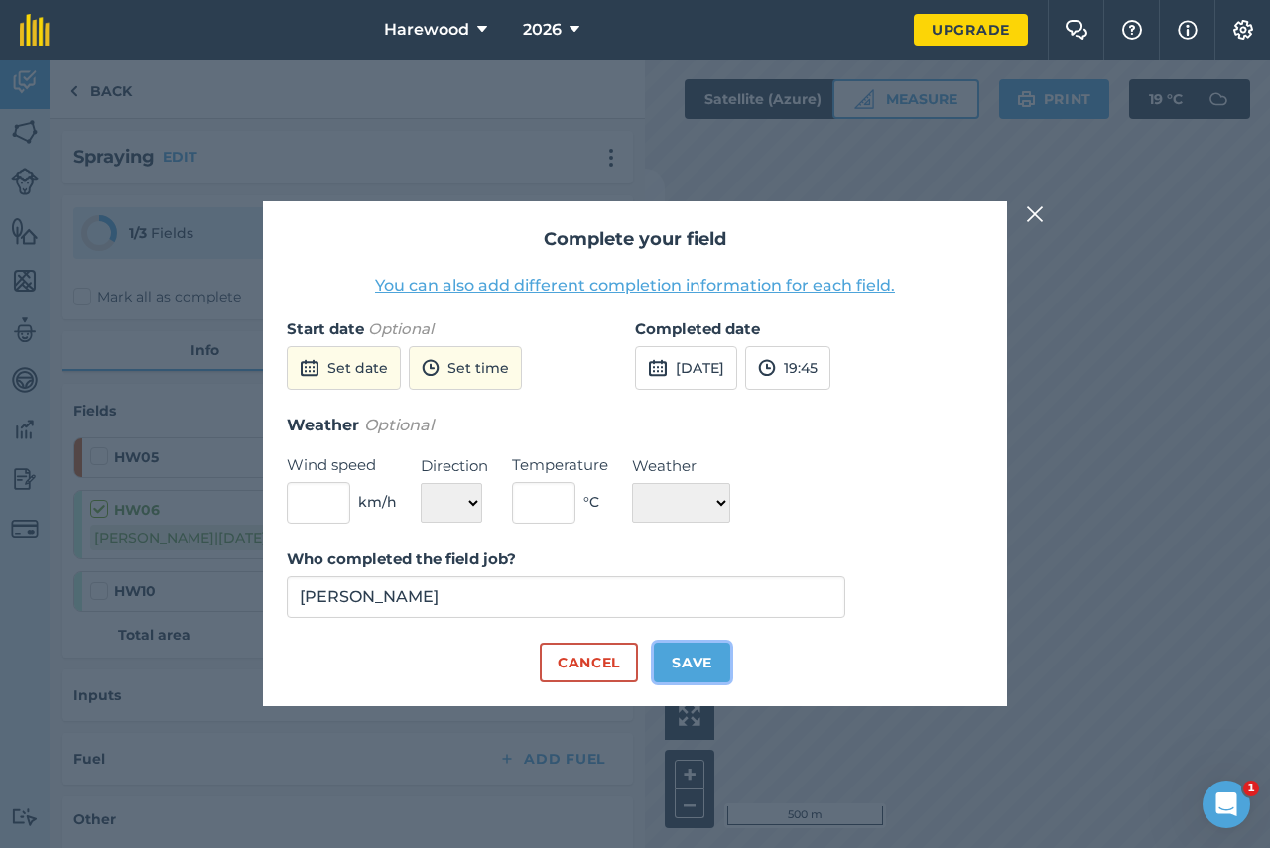
click at [698, 674] on button "Save" at bounding box center [692, 663] width 76 height 40
checkbox input "true"
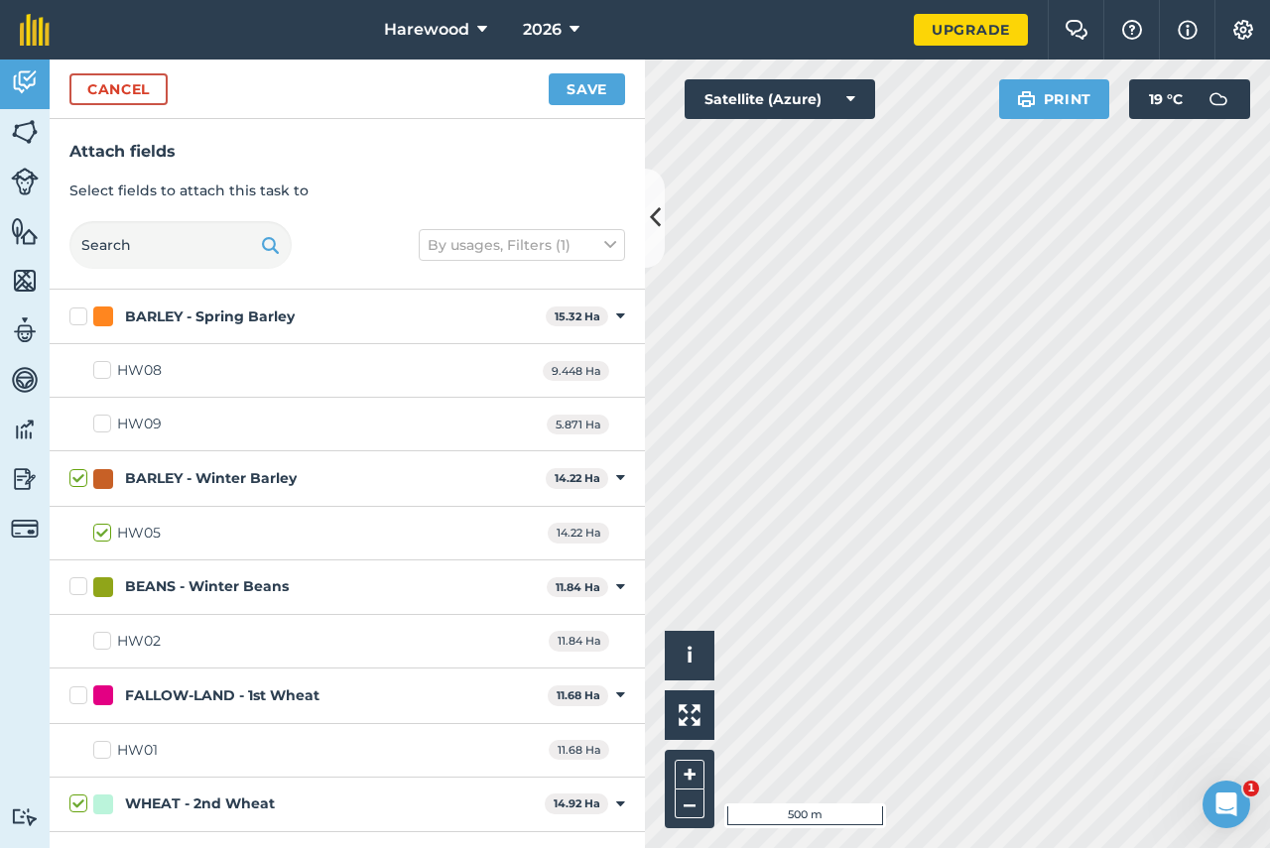
click at [102, 531] on label "HW05" at bounding box center [126, 533] width 67 height 21
click at [102, 531] on input "HW05" at bounding box center [99, 529] width 13 height 13
checkbox input "false"
checkbox input "true"
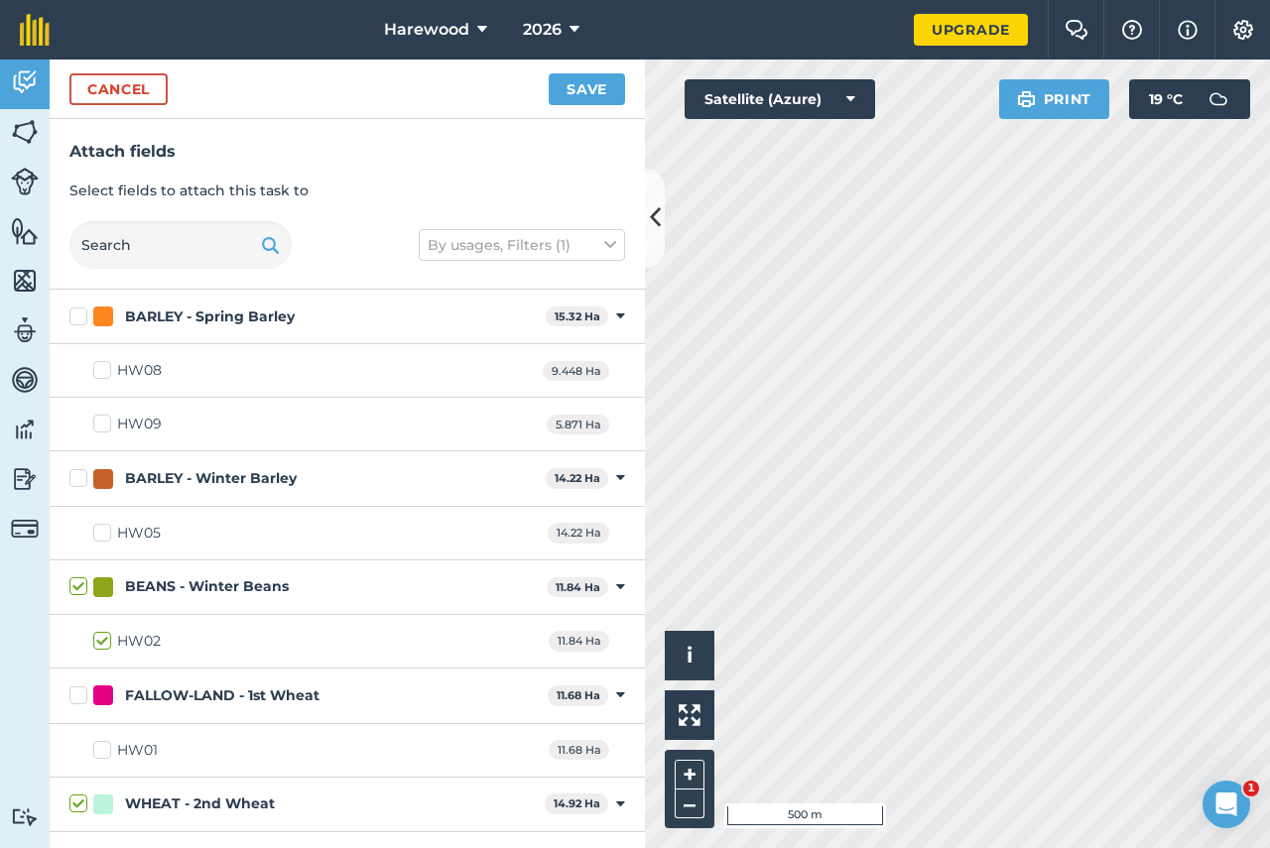
checkbox input "true"
click at [591, 89] on button "Save" at bounding box center [587, 89] width 76 height 32
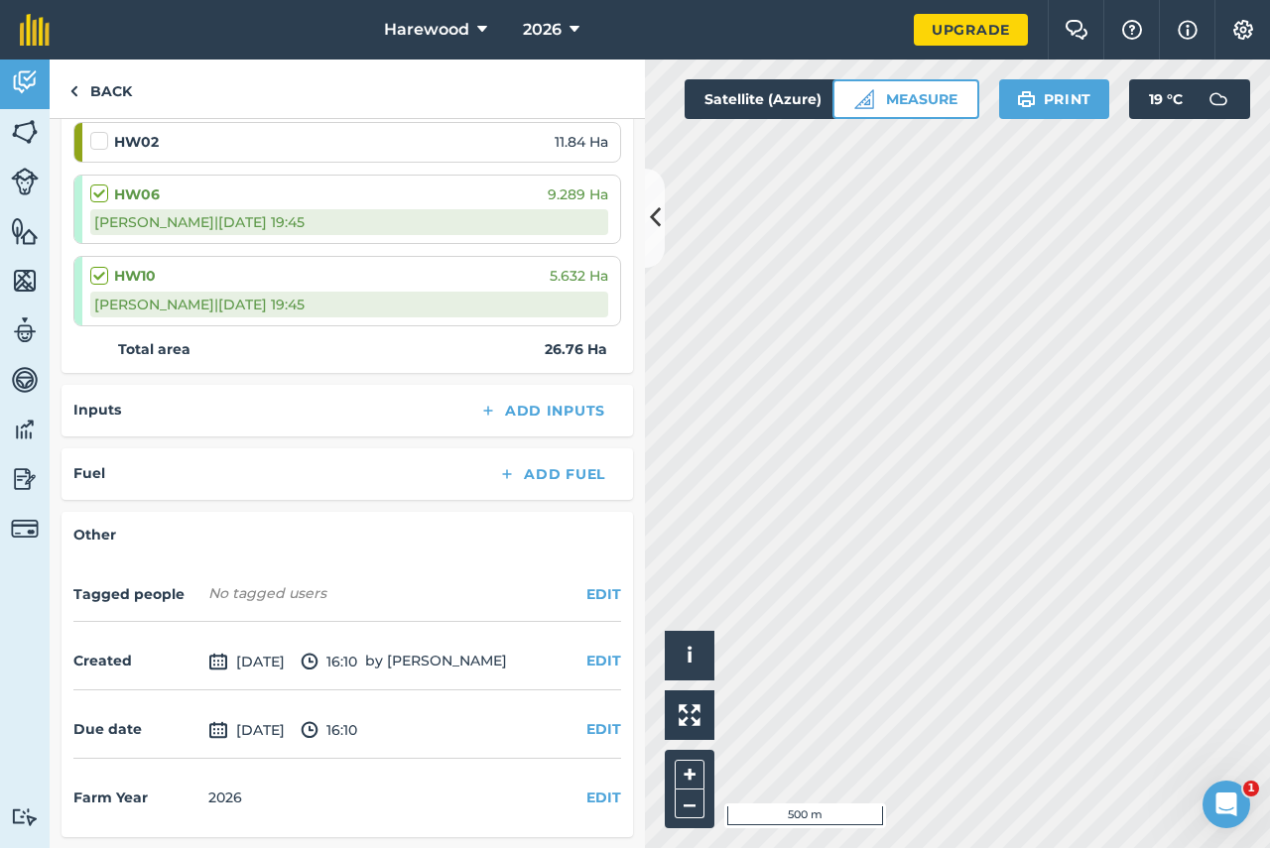
scroll to position [316, 0]
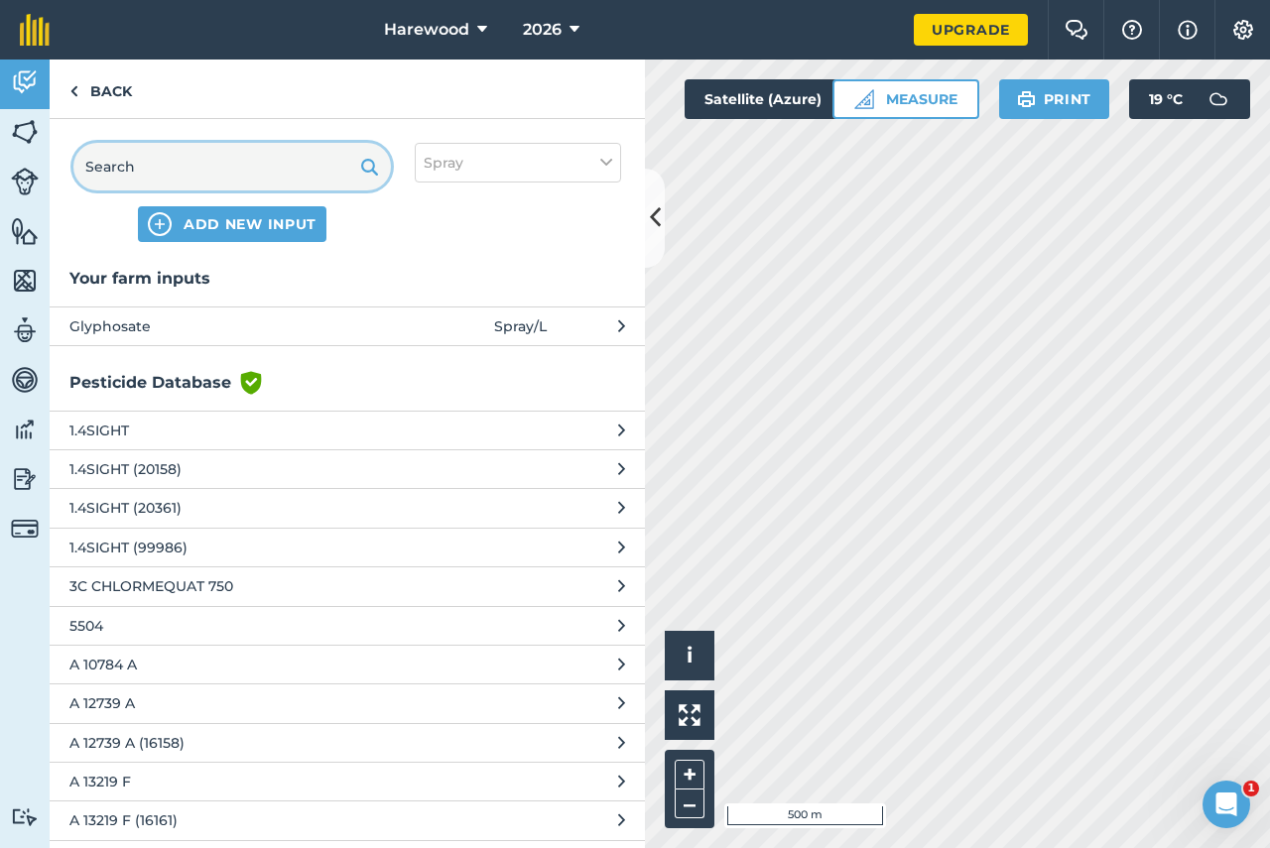
click at [237, 169] on input "text" at bounding box center [231, 167] width 317 height 48
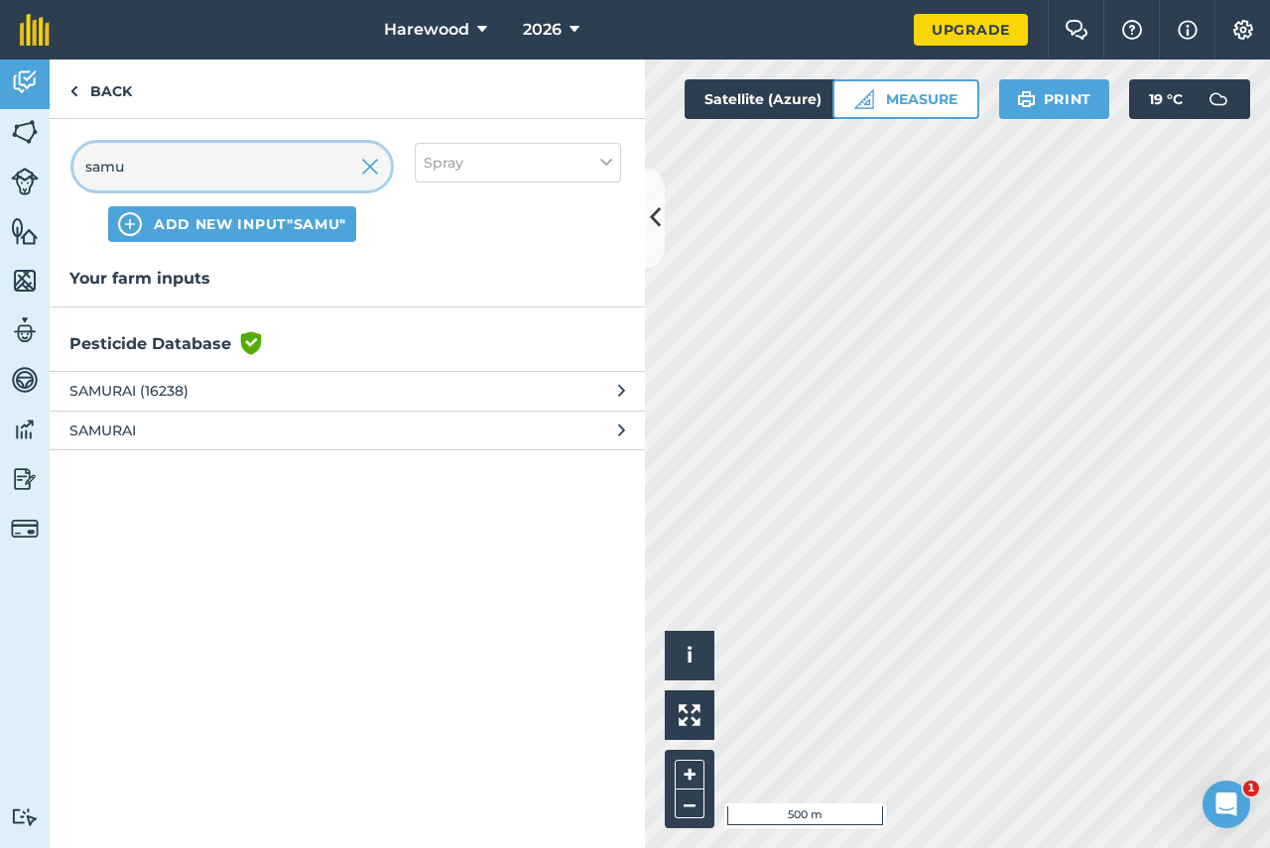
type input "samu"
click at [133, 393] on span "SAMURAI (16238)" at bounding box center [231, 391] width 324 height 22
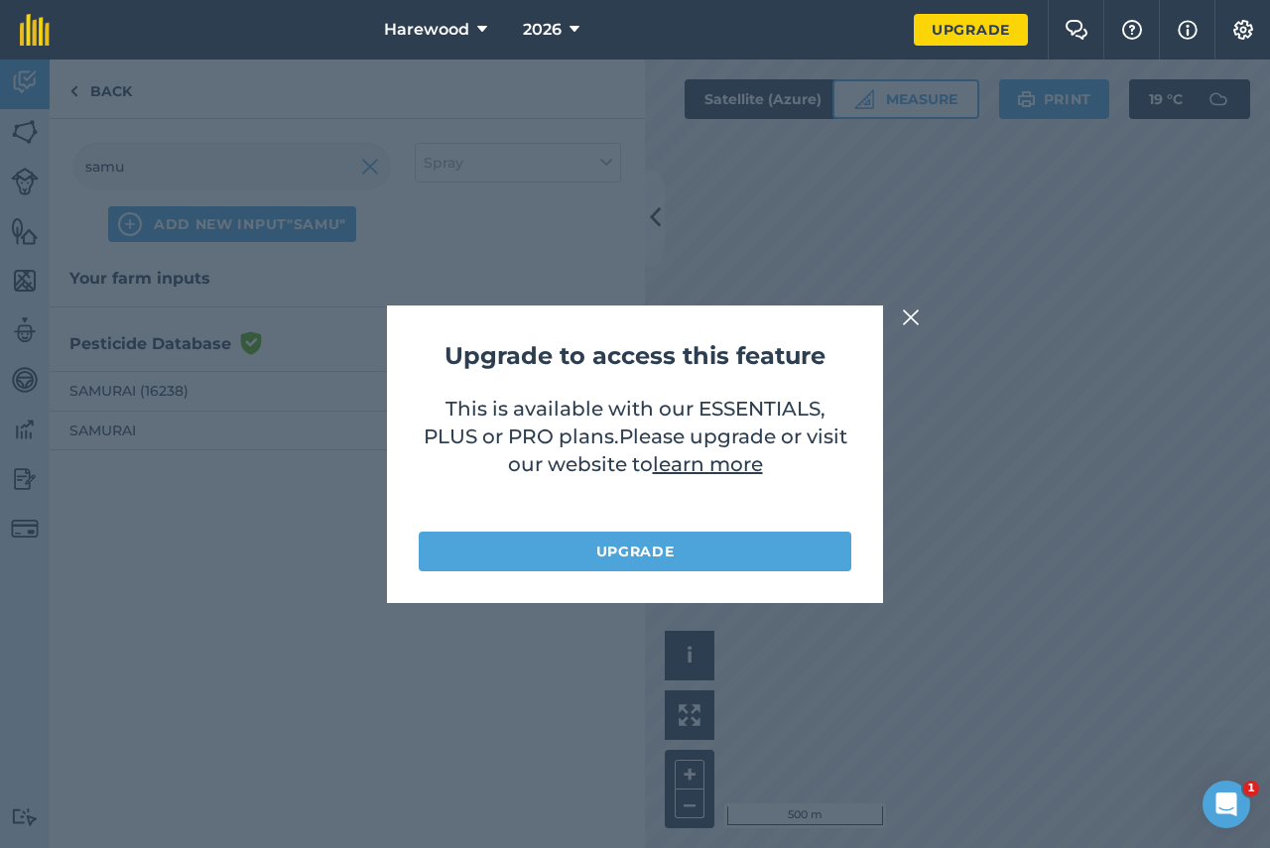
click at [905, 321] on img at bounding box center [911, 318] width 18 height 24
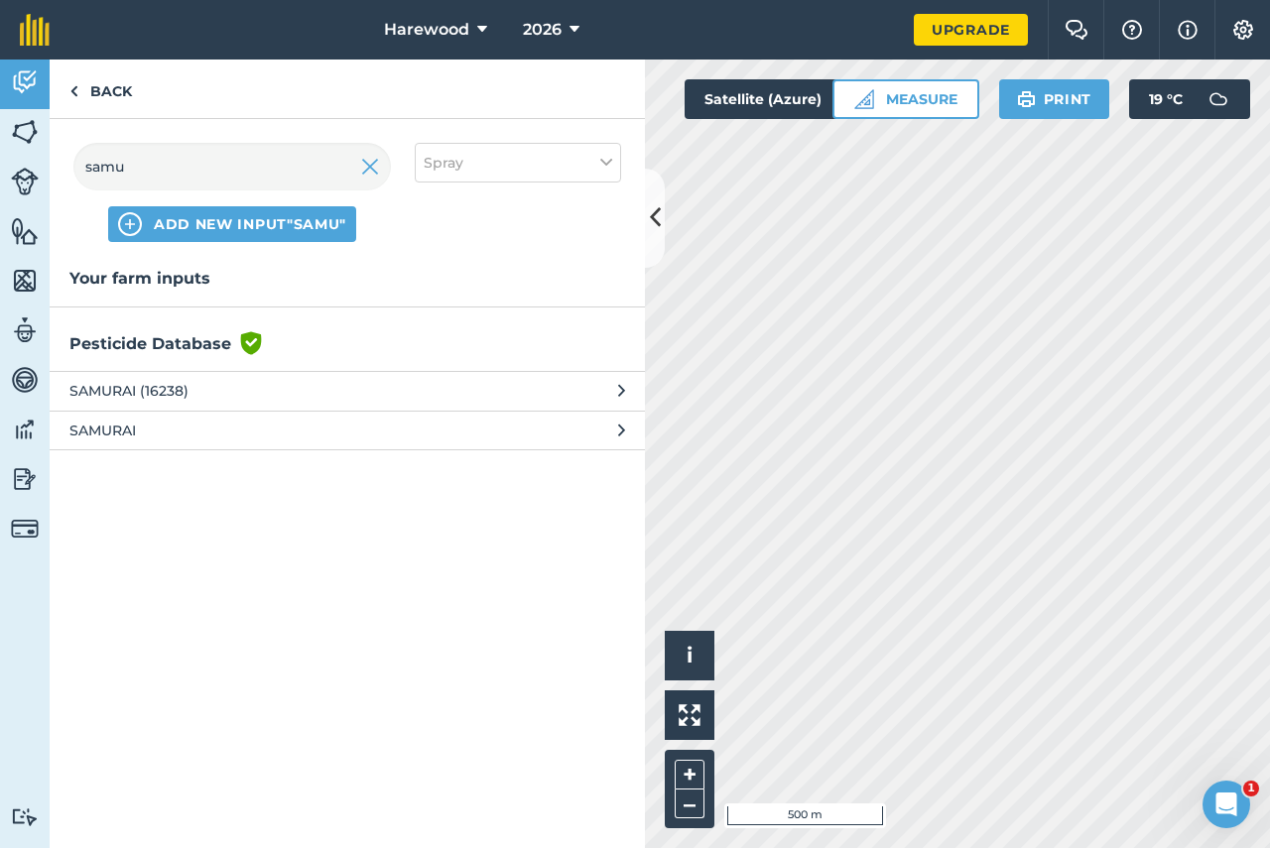
click at [280, 420] on span "SAMURAI" at bounding box center [231, 431] width 324 height 22
click at [111, 424] on span "SAMURAI" at bounding box center [231, 431] width 324 height 22
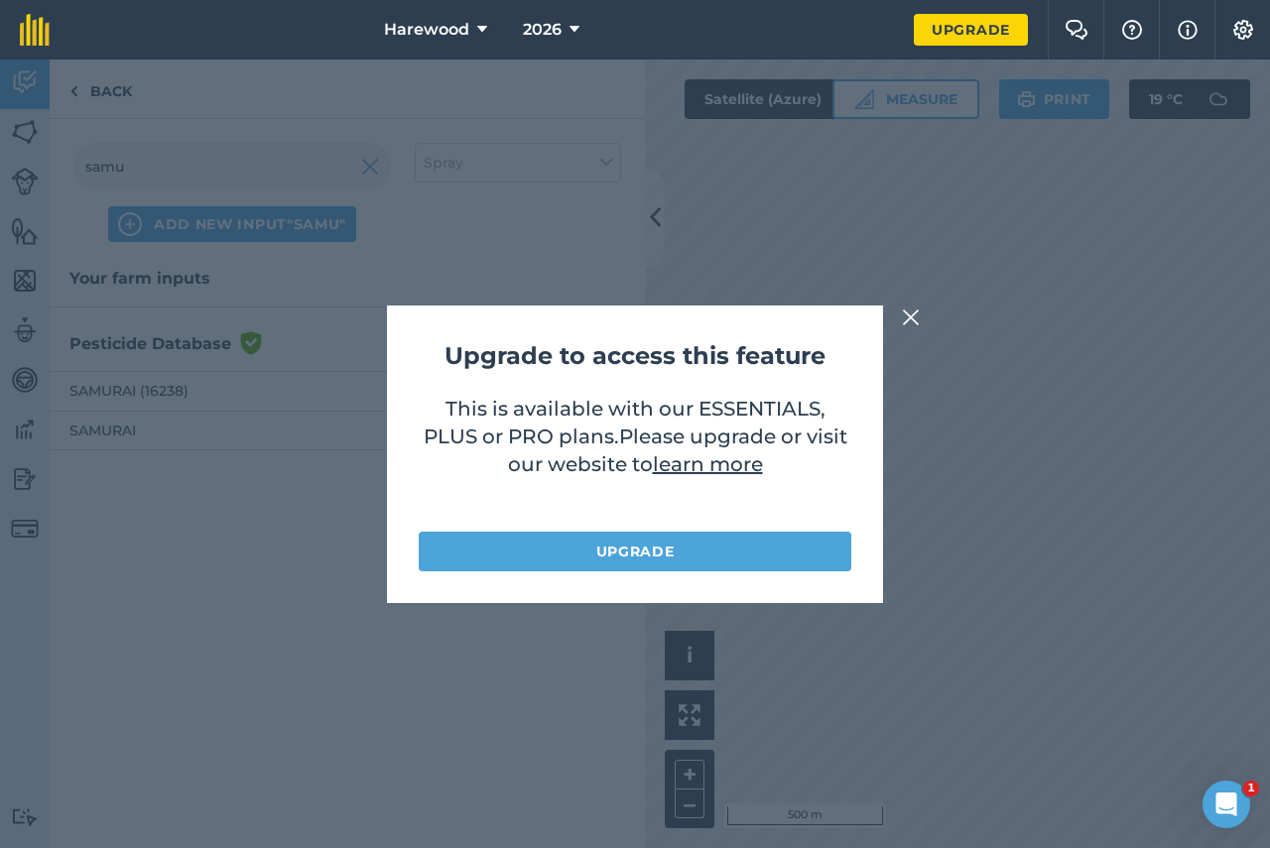
click at [909, 316] on img at bounding box center [911, 318] width 18 height 24
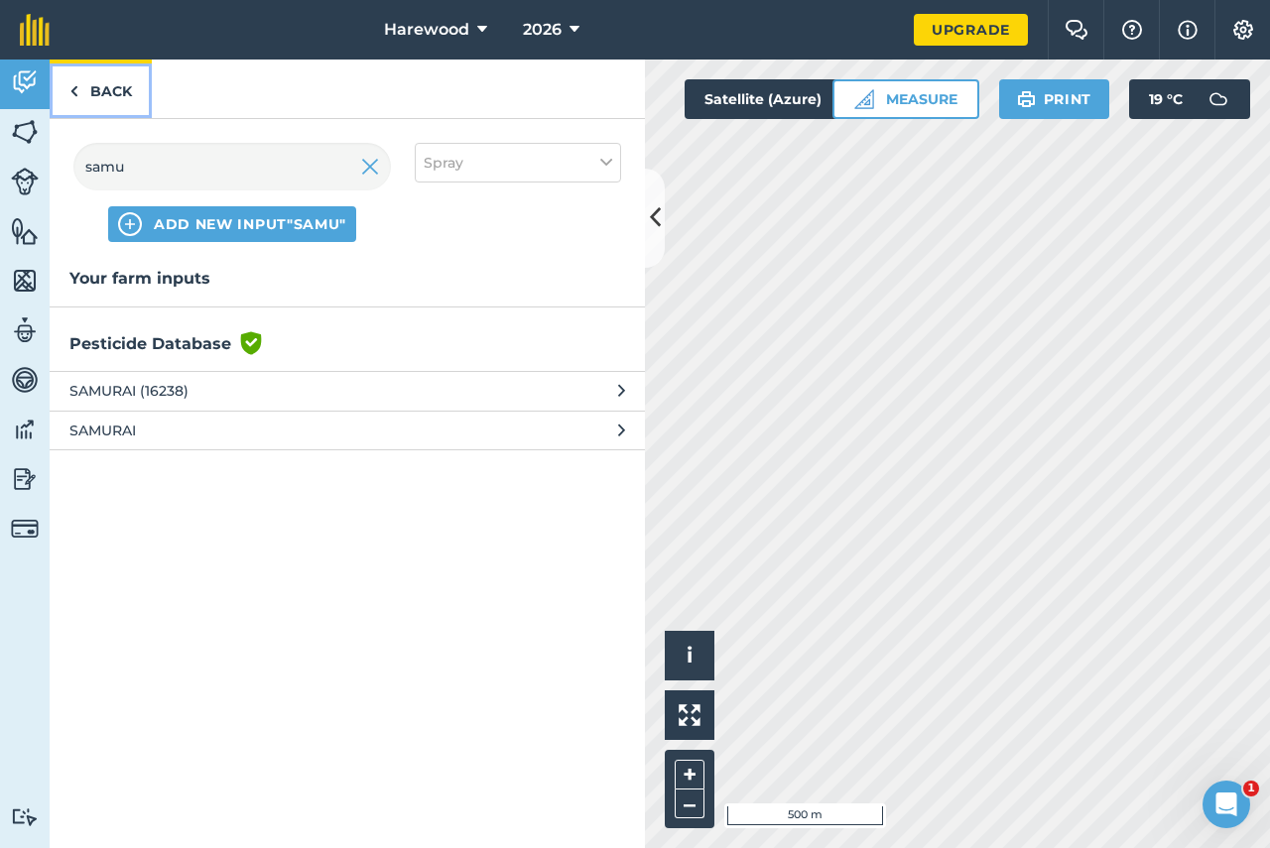
click at [80, 92] on link "Back" at bounding box center [101, 89] width 102 height 59
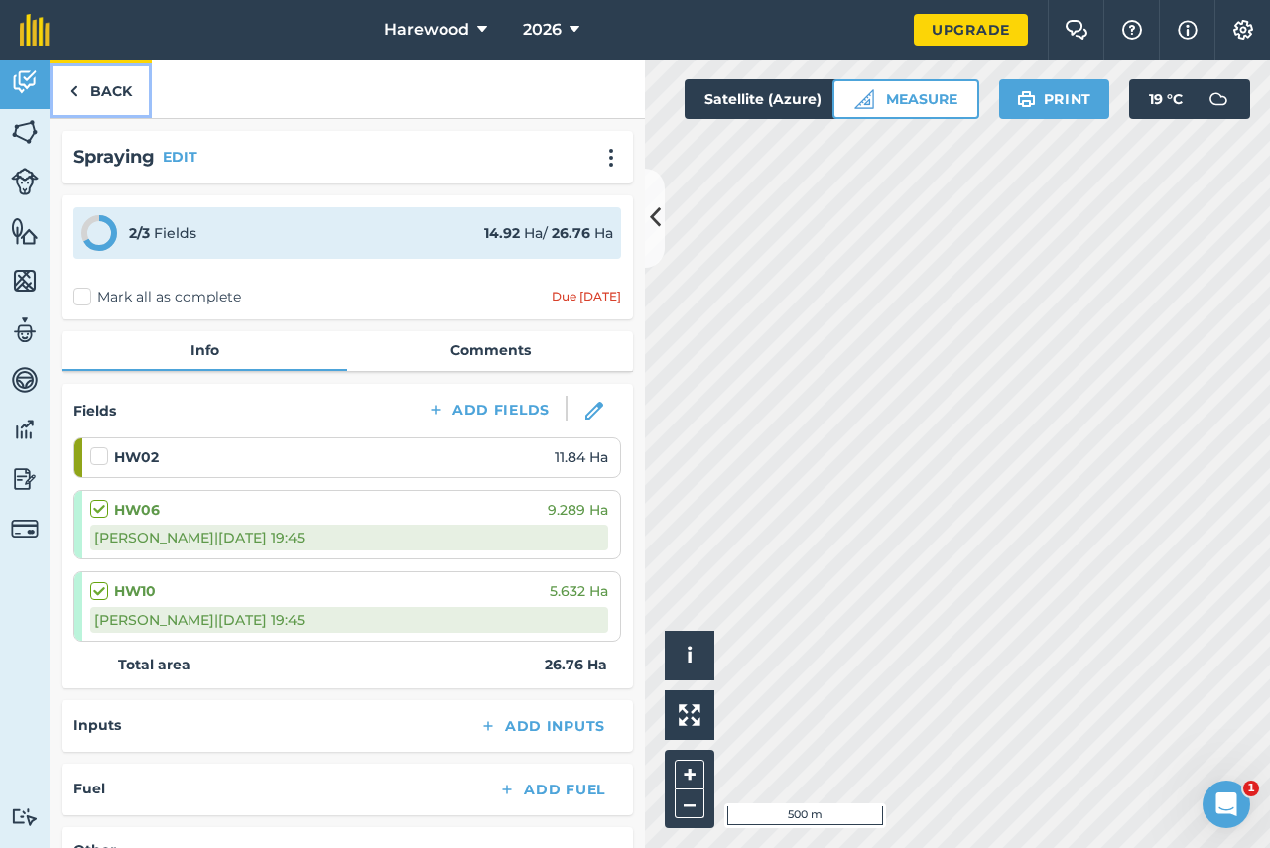
click at [92, 94] on link "Back" at bounding box center [101, 89] width 102 height 59
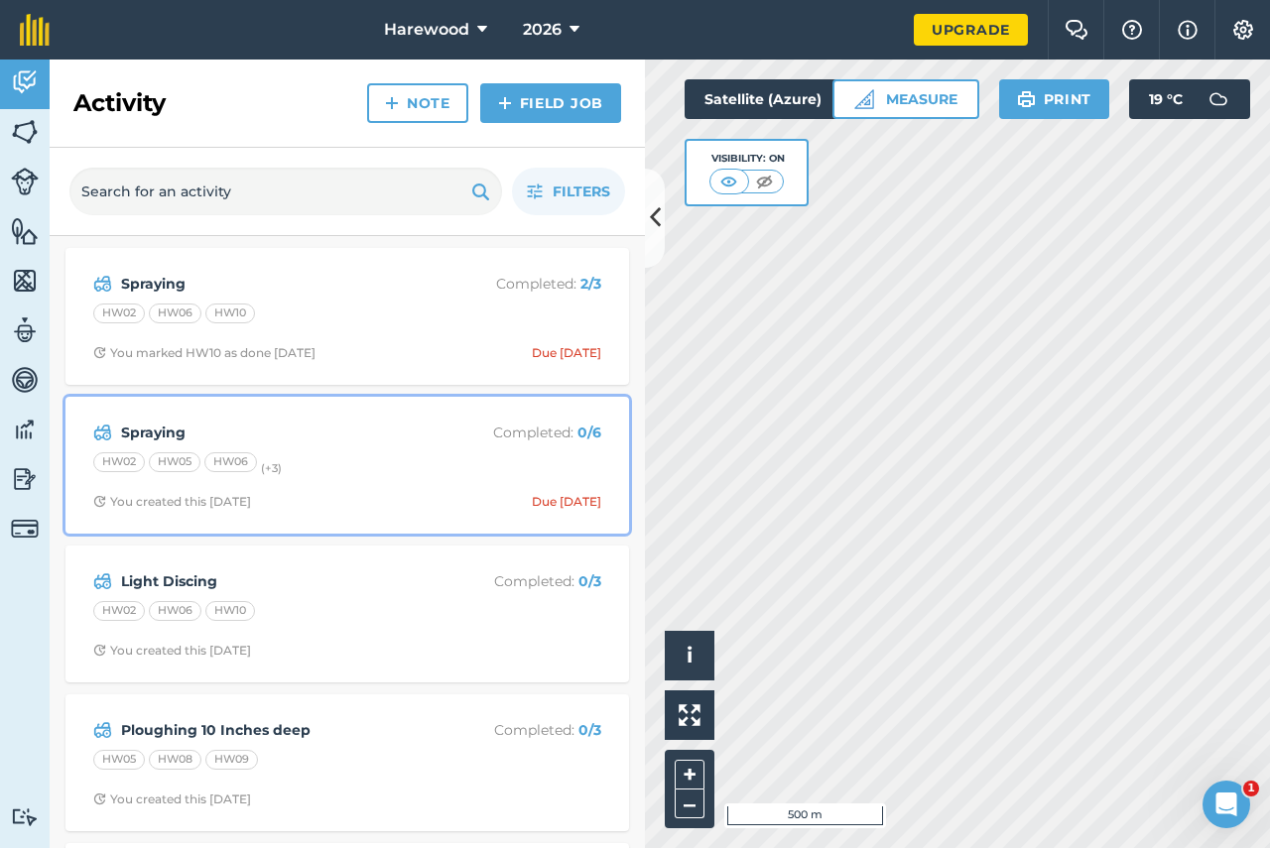
click at [418, 425] on strong "Spraying" at bounding box center [278, 433] width 314 height 22
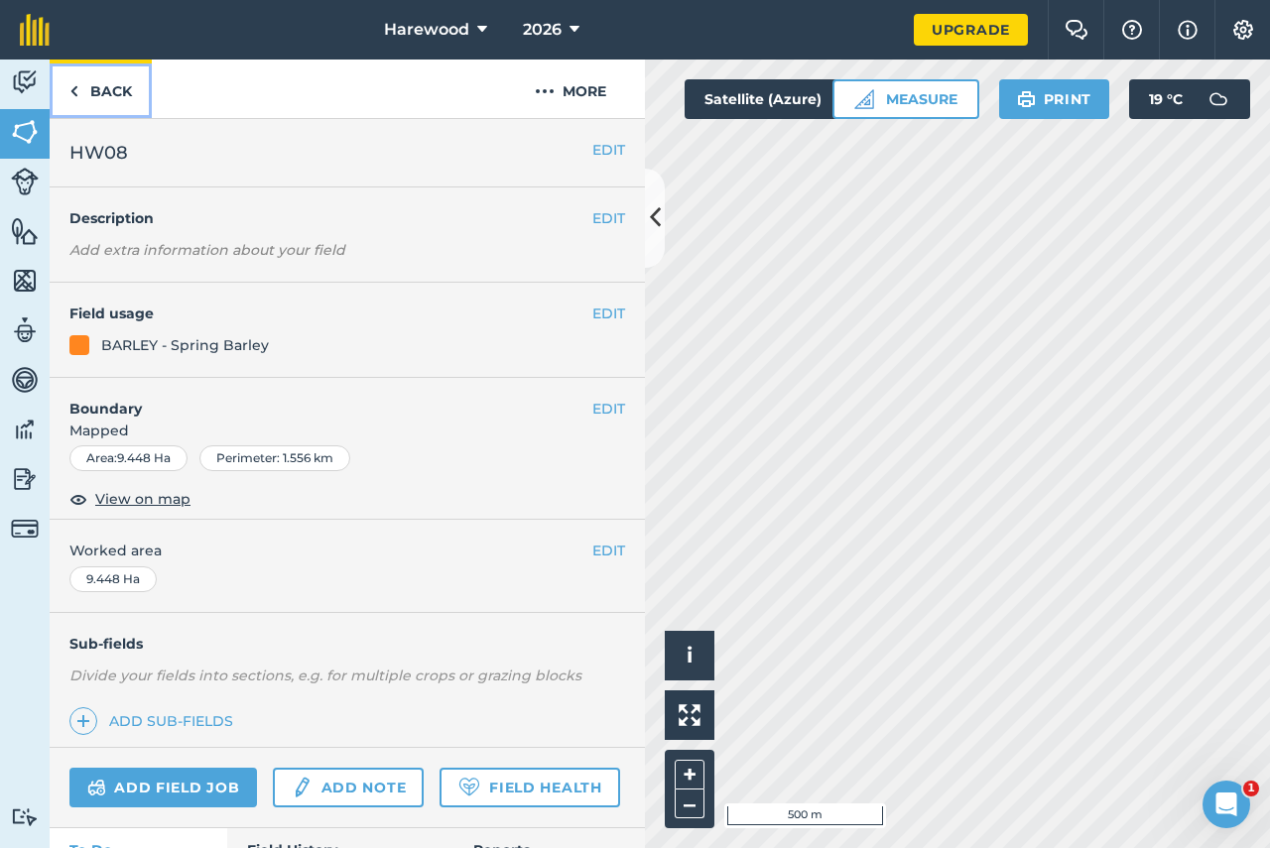
click at [117, 83] on link "Back" at bounding box center [101, 89] width 102 height 59
click at [111, 91] on link "Back" at bounding box center [101, 89] width 102 height 59
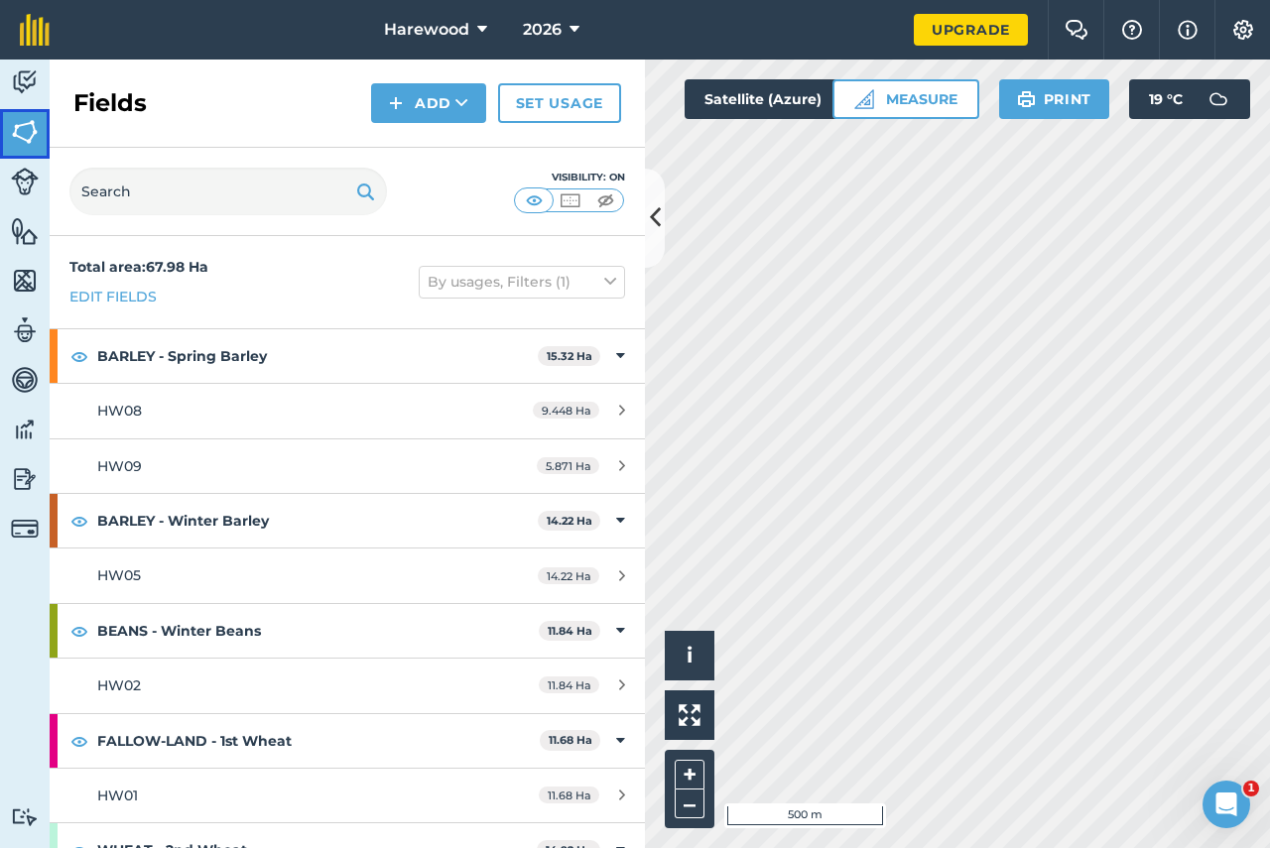
click at [24, 132] on img at bounding box center [25, 132] width 28 height 30
click at [35, 76] on img at bounding box center [25, 82] width 28 height 30
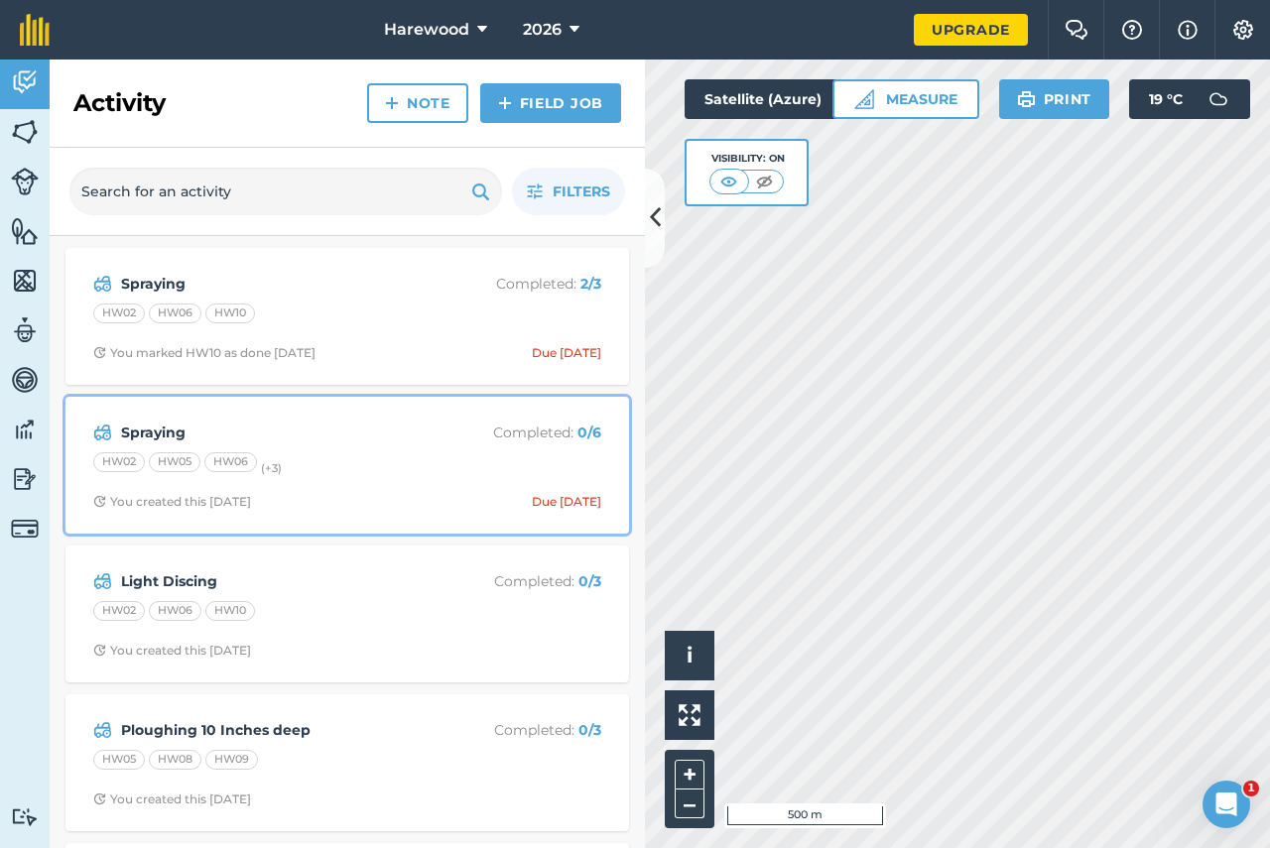
click at [328, 457] on div "HW02 HW05 HW06 (+ 3 )" at bounding box center [347, 465] width 508 height 26
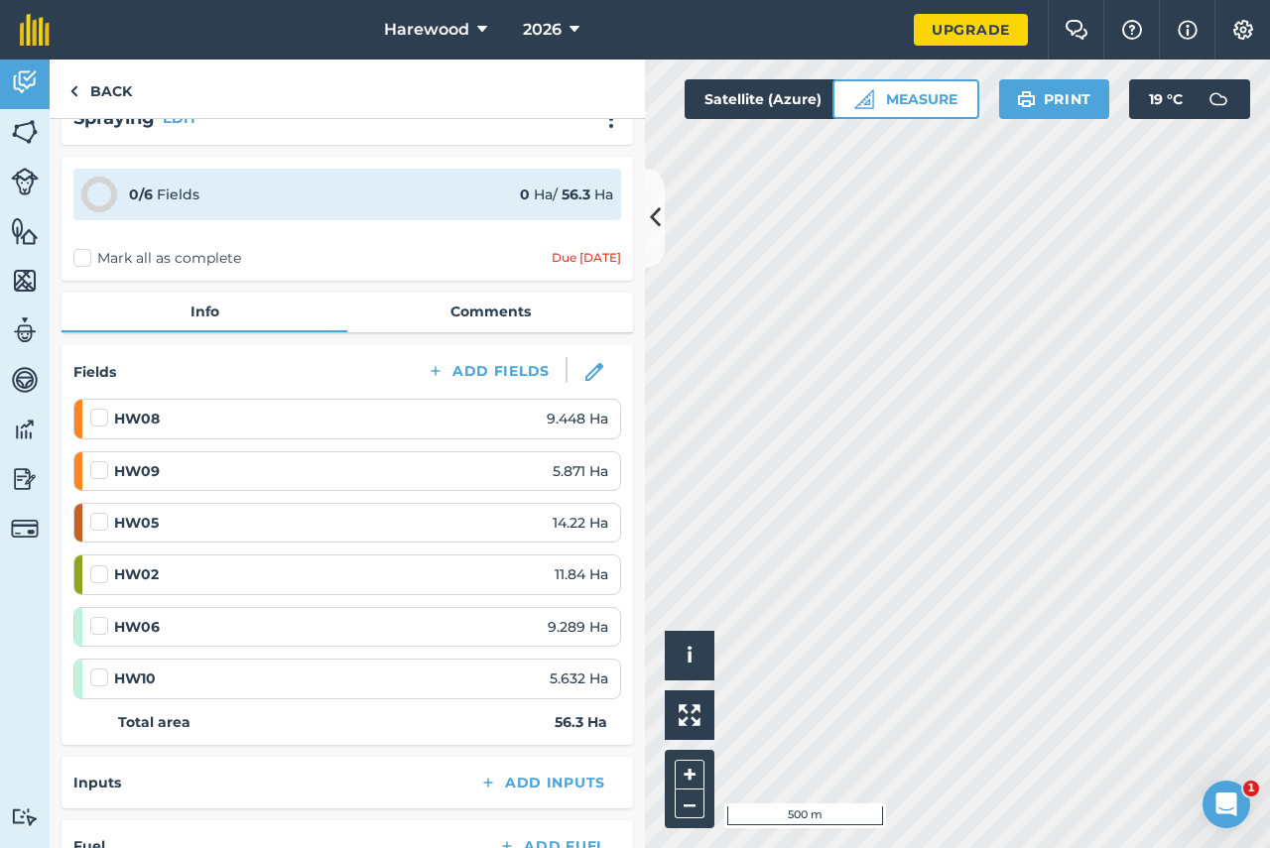
scroll to position [99, 0]
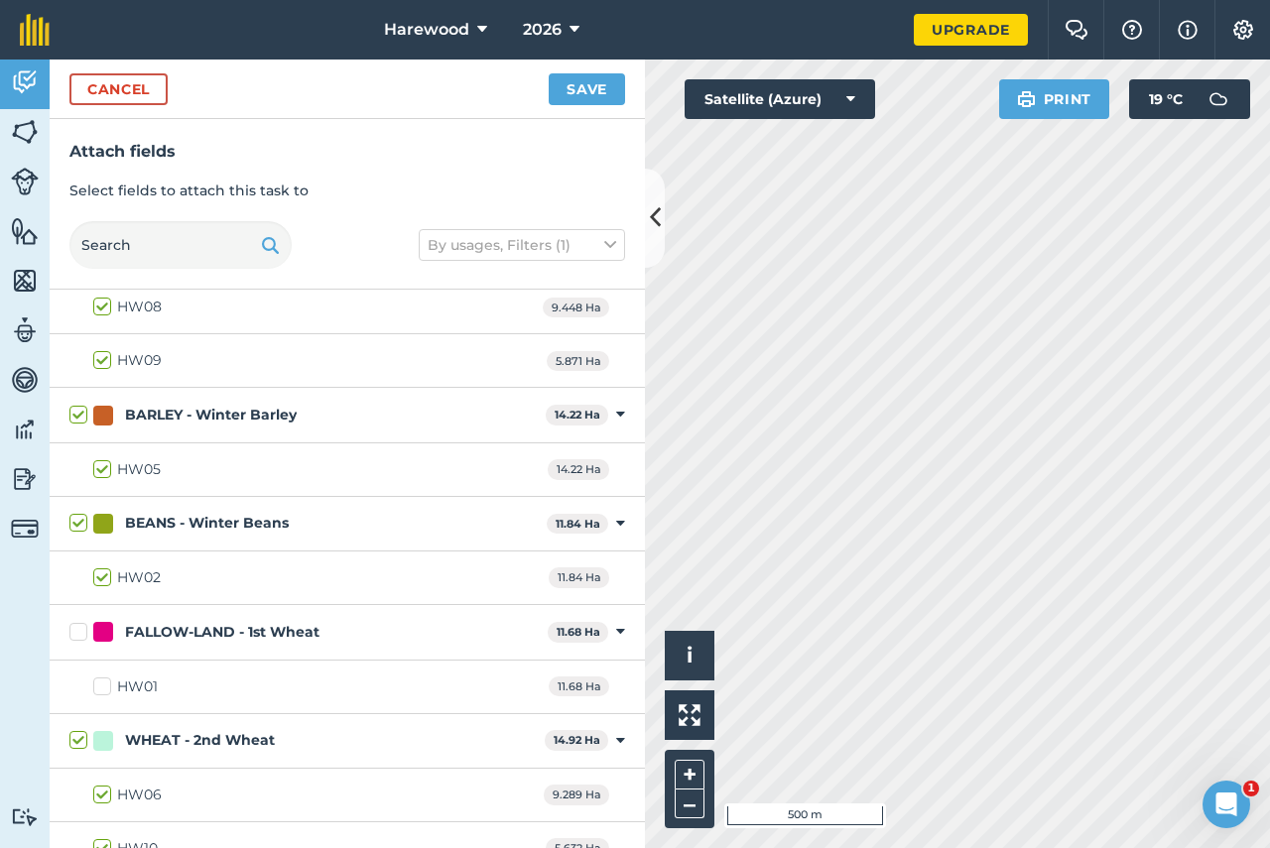
scroll to position [91, 0]
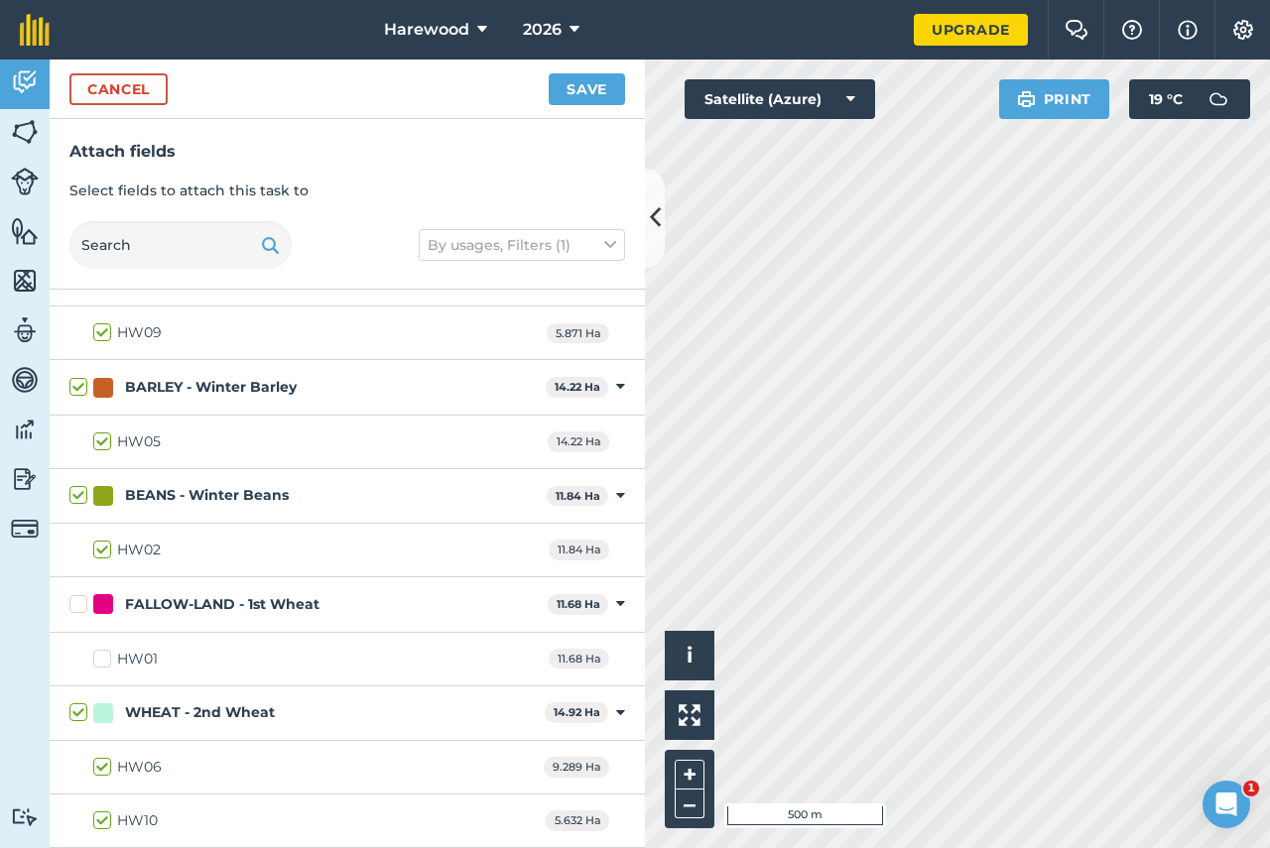
click at [102, 774] on label "HW06" at bounding box center [127, 767] width 68 height 21
click at [102, 770] on input "HW06" at bounding box center [99, 763] width 13 height 13
checkbox input "false"
click at [102, 819] on label "HW10" at bounding box center [125, 820] width 64 height 21
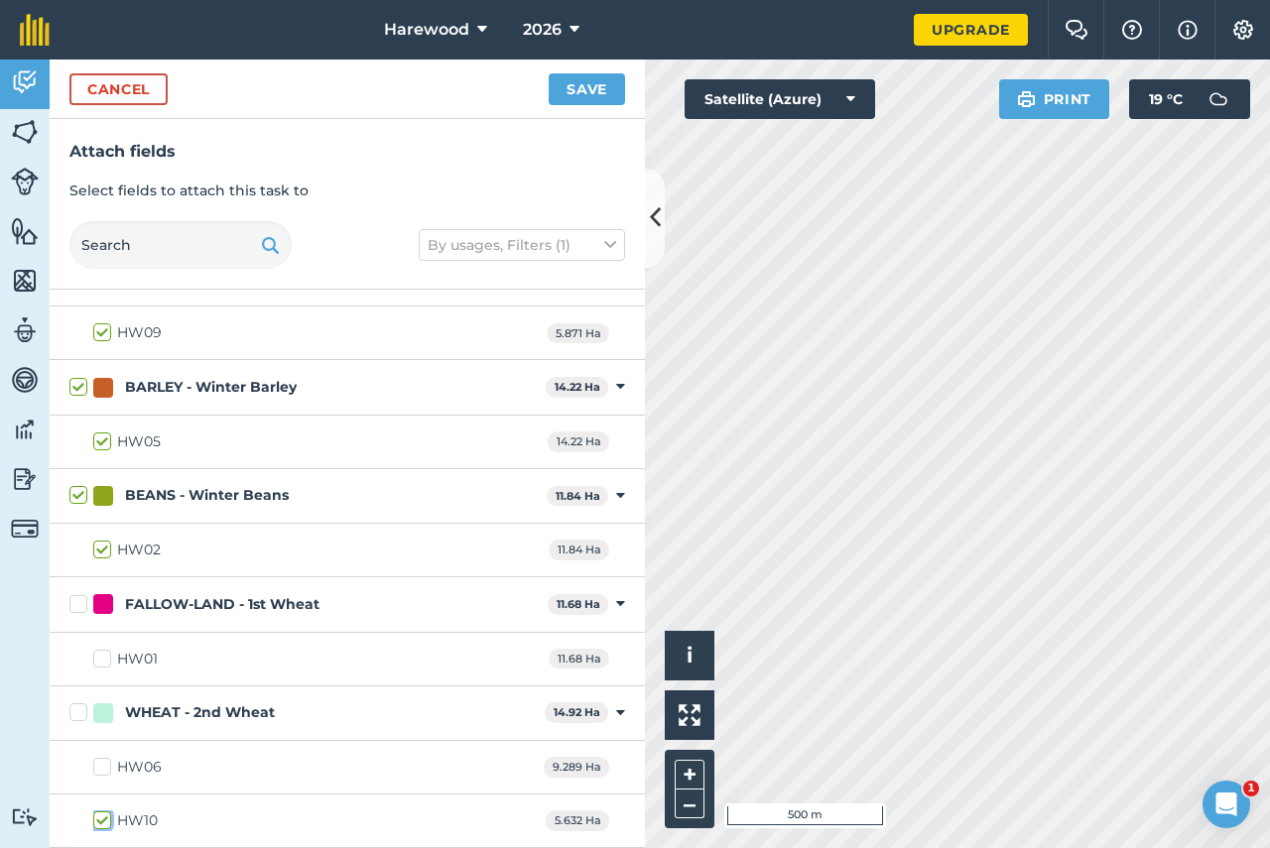
click at [102, 819] on input "HW10" at bounding box center [99, 816] width 13 height 13
checkbox input "false"
click at [107, 551] on label "HW02" at bounding box center [126, 550] width 67 height 21
click at [106, 551] on input "HW02" at bounding box center [99, 546] width 13 height 13
checkbox input "false"
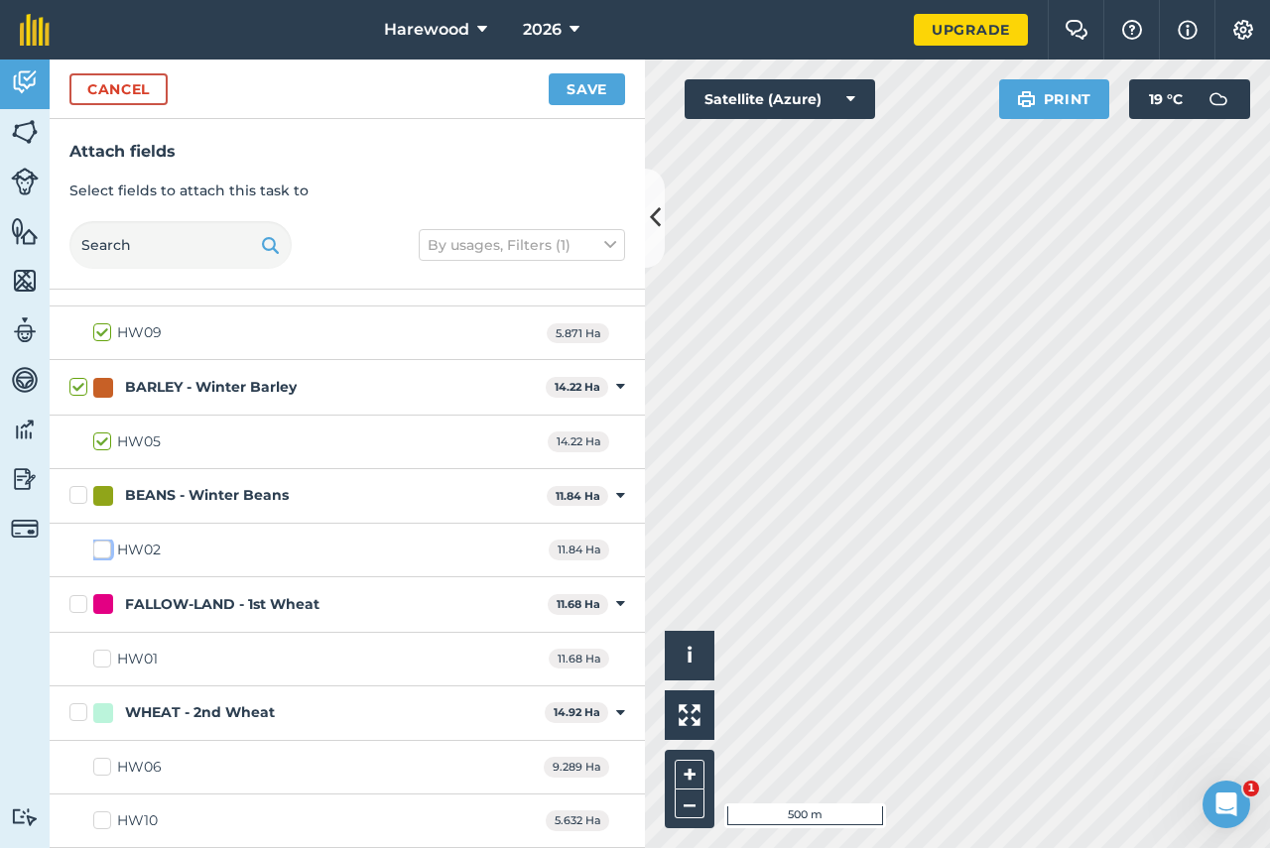
checkbox input "false"
click at [96, 432] on label "HW05" at bounding box center [126, 441] width 67 height 21
click at [96, 432] on input "HW05" at bounding box center [99, 437] width 13 height 13
checkbox input "false"
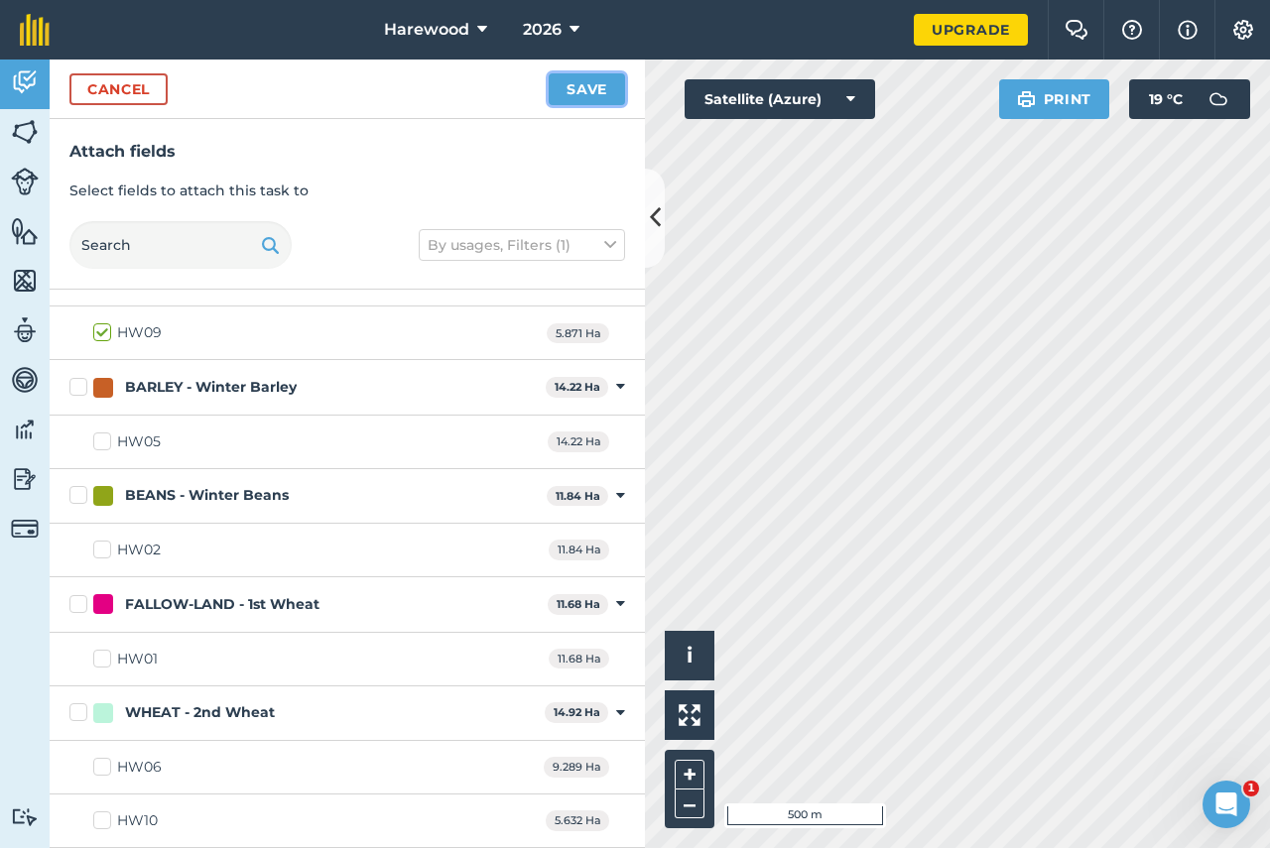
click at [574, 85] on button "Save" at bounding box center [587, 89] width 76 height 32
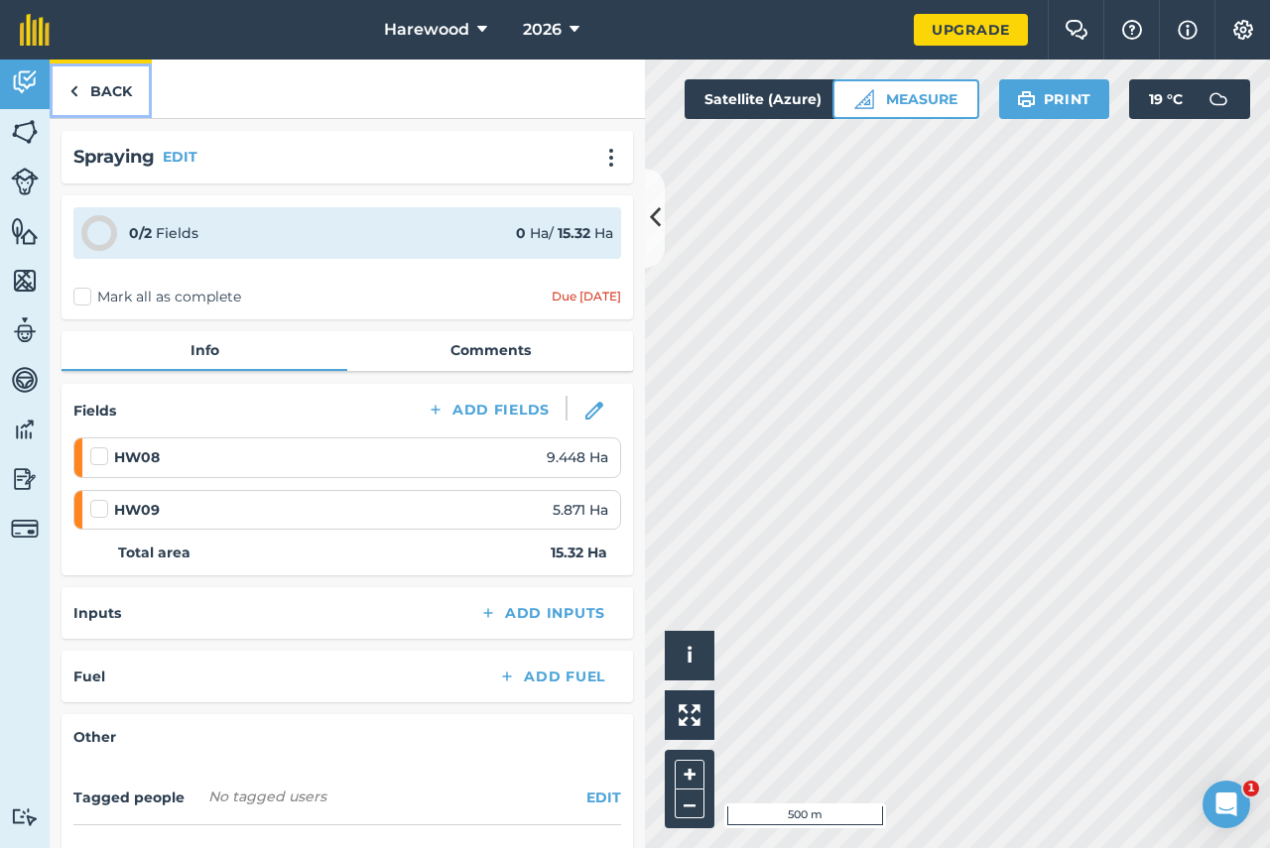
click at [92, 85] on link "Back" at bounding box center [101, 89] width 102 height 59
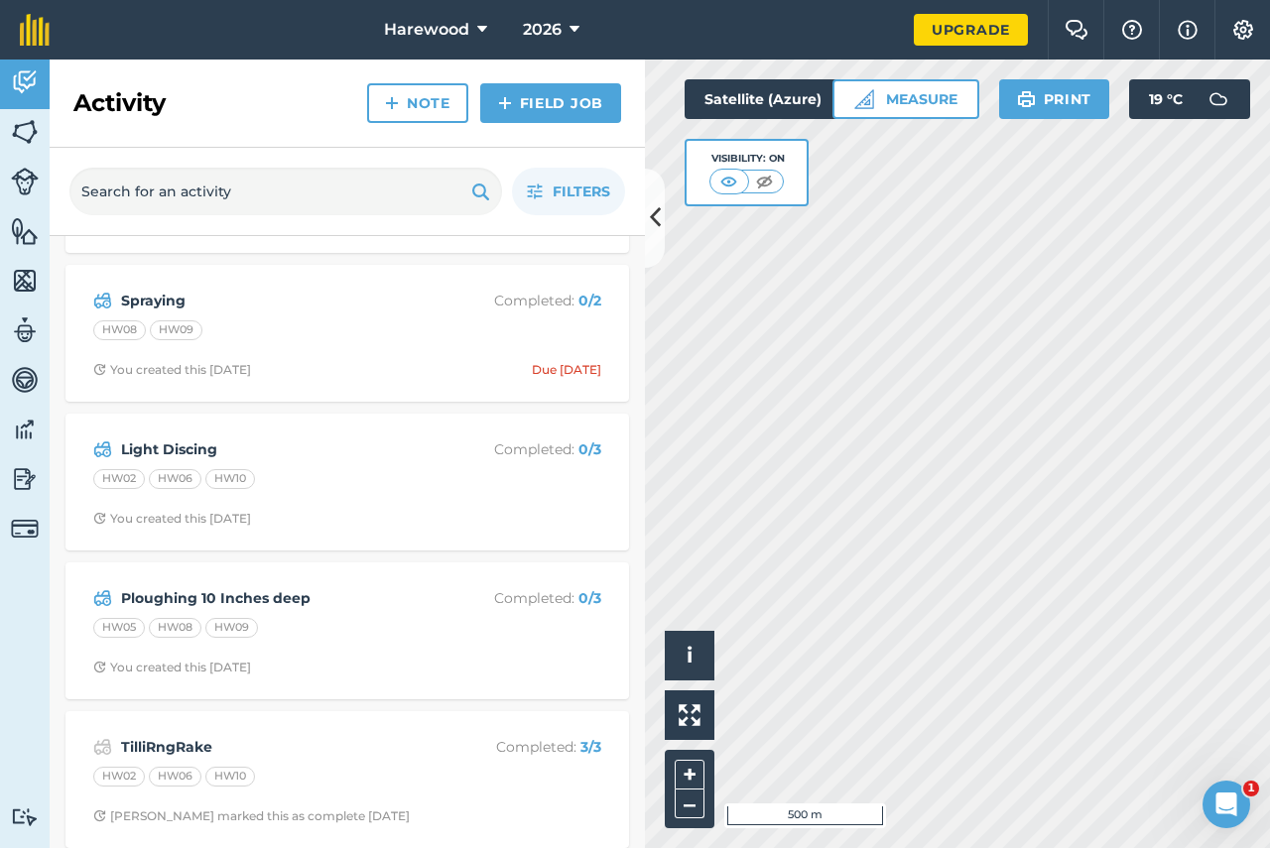
scroll to position [144, 0]
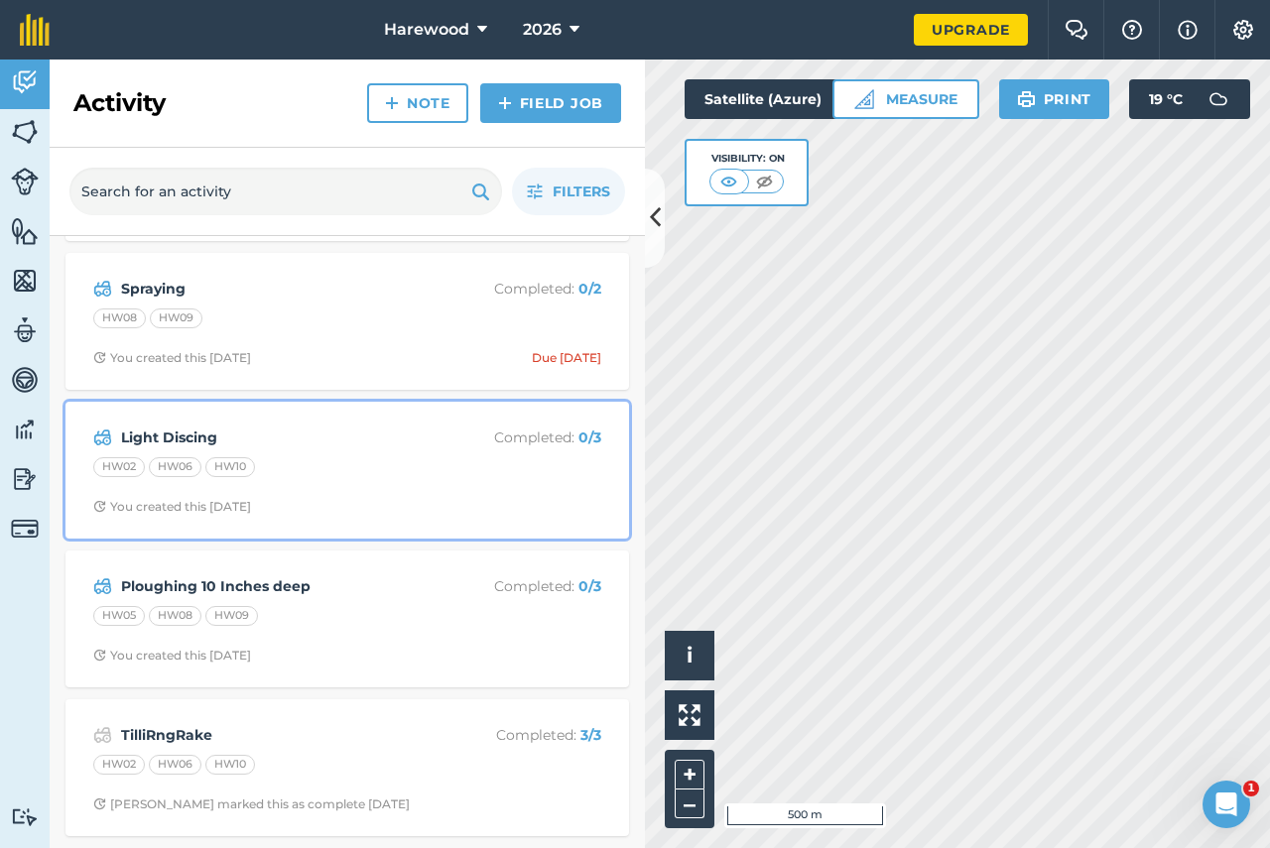
click at [343, 440] on strong "Light Discing" at bounding box center [278, 438] width 314 height 22
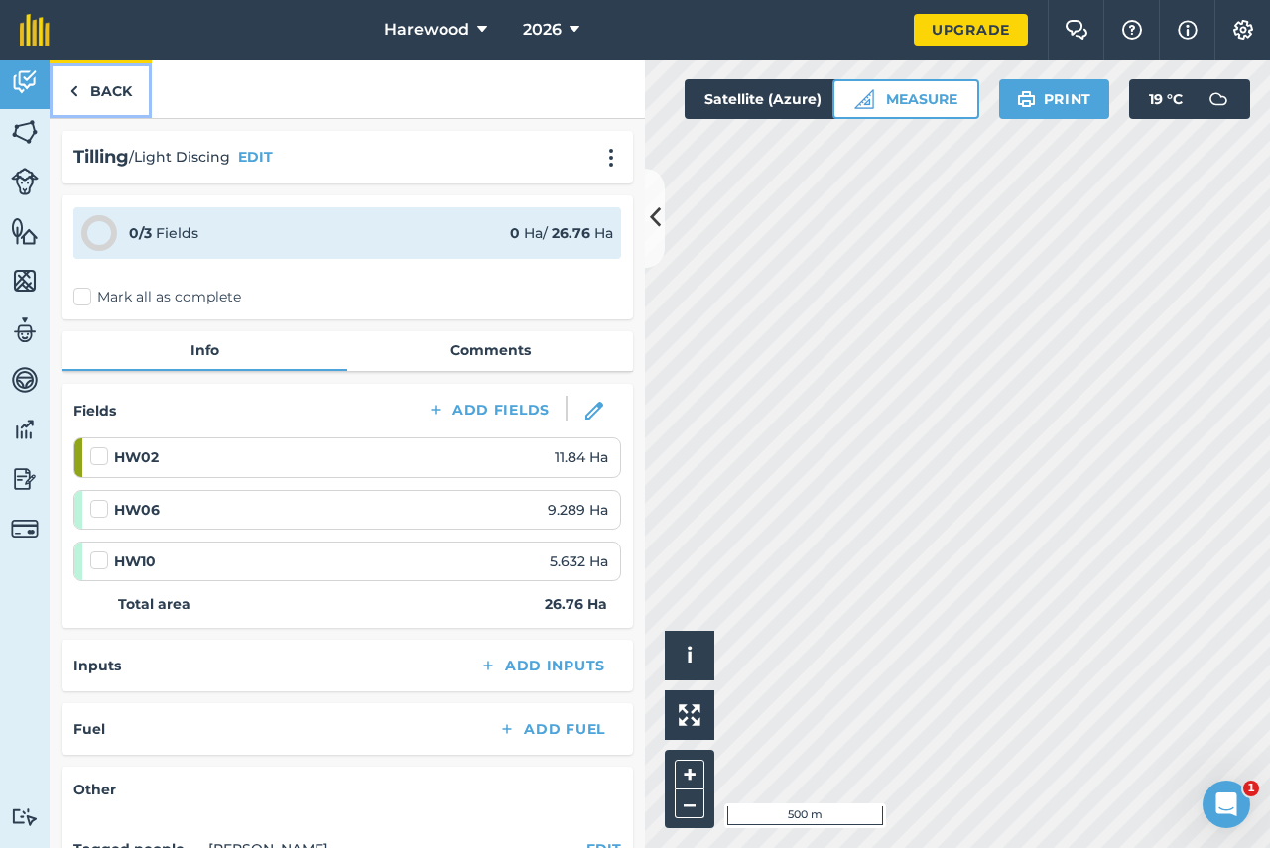
click at [111, 93] on link "Back" at bounding box center [101, 89] width 102 height 59
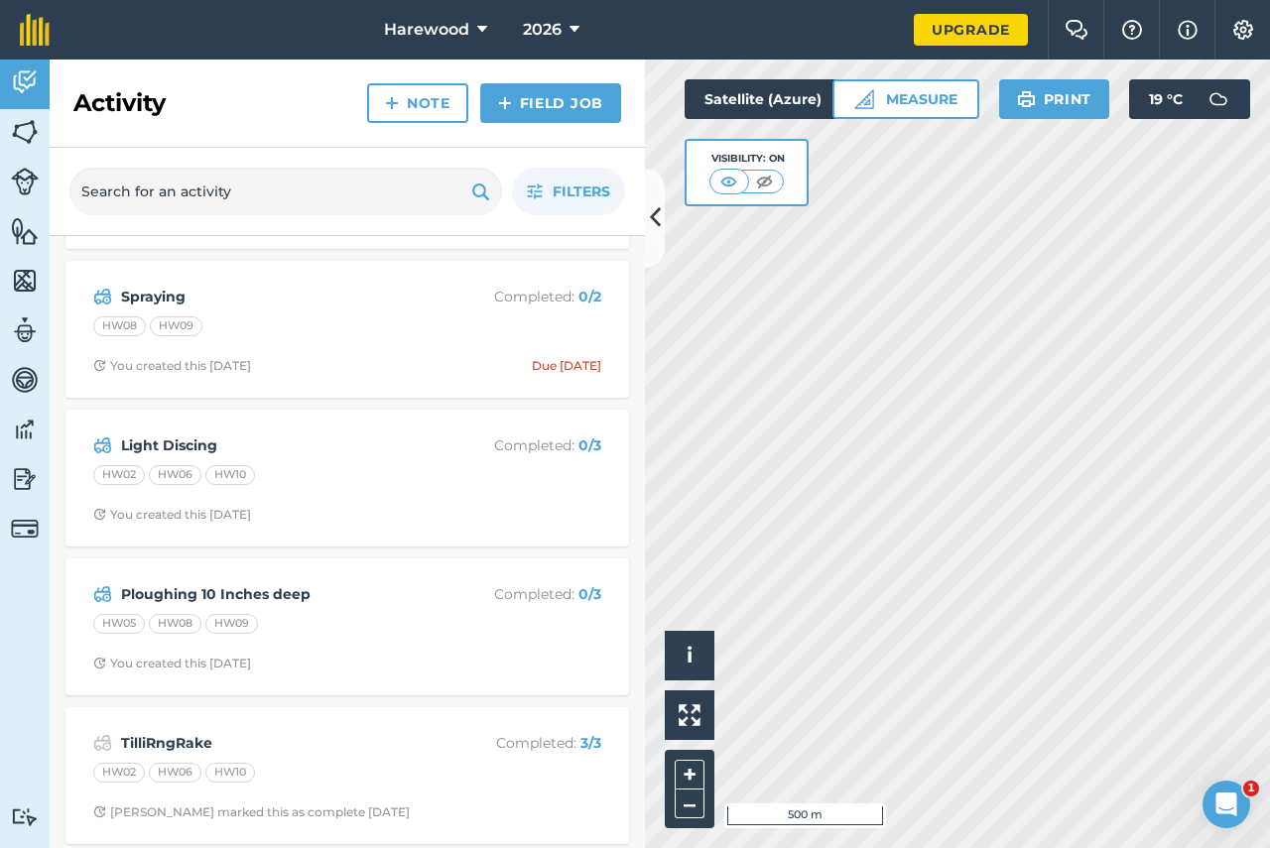
scroll to position [144, 0]
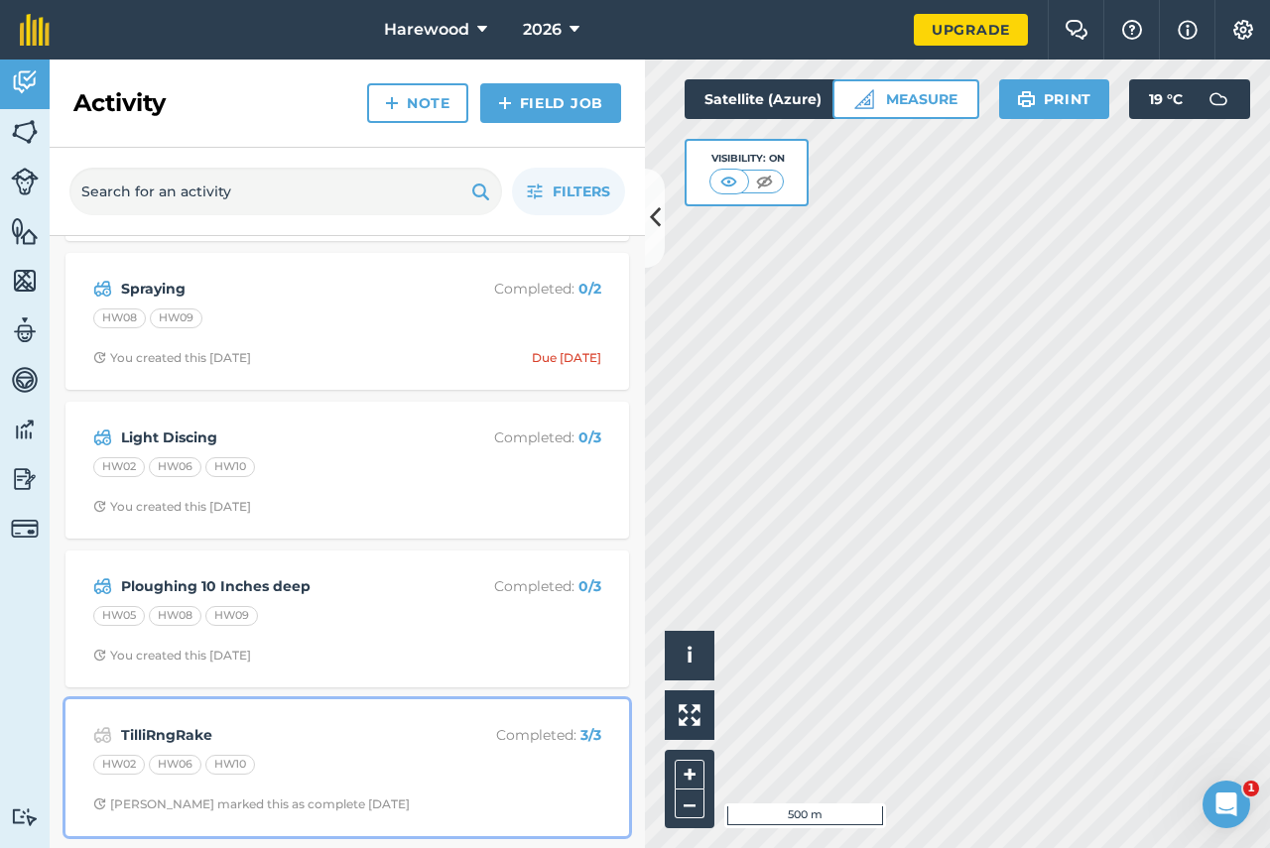
click at [307, 718] on div "TilliRngRake Completed : 3 / 3 HW02 HW06 HW10 Chris T marked this as complete 2…" at bounding box center [347, 767] width 540 height 113
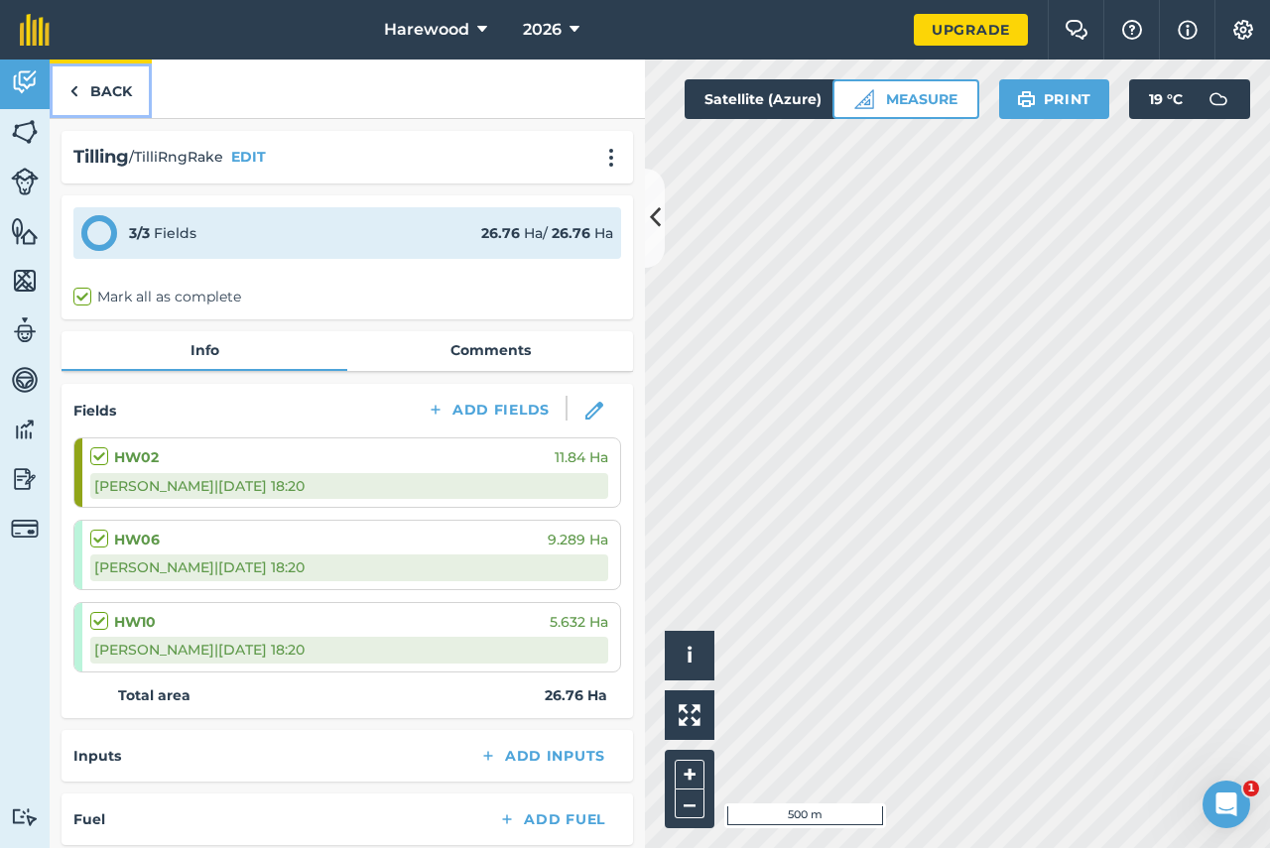
click at [114, 94] on link "Back" at bounding box center [101, 89] width 102 height 59
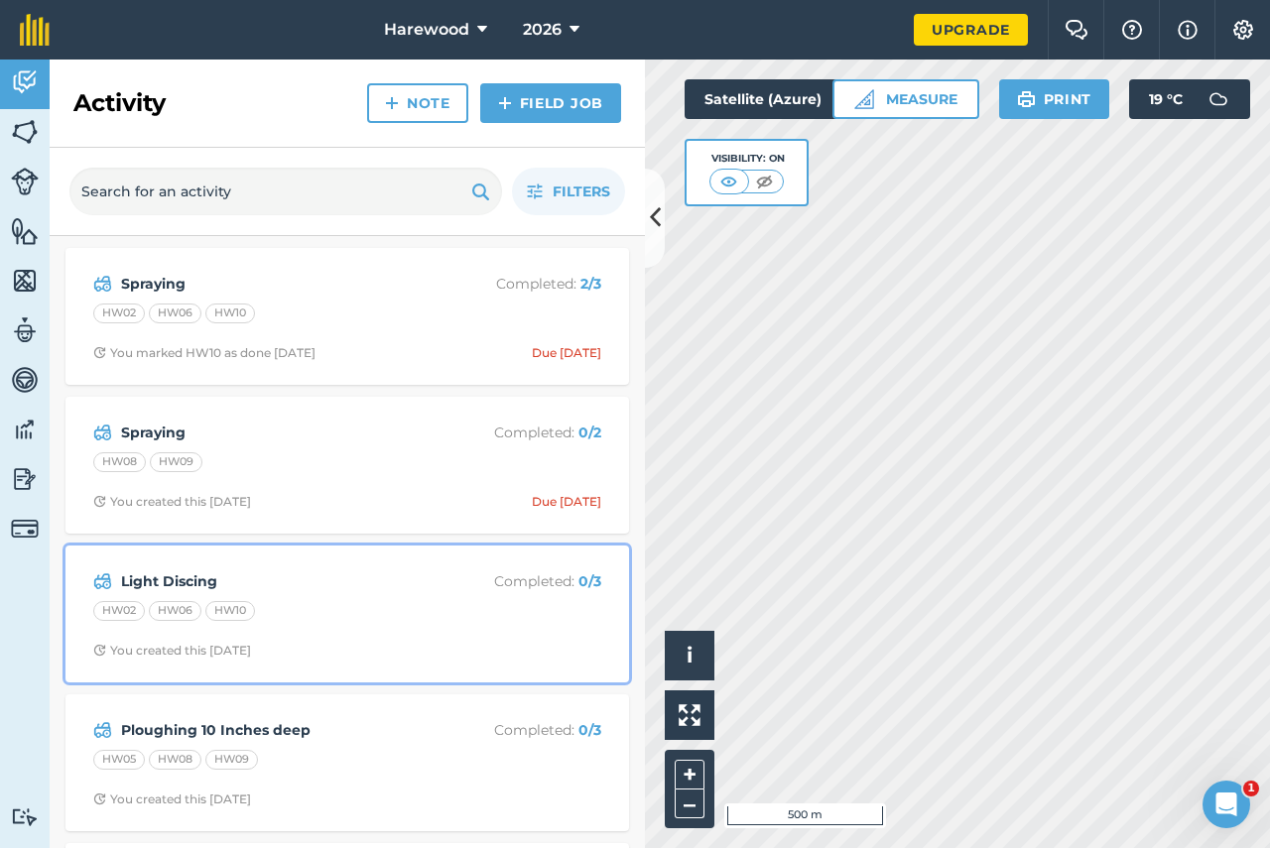
click at [306, 592] on strong "Light Discing" at bounding box center [278, 581] width 314 height 22
